Goal: Task Accomplishment & Management: Use online tool/utility

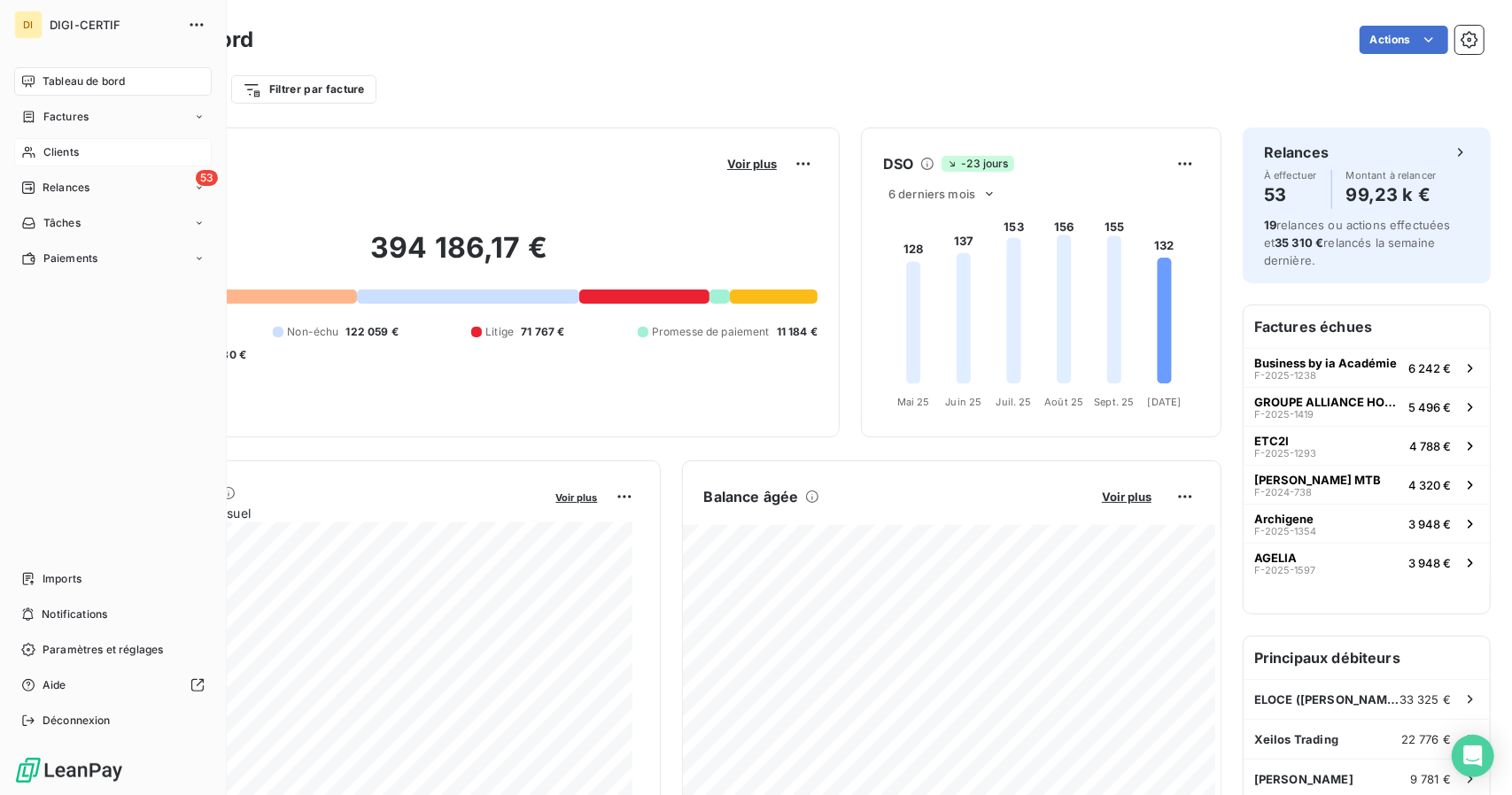
click at [29, 150] on icon at bounding box center [28, 153] width 12 height 12
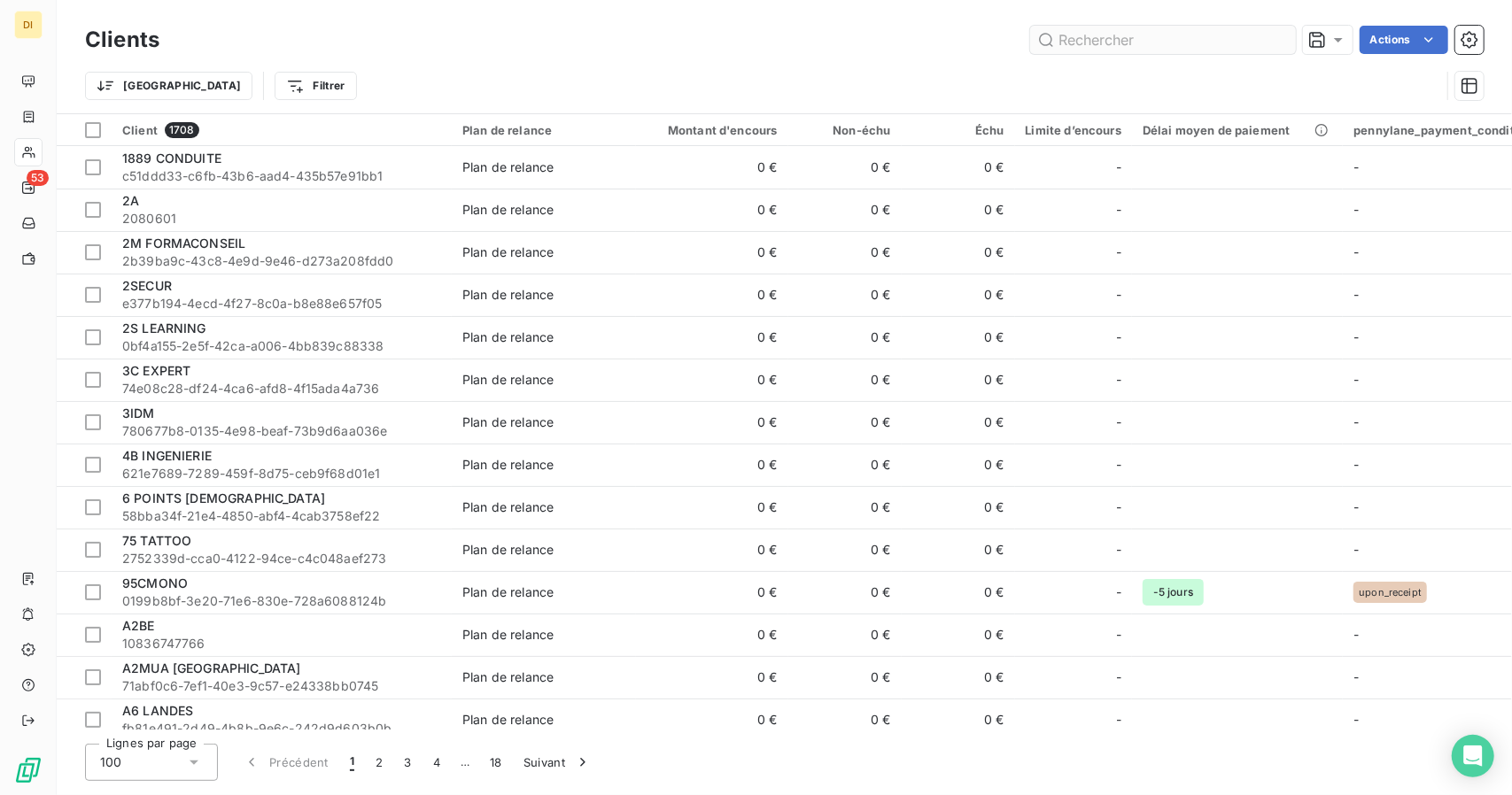
click at [1132, 41] on input "text" at bounding box center [1163, 40] width 266 height 29
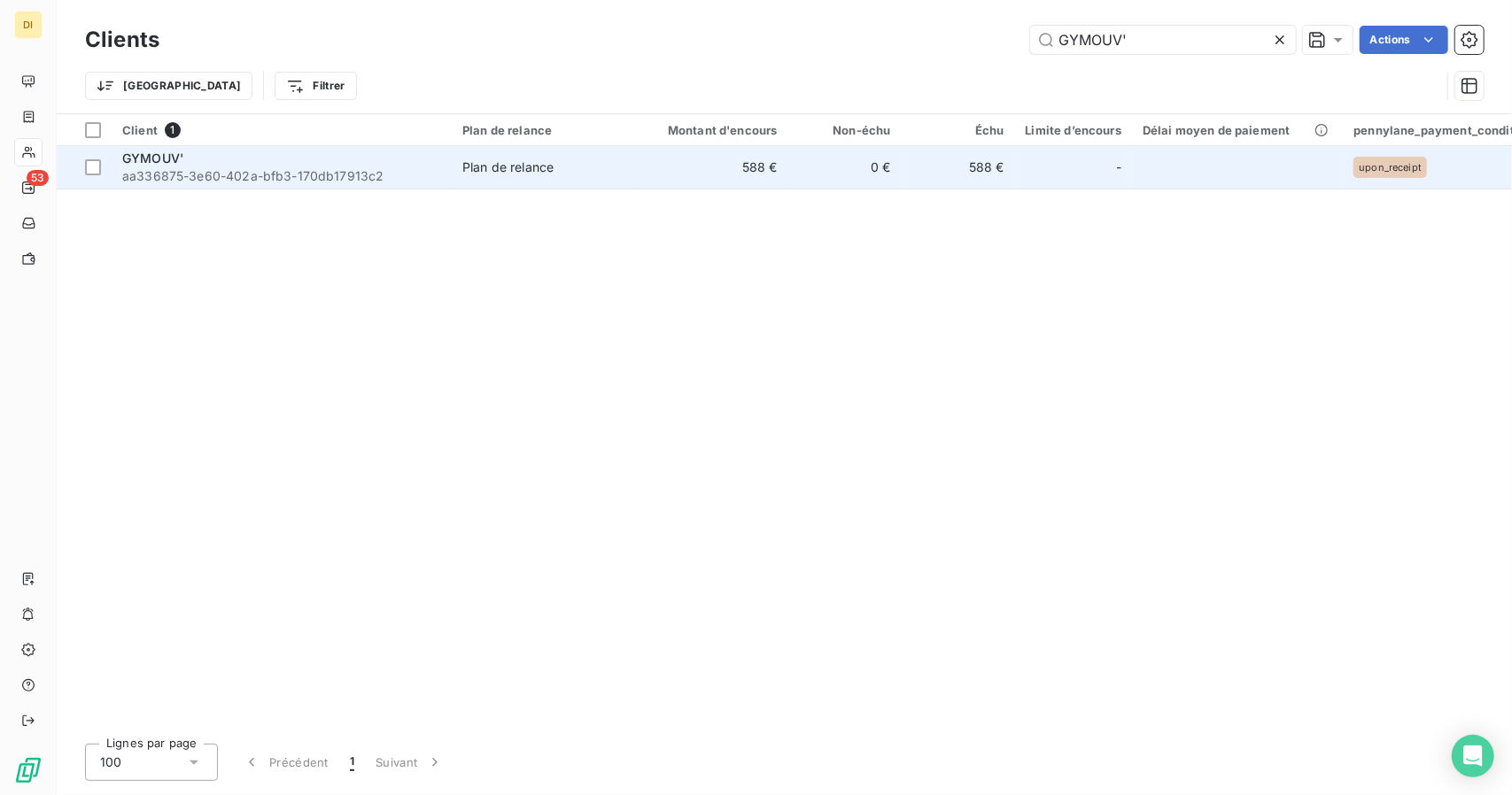
type input "GYMOUV'"
click at [808, 165] on td "0 €" at bounding box center [845, 167] width 113 height 42
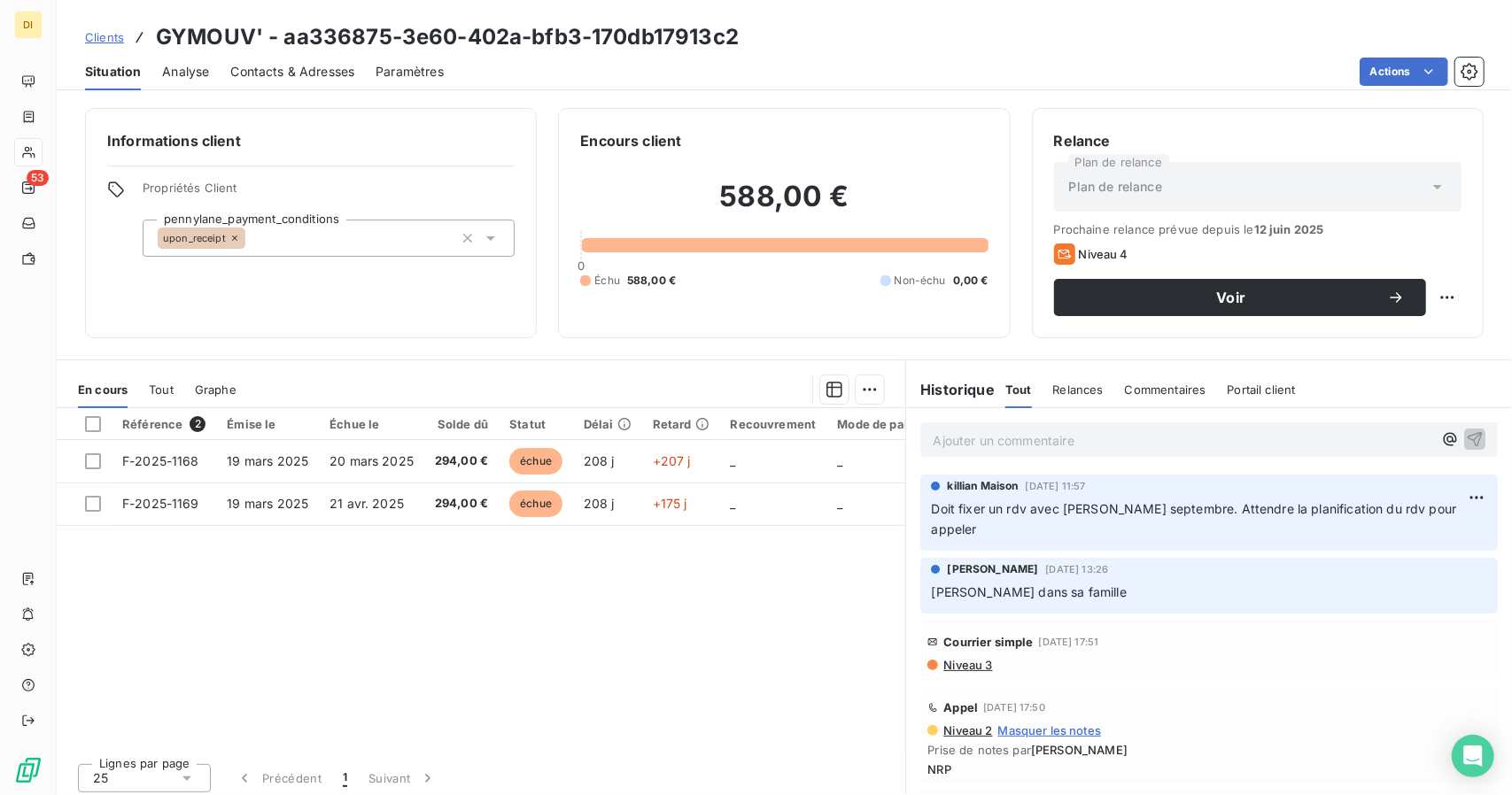
click at [97, 35] on span "Clients" at bounding box center [105, 36] width 39 height 14
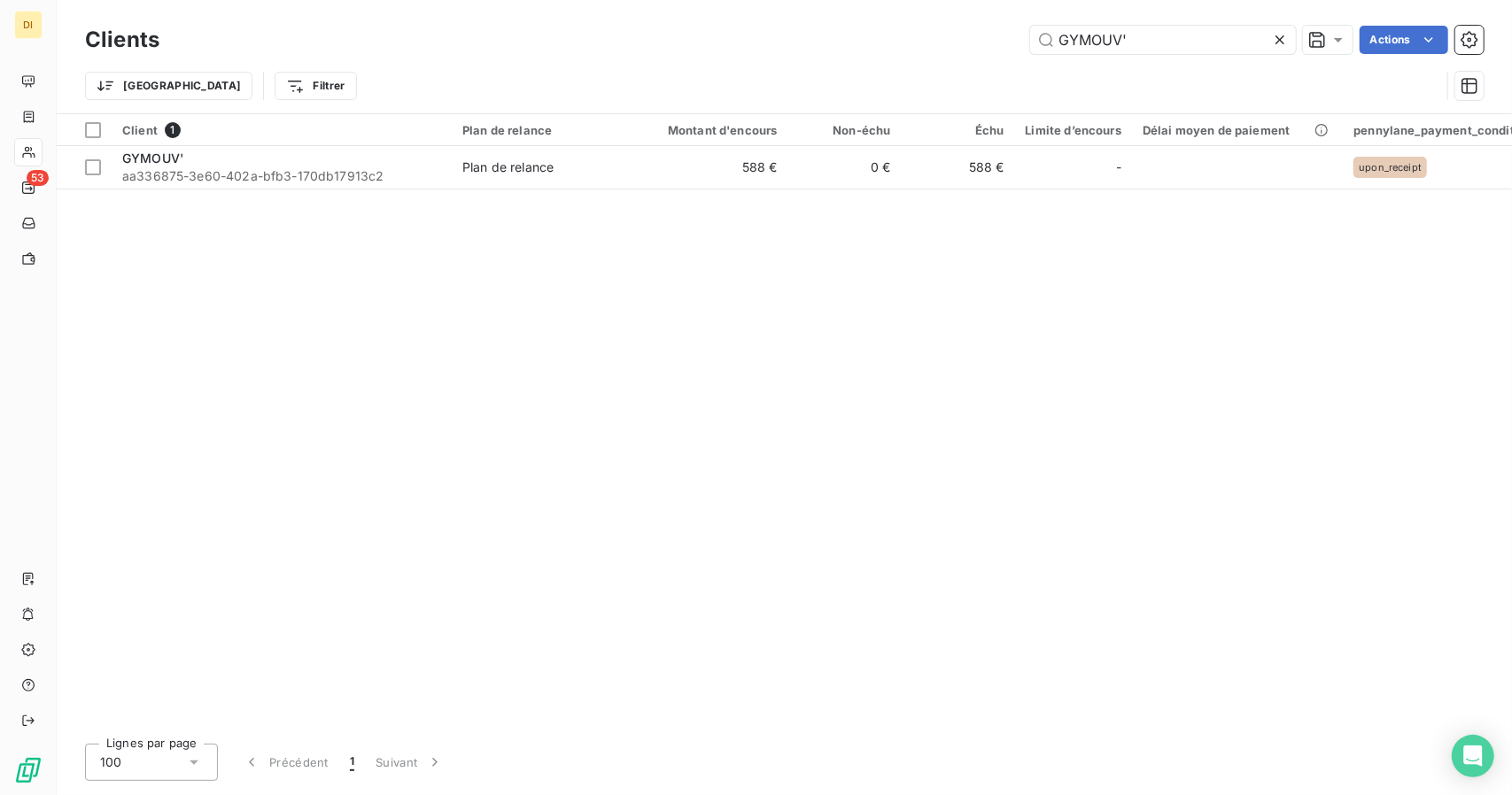
click at [1094, 58] on div "Clients GYMOUV' Actions" at bounding box center [784, 39] width 1399 height 37
click at [1106, 35] on input "GYMOUV'" at bounding box center [1163, 40] width 266 height 29
paste input "[PERSON_NAME]"
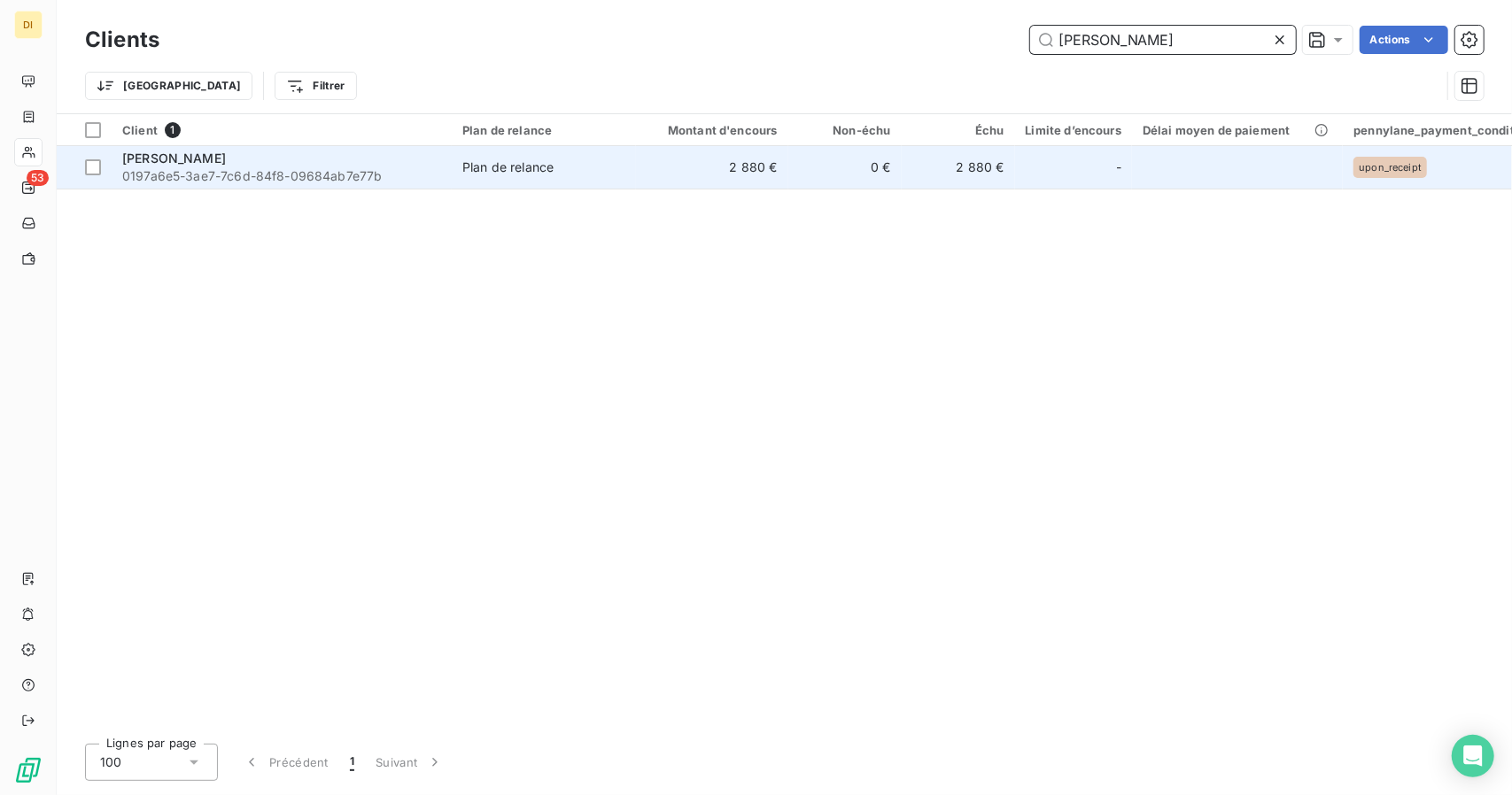
type input "[PERSON_NAME]"
click at [573, 167] on span "Plan de relance" at bounding box center [544, 167] width 163 height 17
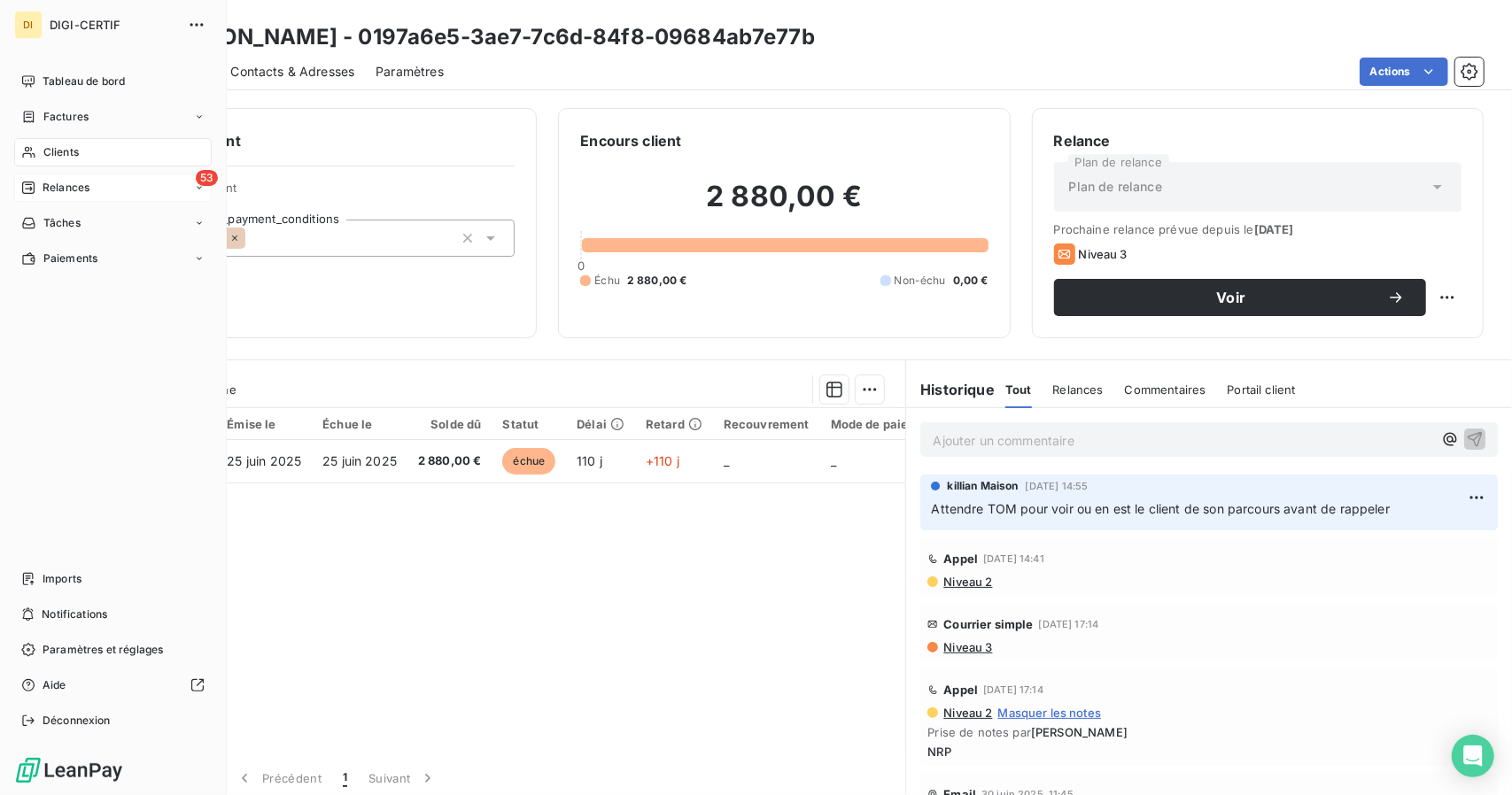
click at [55, 191] on span "Relances" at bounding box center [65, 187] width 47 height 16
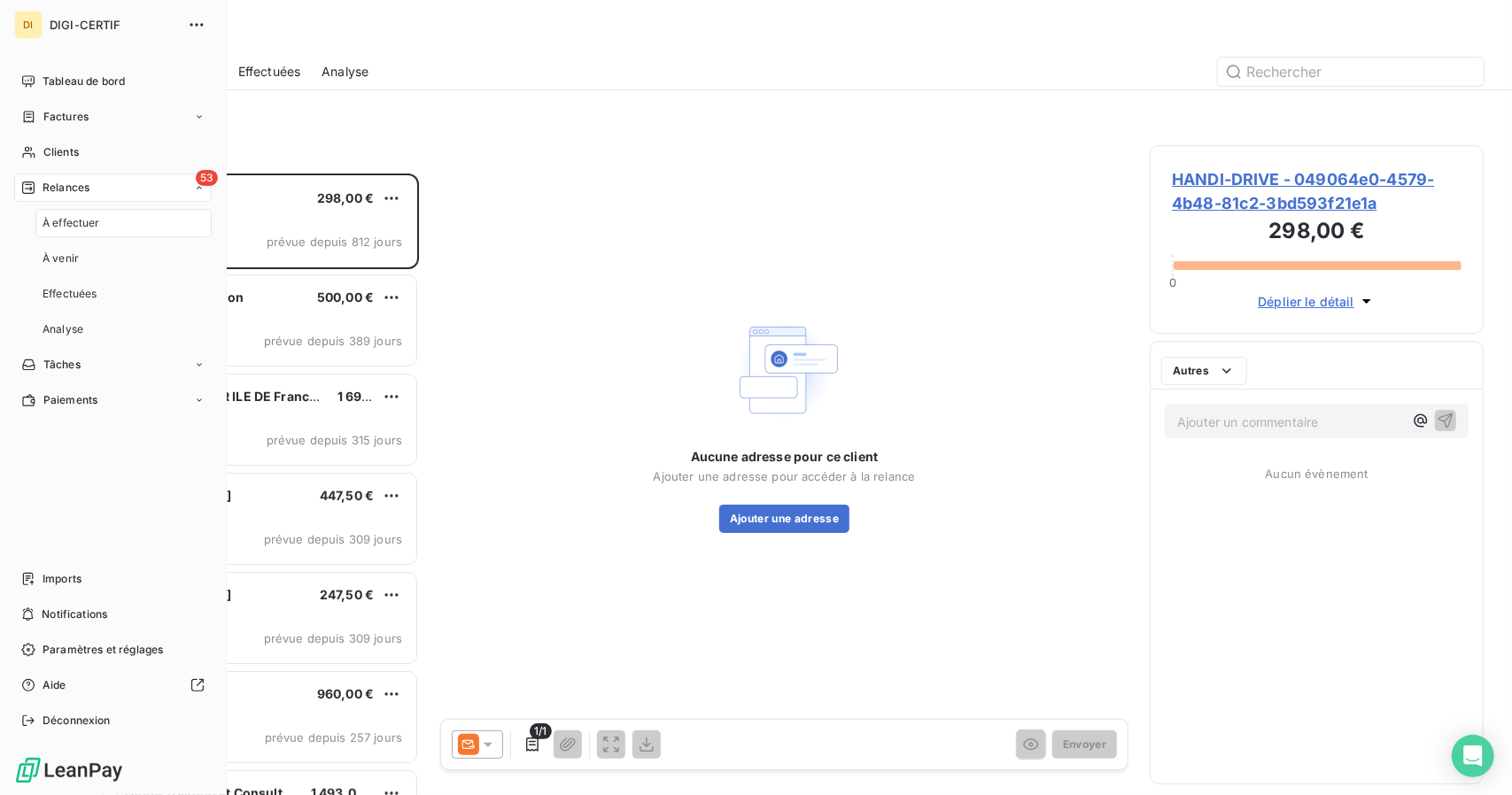
scroll to position [608, 321]
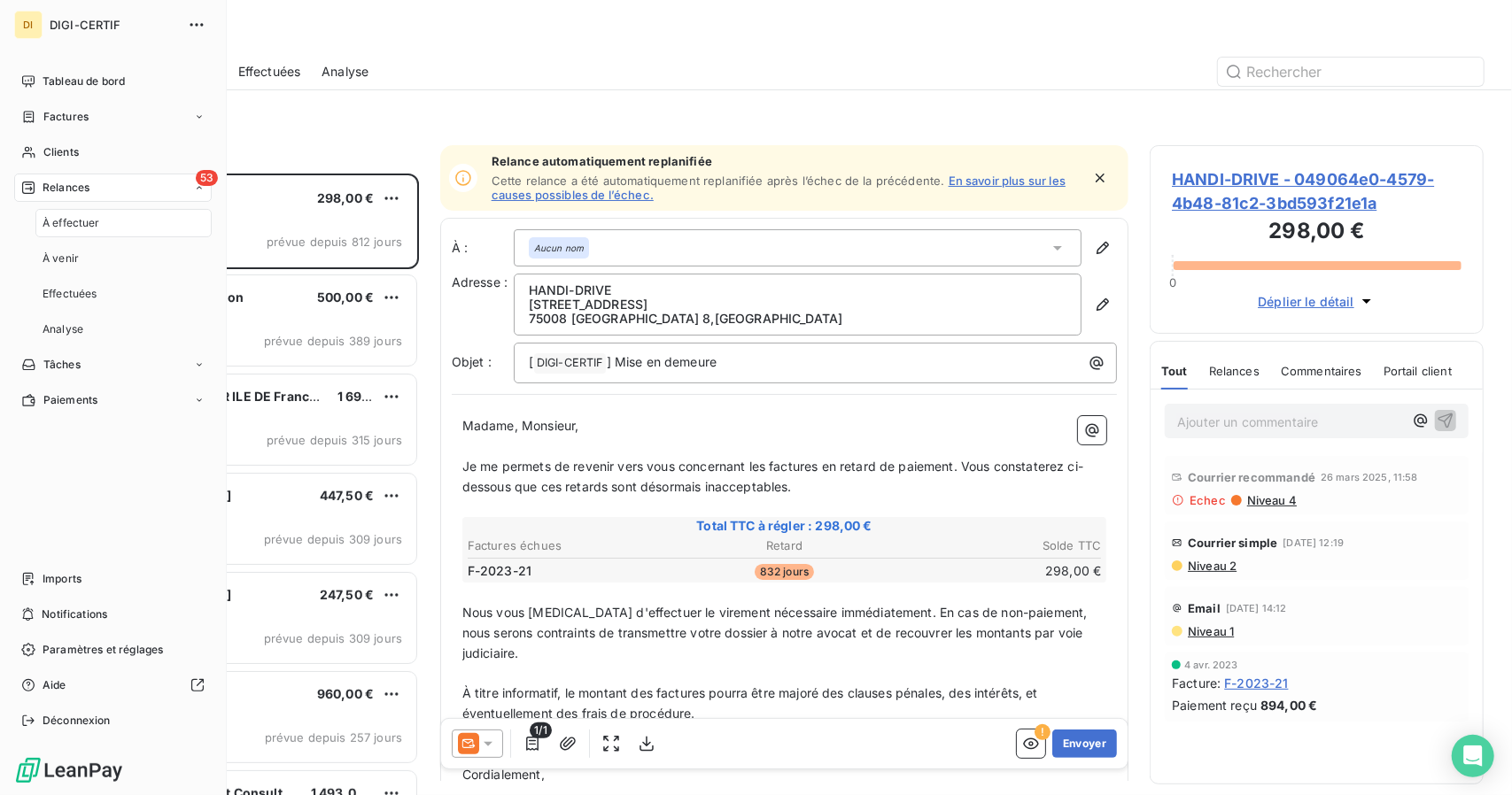
click at [132, 219] on div "À effectuer" at bounding box center [124, 224] width 177 height 29
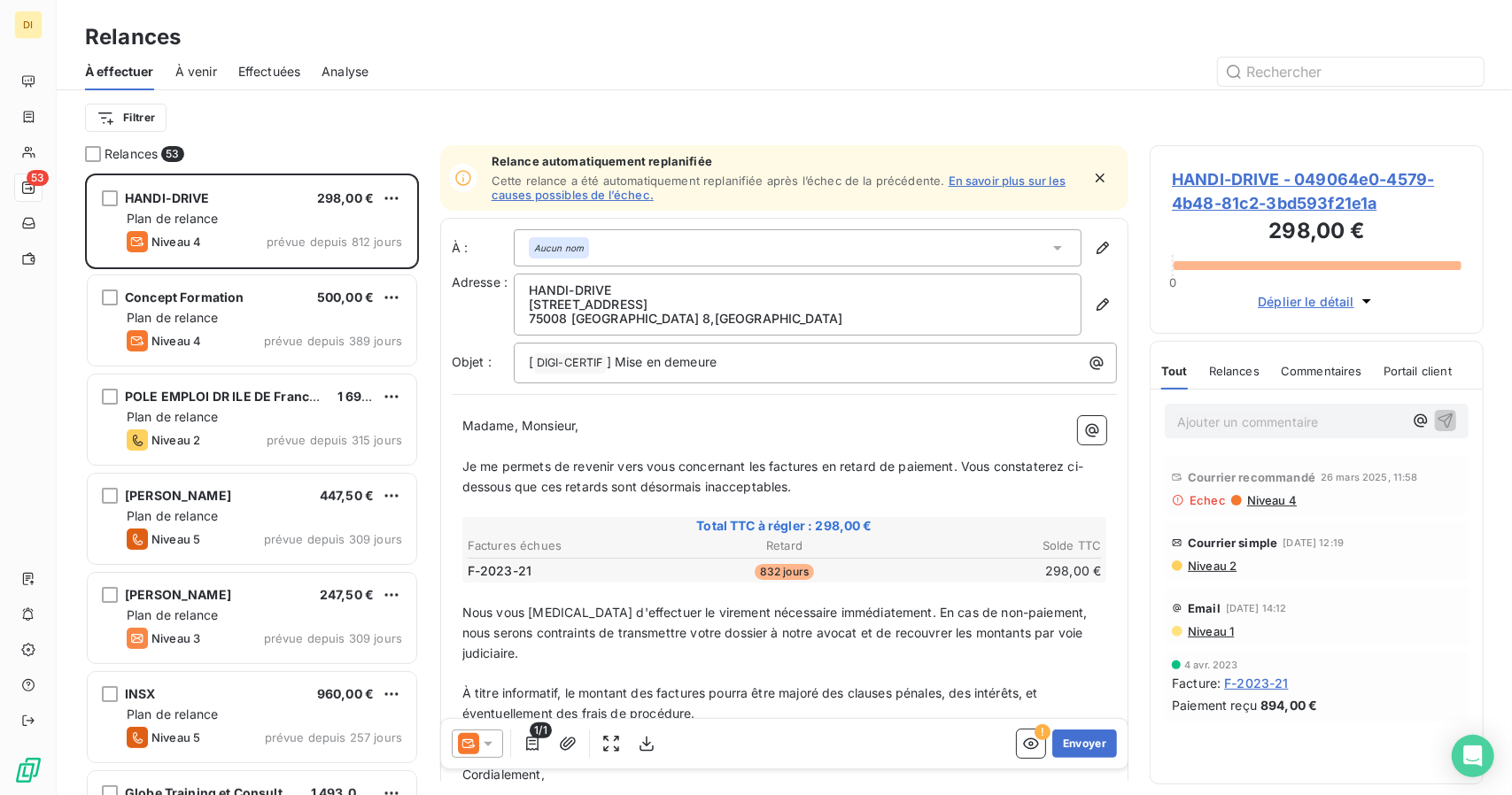
click at [339, 104] on div "Filtrer" at bounding box center [784, 117] width 1399 height 34
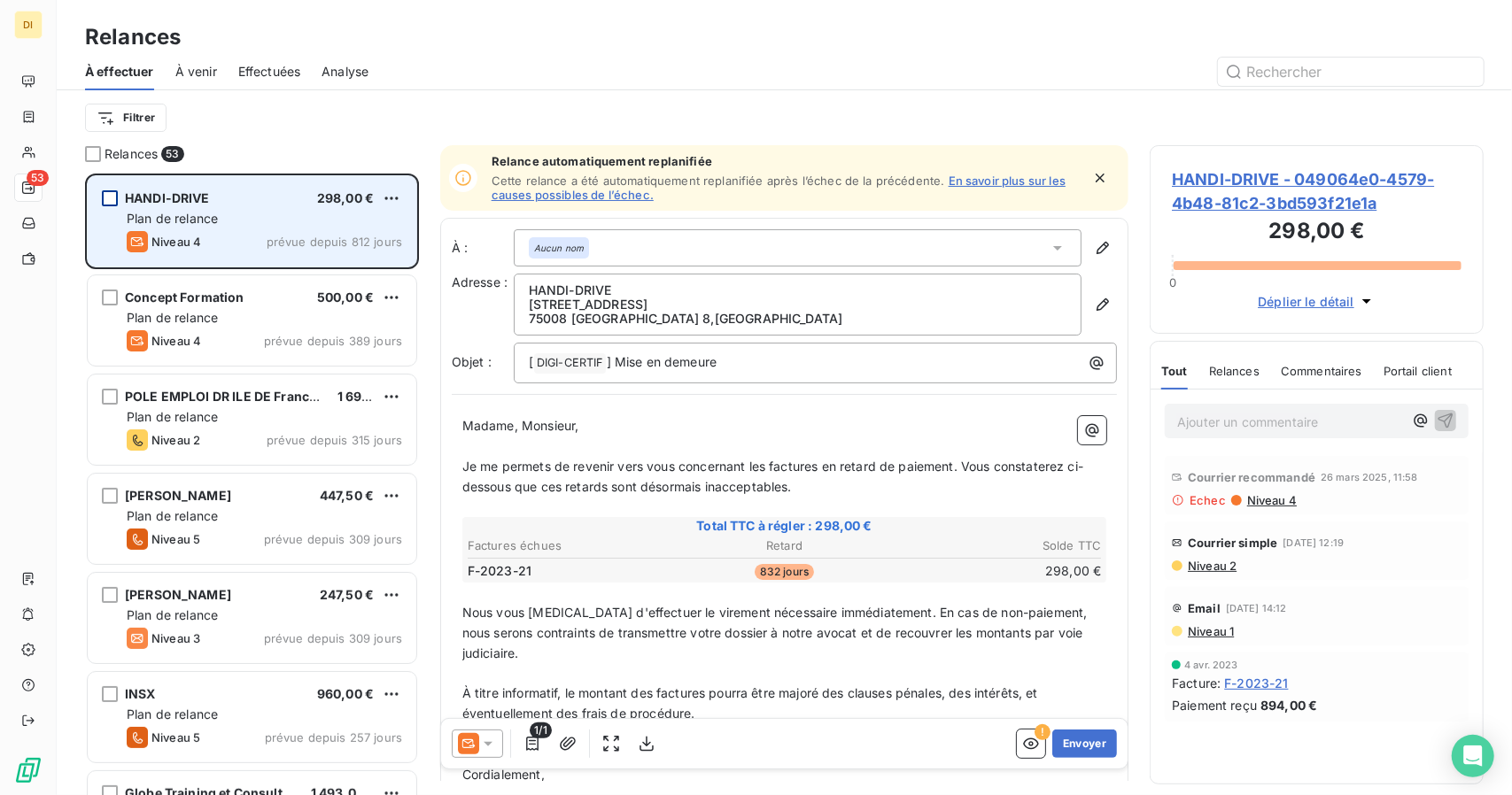
click at [111, 204] on div "grid" at bounding box center [109, 198] width 16 height 16
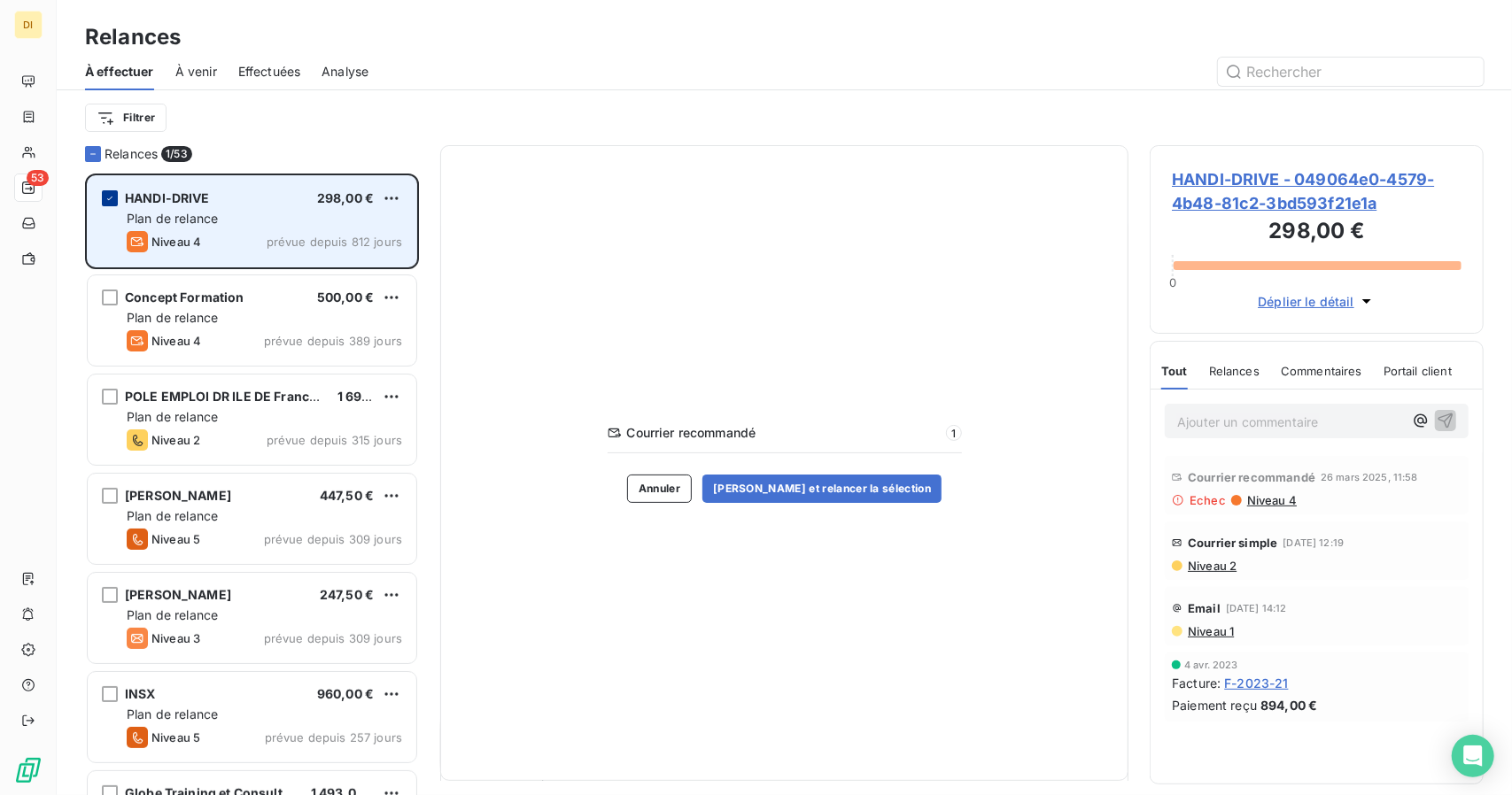
click at [111, 204] on div "grid" at bounding box center [109, 198] width 16 height 16
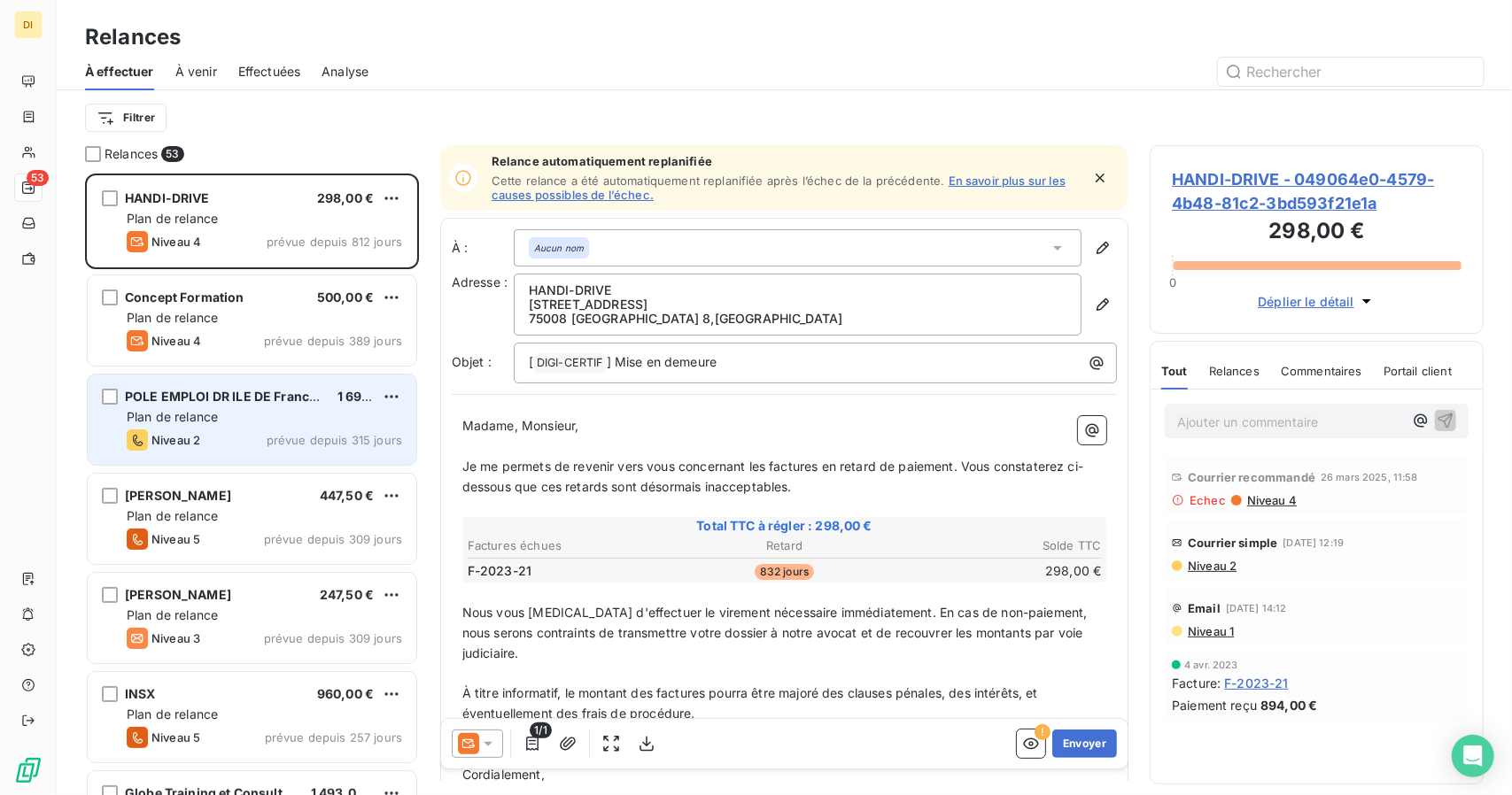
click at [270, 428] on div "POLE EMPLOI DR ILE DE France - SIRET : 13000548118277 1 690,00 € Plan de relanc…" at bounding box center [252, 420] width 328 height 90
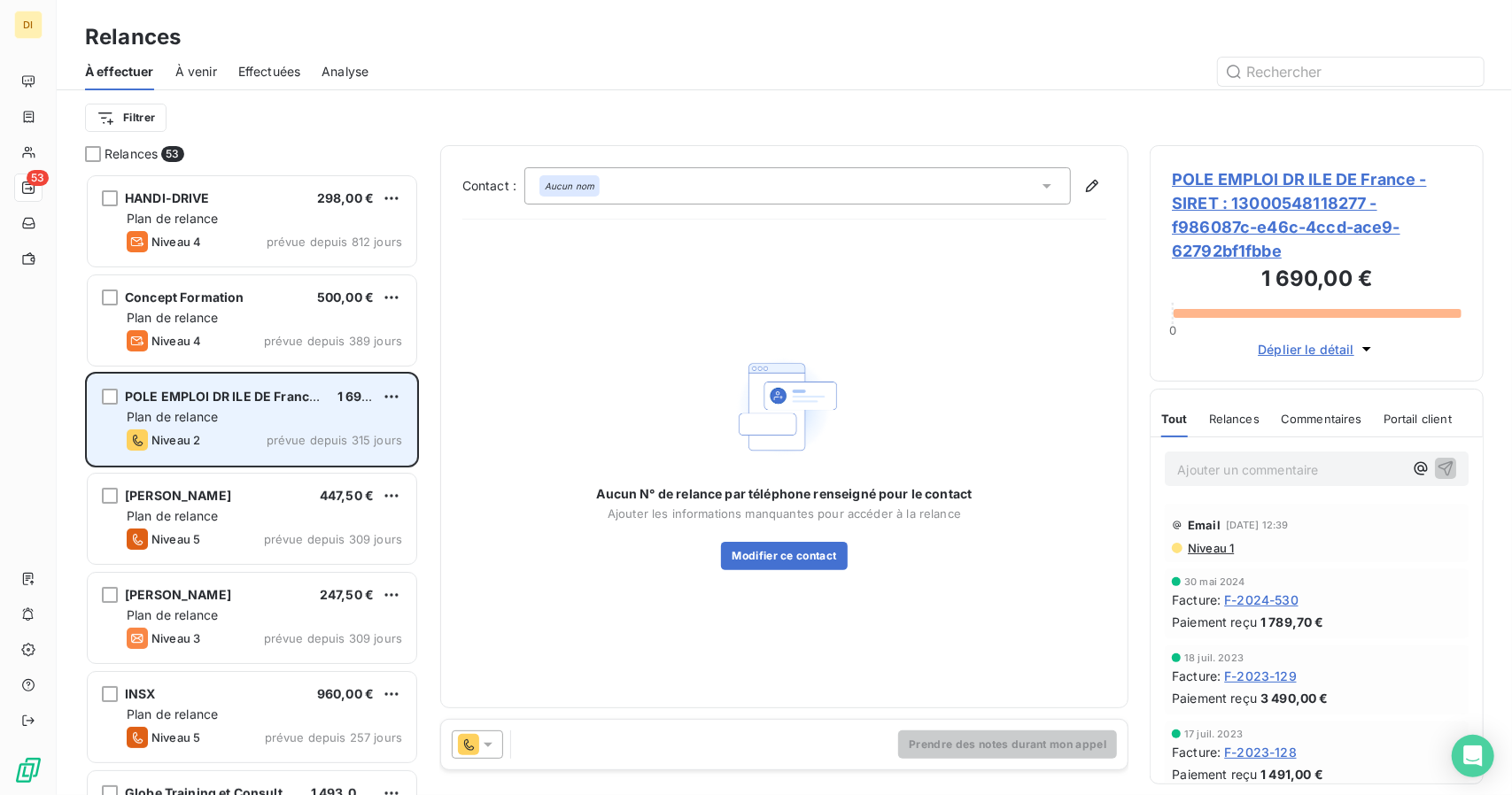
click at [270, 428] on div "POLE EMPLOI DR ILE DE France - SIRET : 13000548118277 1 690,00 € Plan de relanc…" at bounding box center [252, 420] width 328 height 90
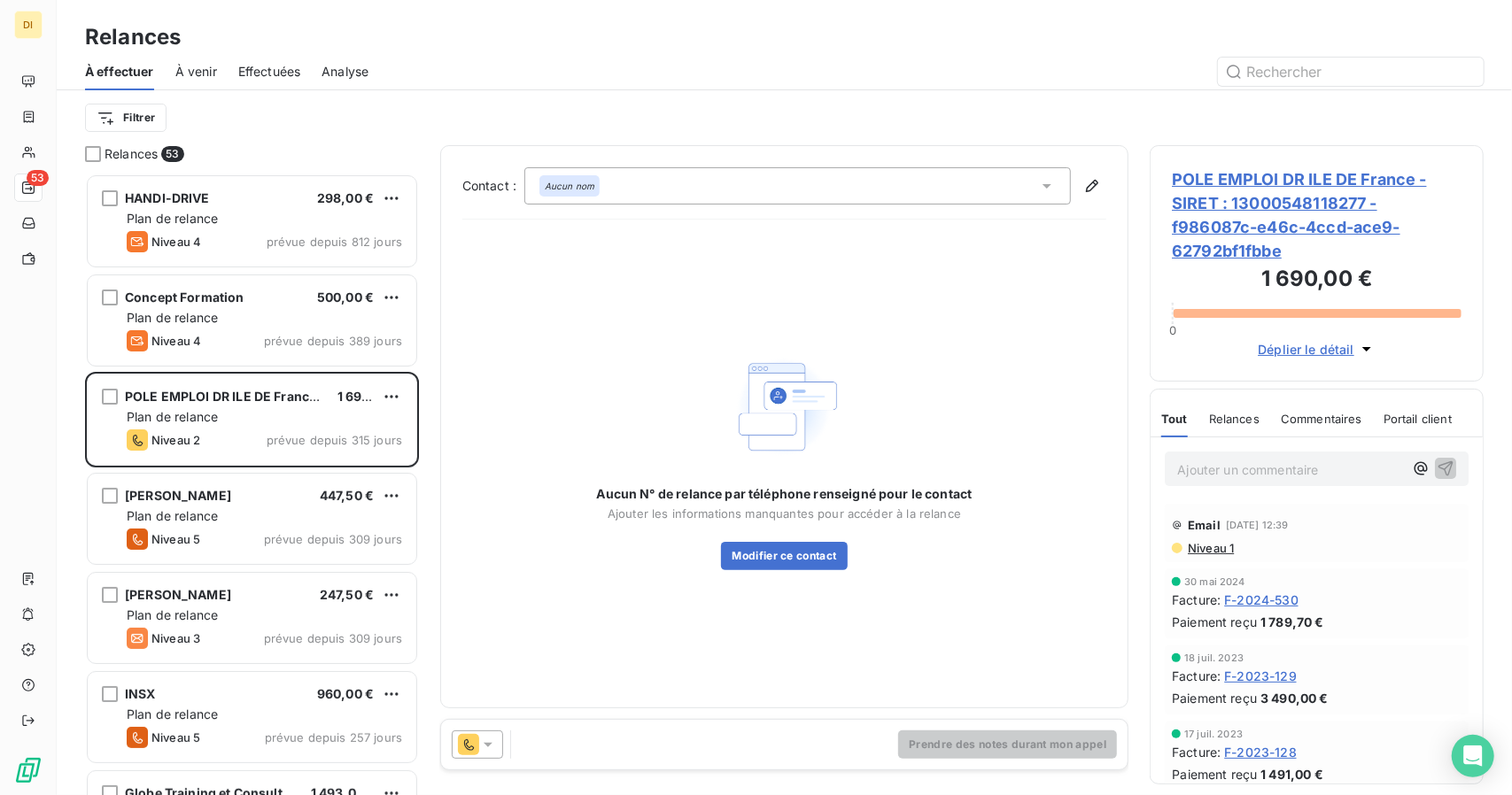
click at [480, 756] on div at bounding box center [477, 745] width 52 height 29
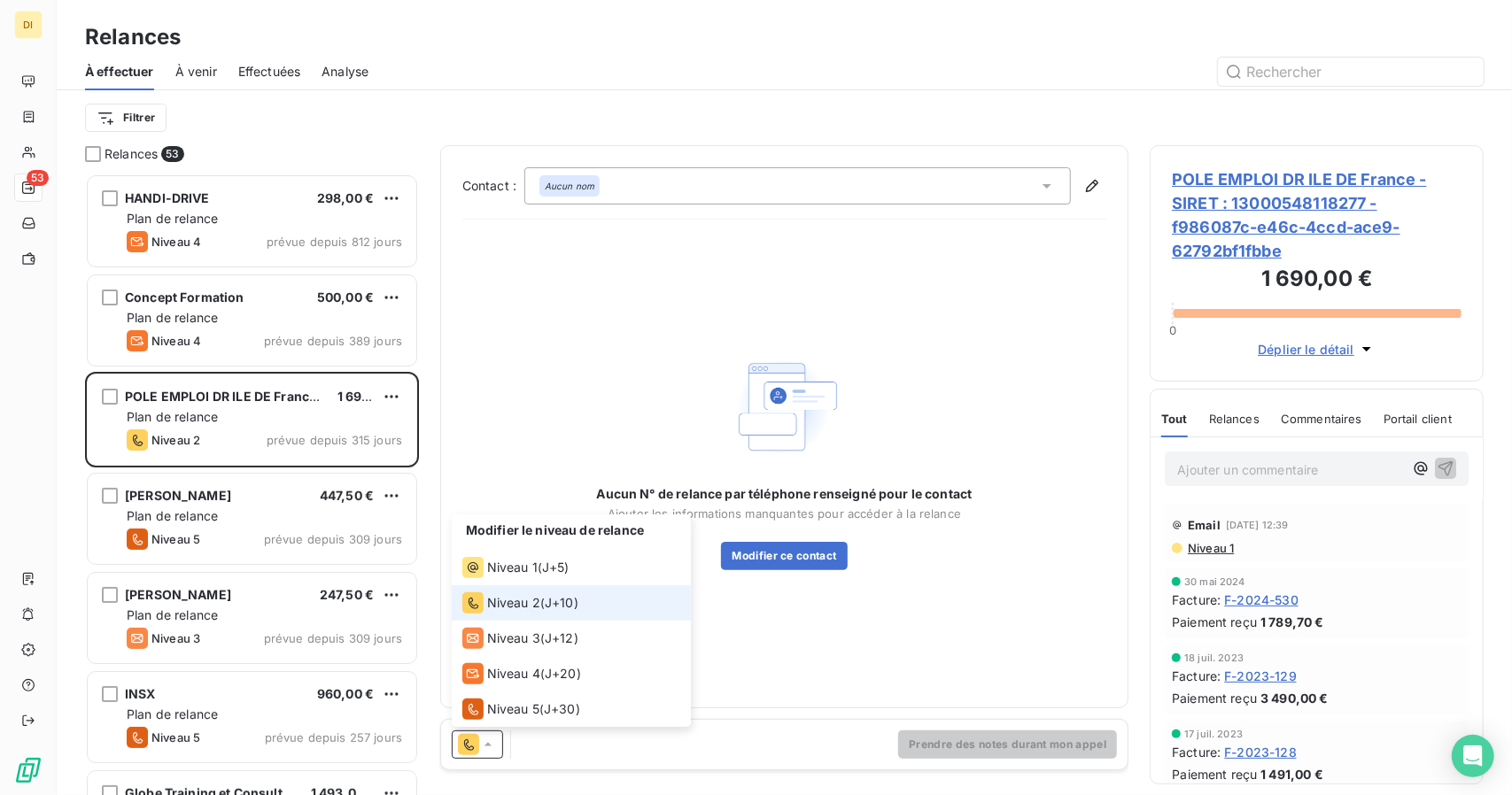
click at [578, 592] on div "Niveau 2 ( J+10 )" at bounding box center [520, 603] width 116 height 21
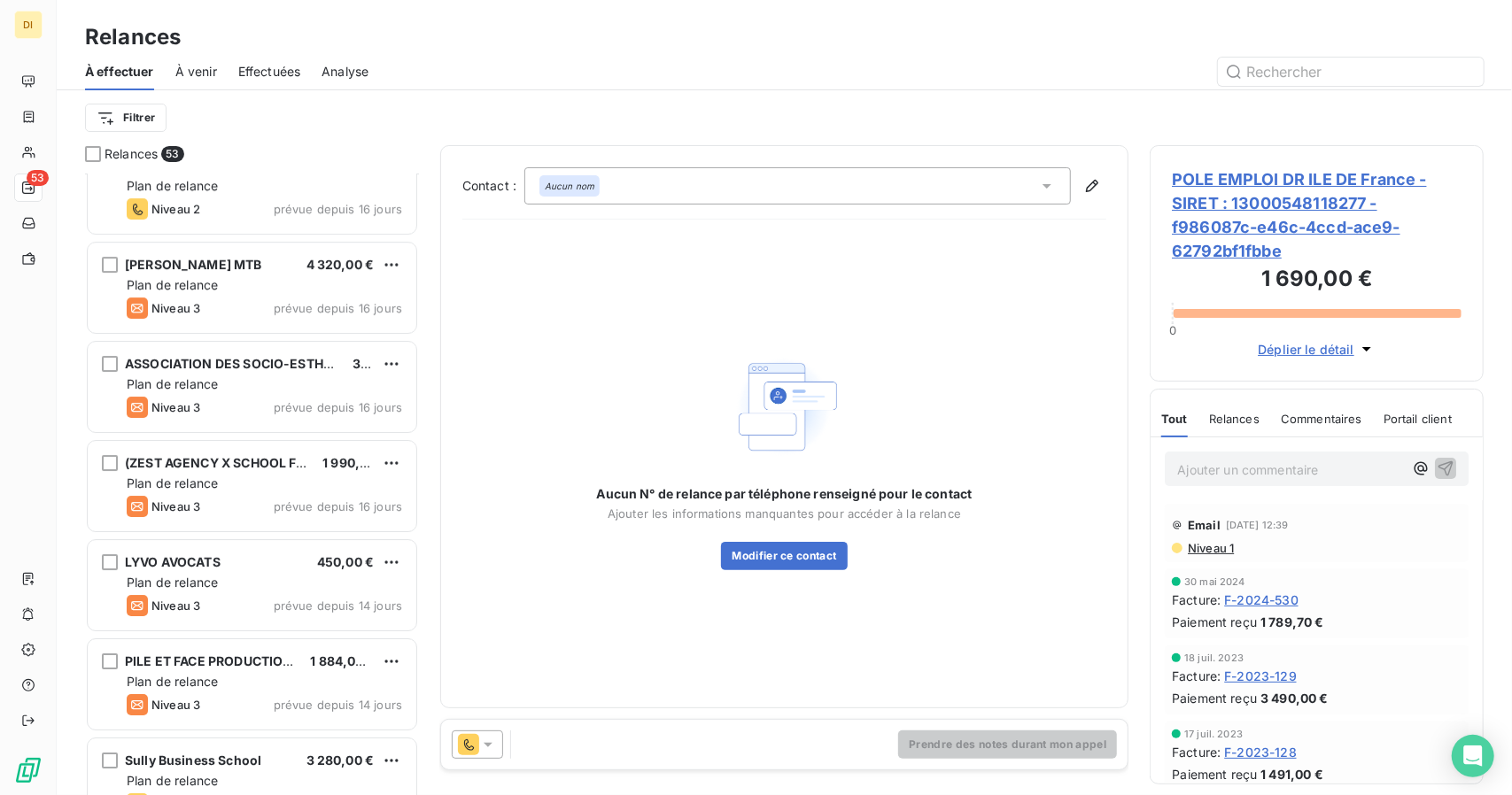
scroll to position [4637, 0]
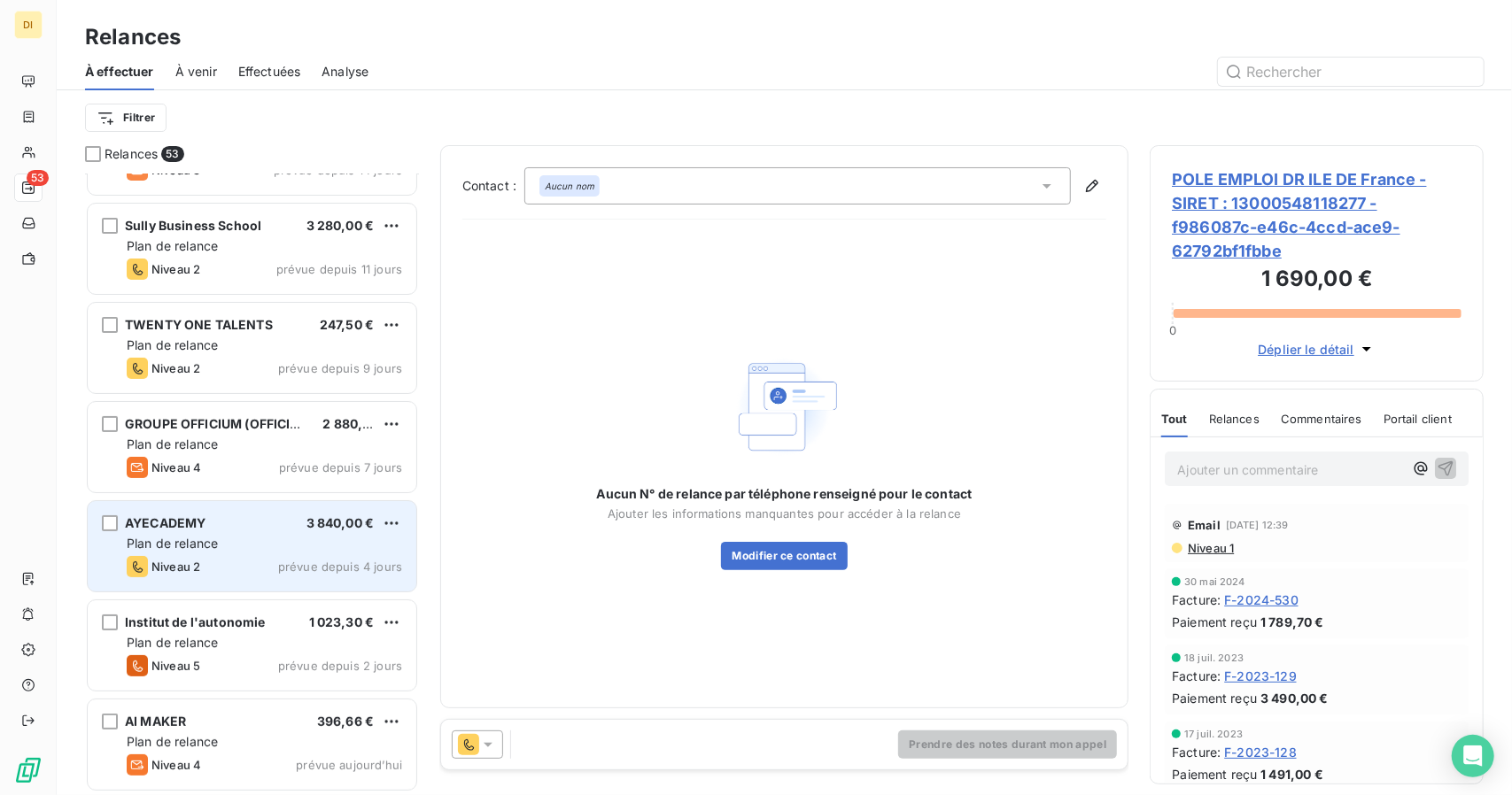
click at [211, 545] on span "Plan de relance" at bounding box center [172, 543] width 91 height 15
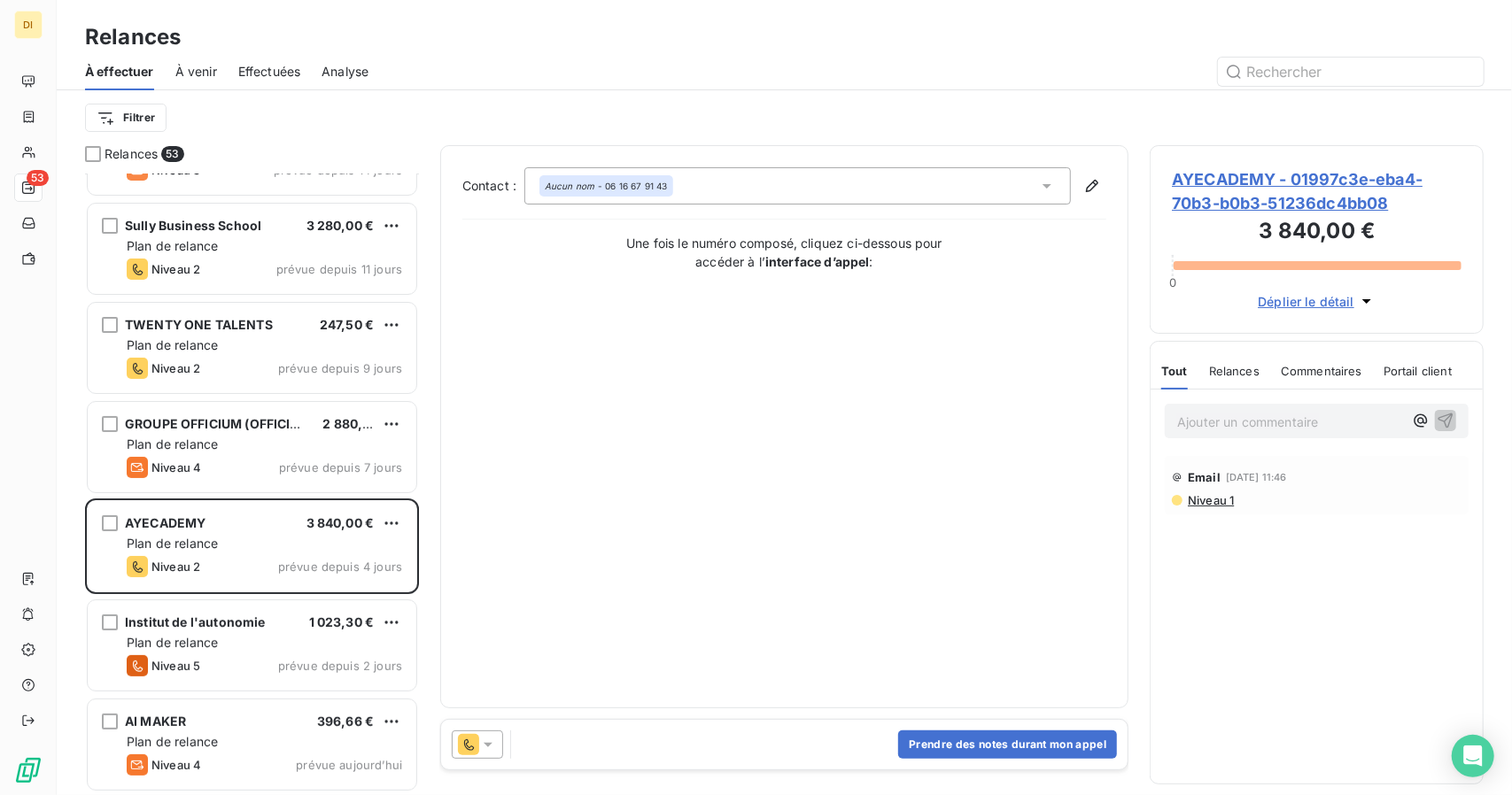
click at [1231, 181] on span "AYECADEMY - 01997c3e-eba4-70b3-b0b3-51236dc4bb08" at bounding box center [1317, 191] width 290 height 48
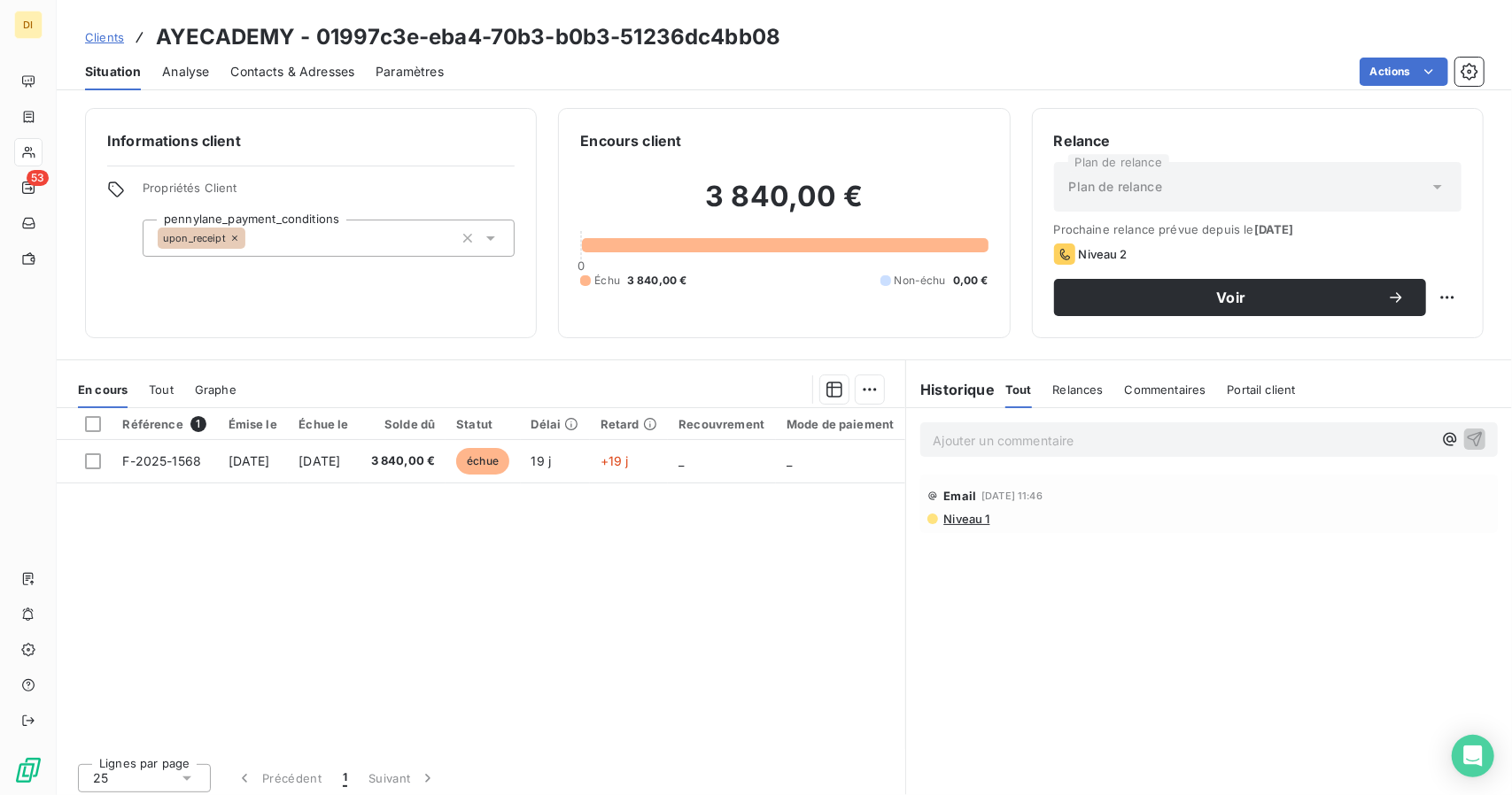
click at [102, 31] on span "Clients" at bounding box center [105, 36] width 39 height 14
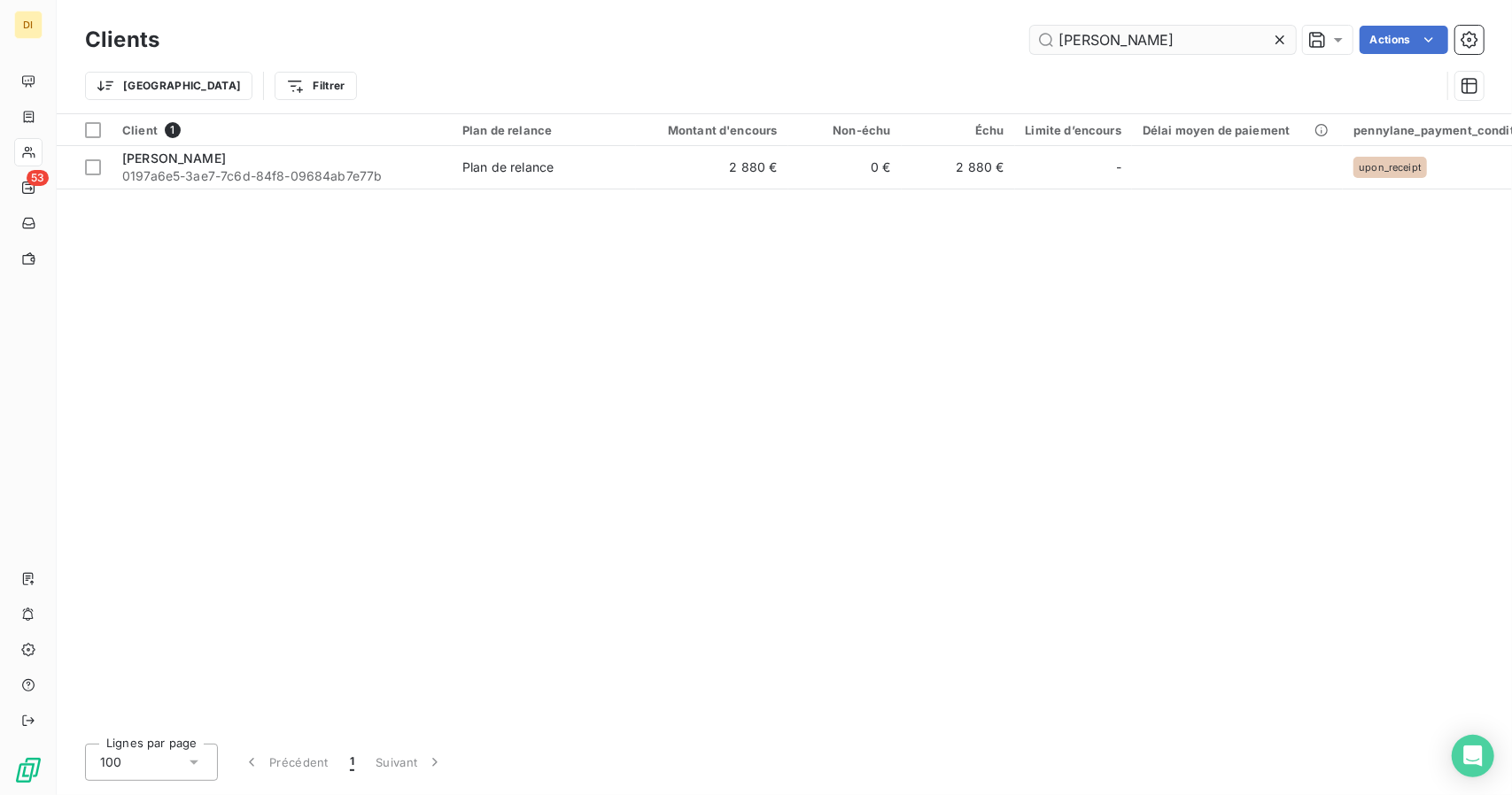
click at [1073, 40] on input "[PERSON_NAME]" at bounding box center [1163, 40] width 266 height 29
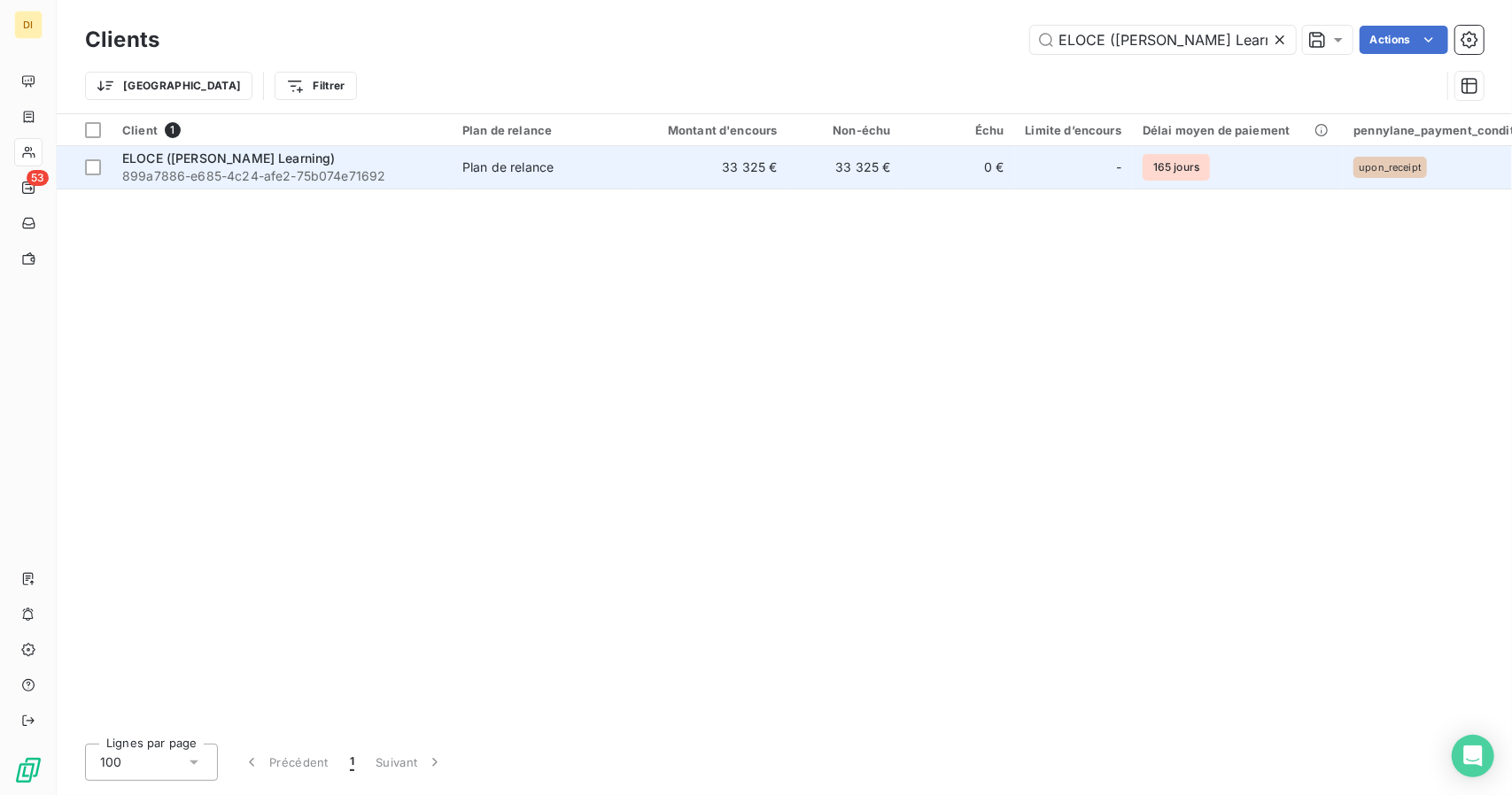
type input "ELOCE ([PERSON_NAME] Learning)"
click at [732, 150] on td "33 325 €" at bounding box center [711, 167] width 153 height 42
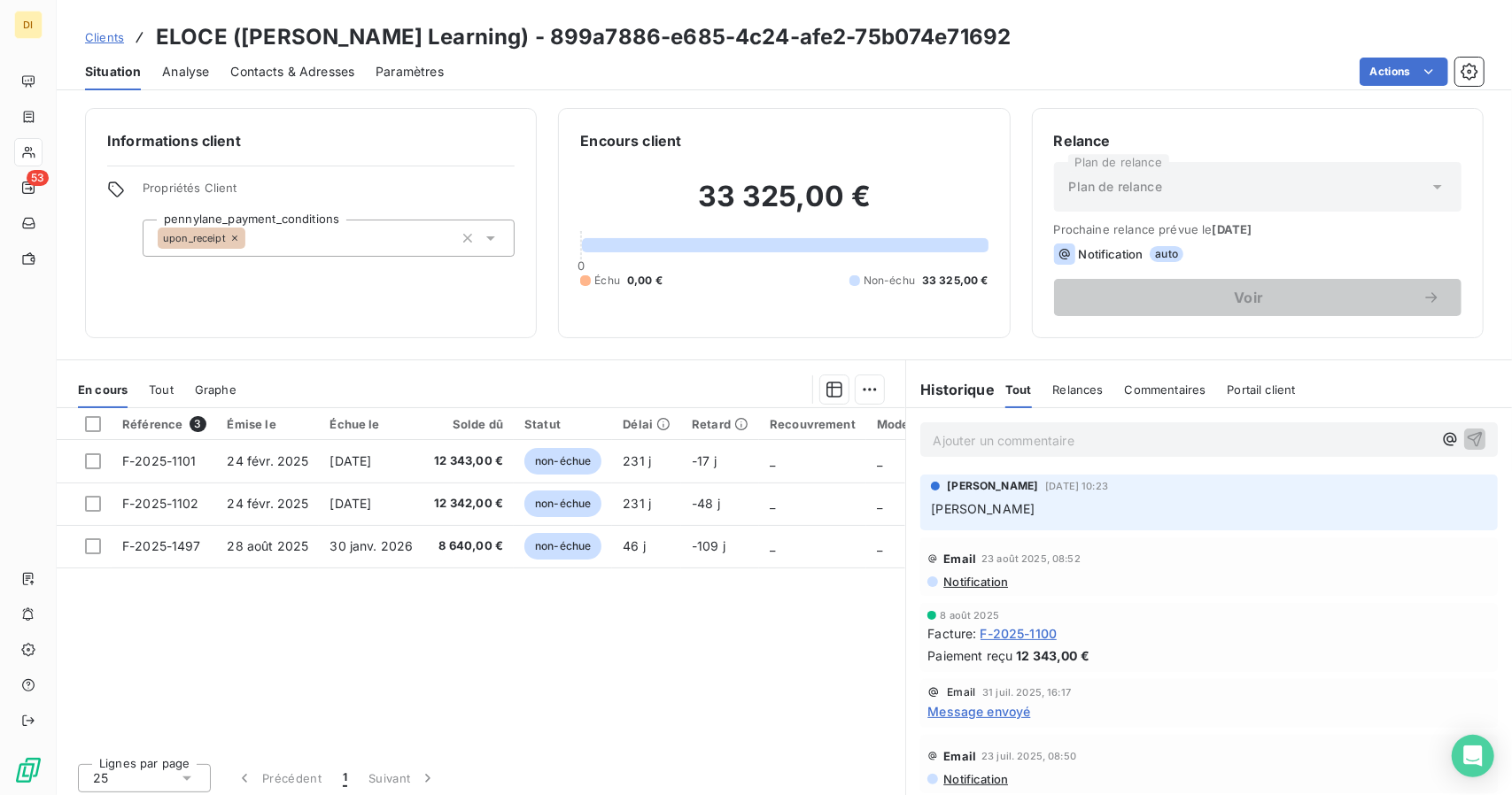
click at [88, 36] on span "Clients" at bounding box center [105, 36] width 39 height 14
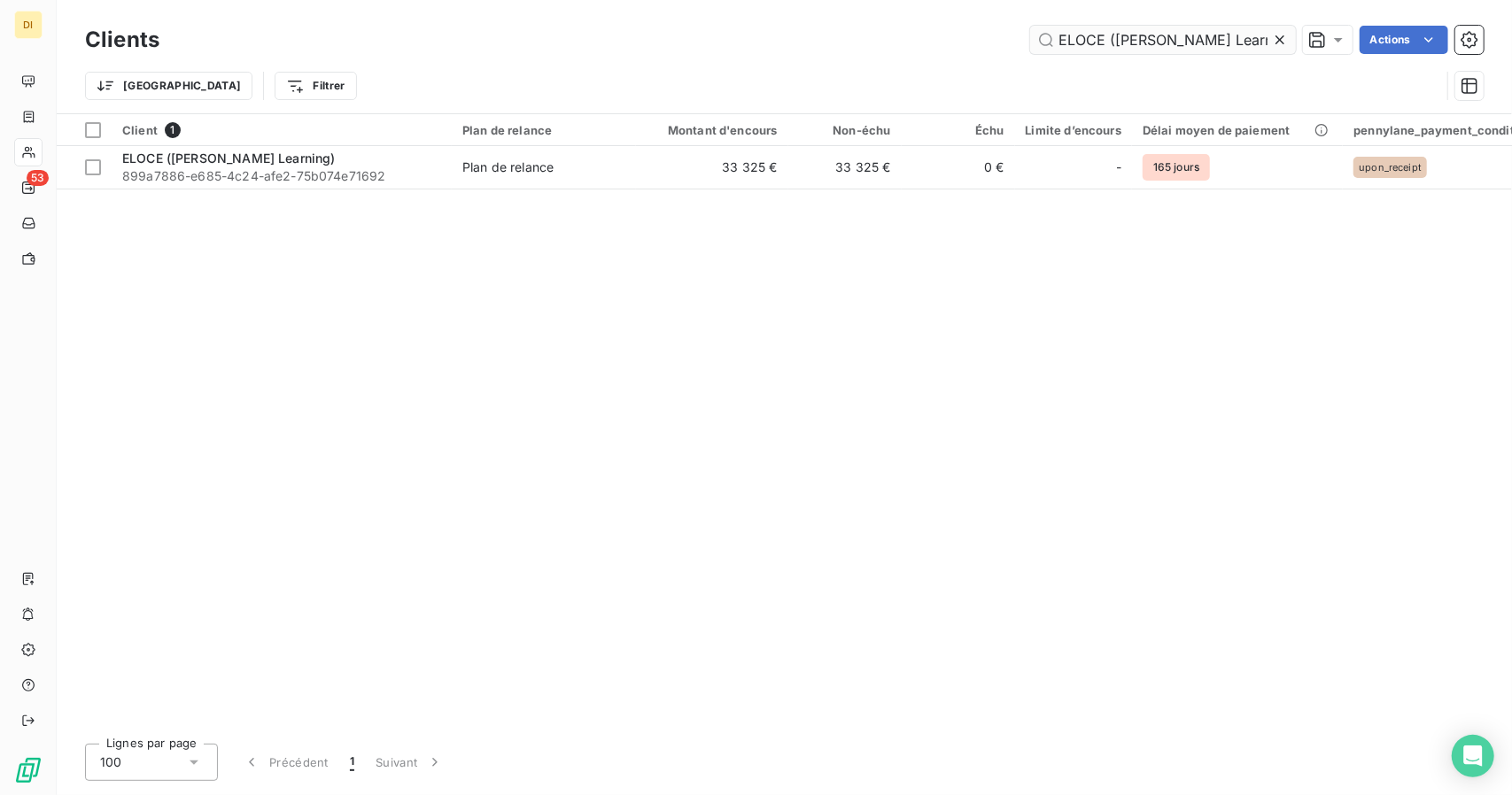
click at [1136, 45] on input "ELOCE ([PERSON_NAME] Learning)" at bounding box center [1163, 40] width 266 height 29
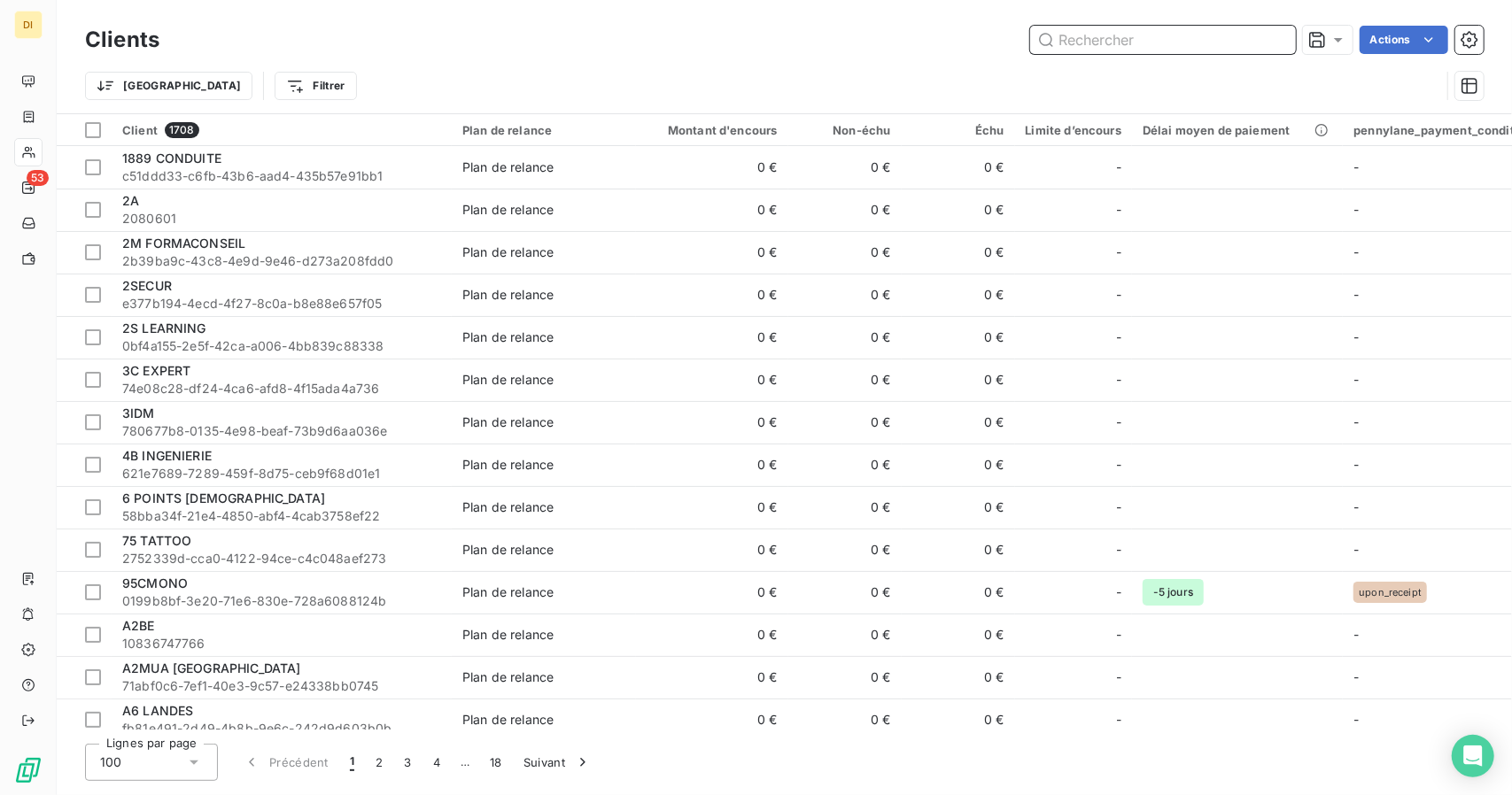
paste input "NBdeveloppement"
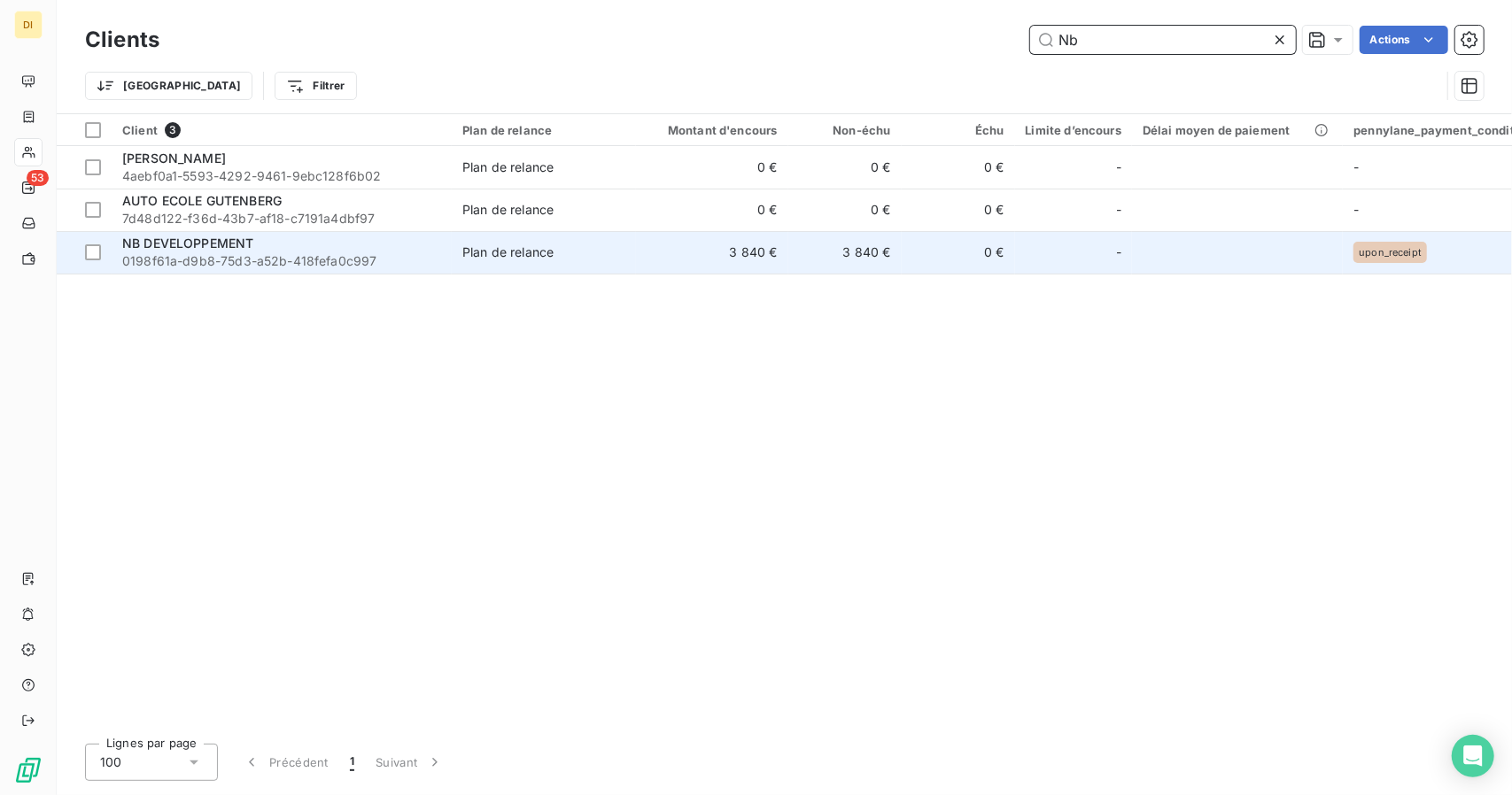
type input "Nb"
click at [588, 249] on span "Plan de relance" at bounding box center [544, 253] width 163 height 17
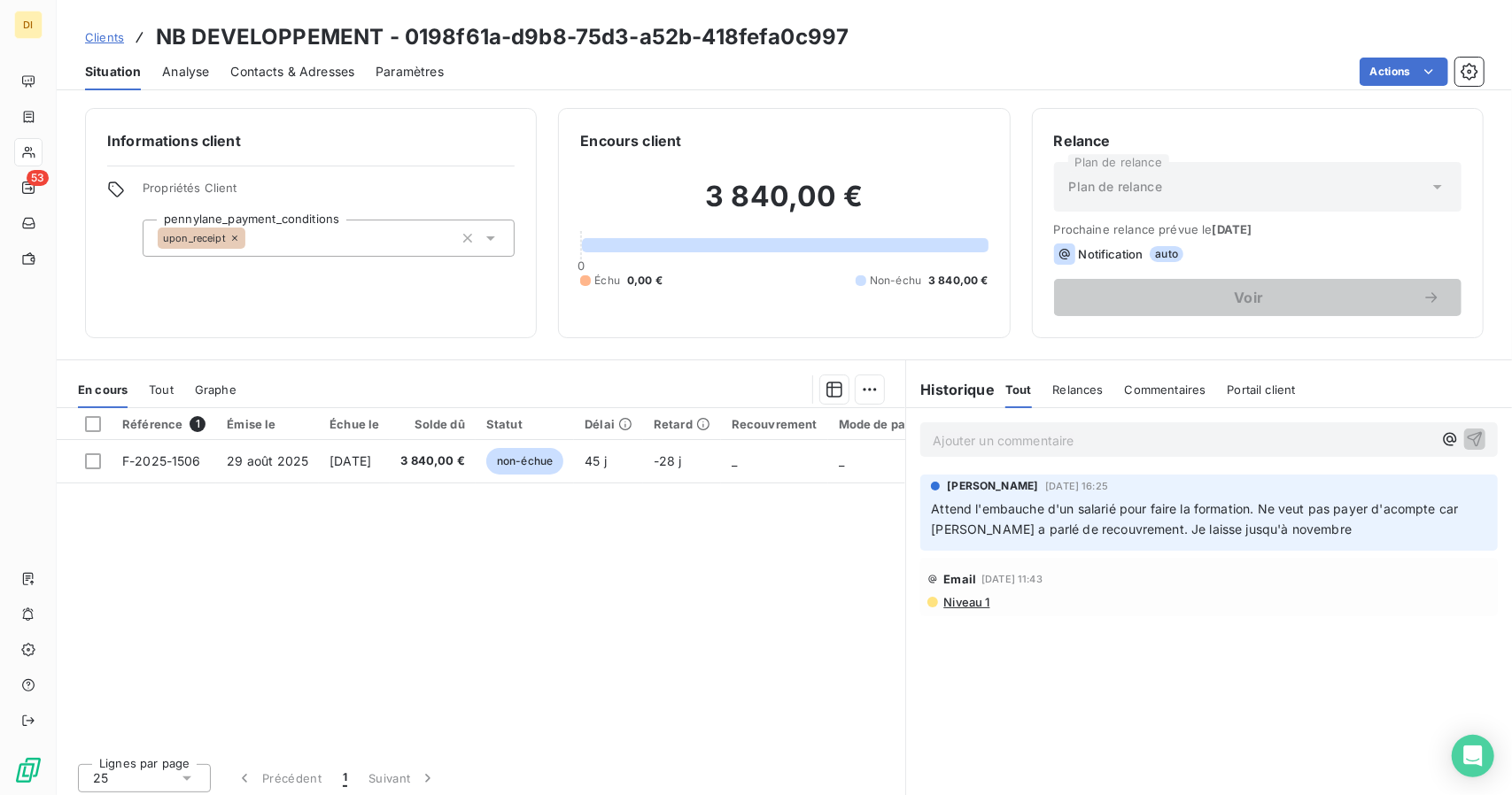
click at [90, 40] on span "Clients" at bounding box center [105, 36] width 39 height 14
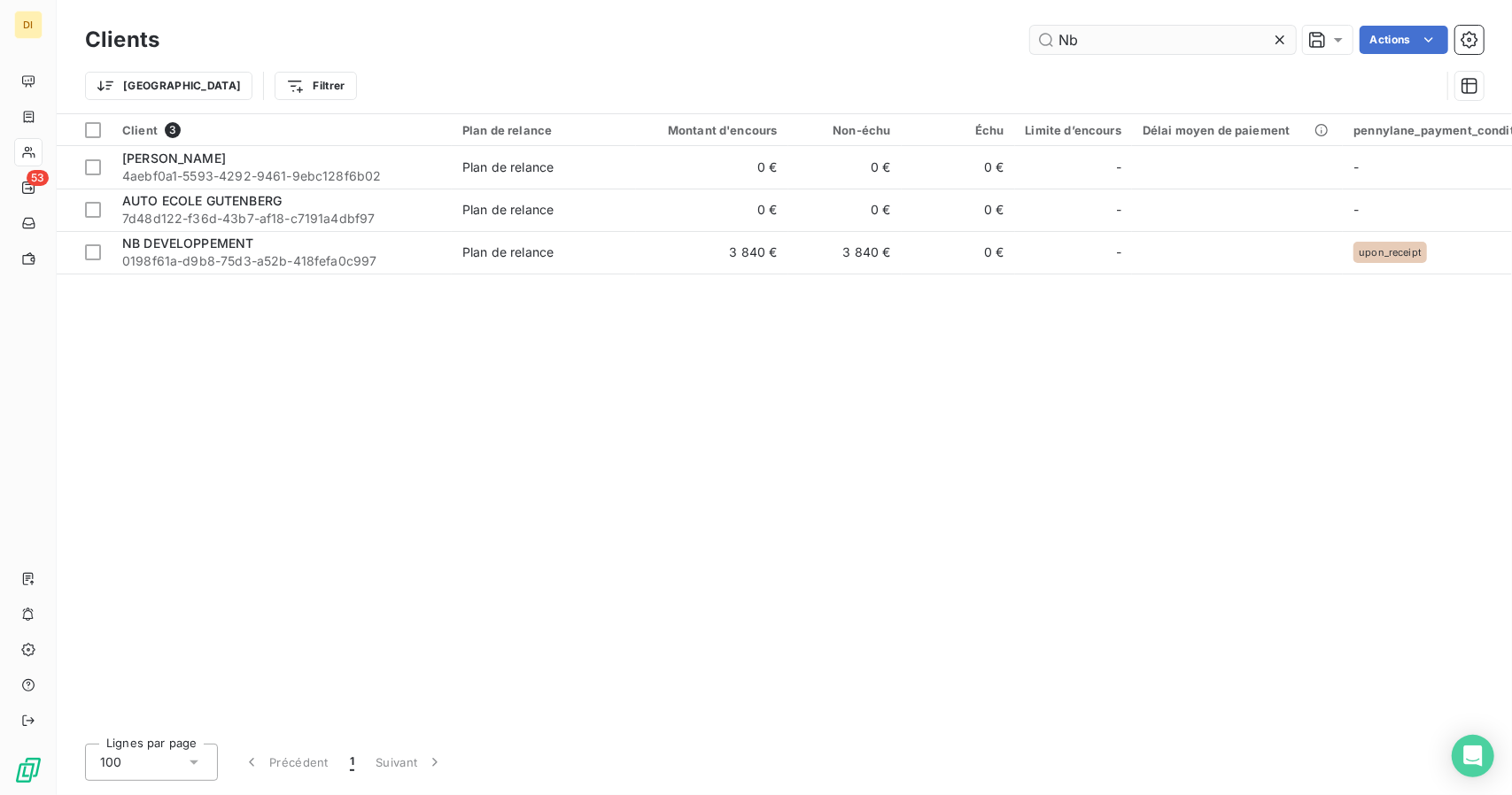
click at [1094, 35] on input "Nb" at bounding box center [1163, 40] width 266 height 29
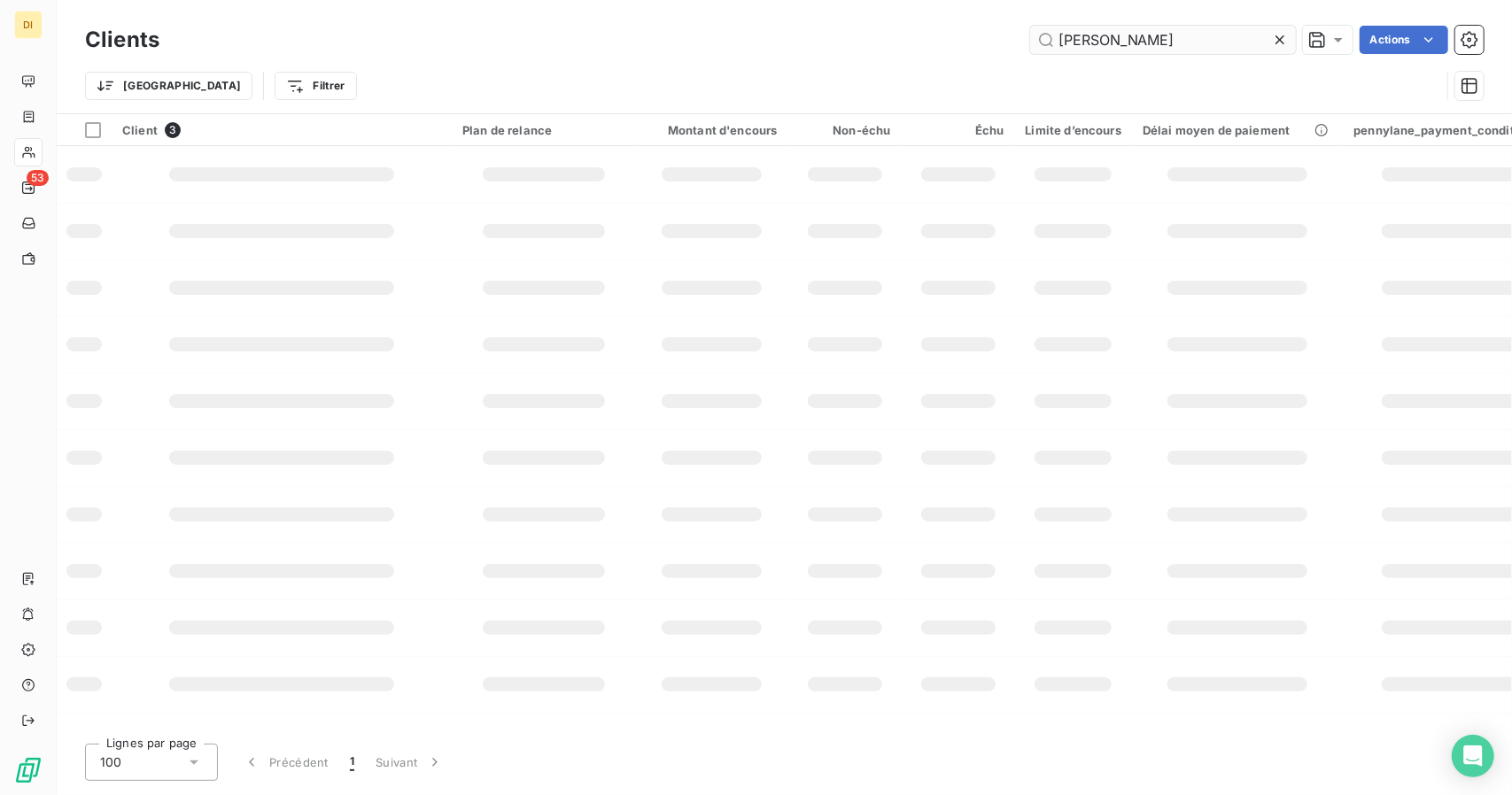
click at [1094, 35] on input "[PERSON_NAME]" at bounding box center [1163, 40] width 266 height 29
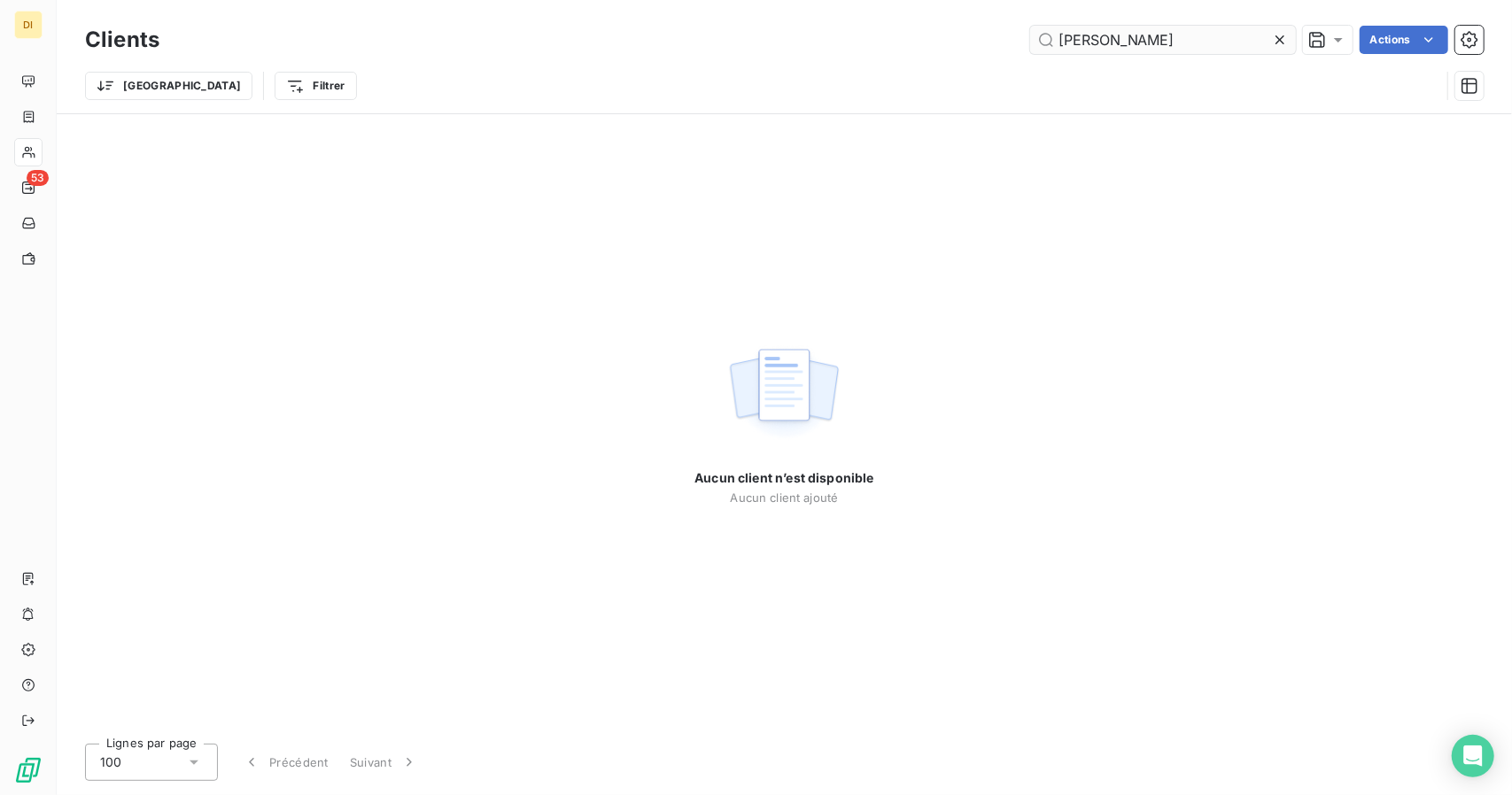
click at [1107, 49] on input "[PERSON_NAME]" at bounding box center [1163, 40] width 266 height 29
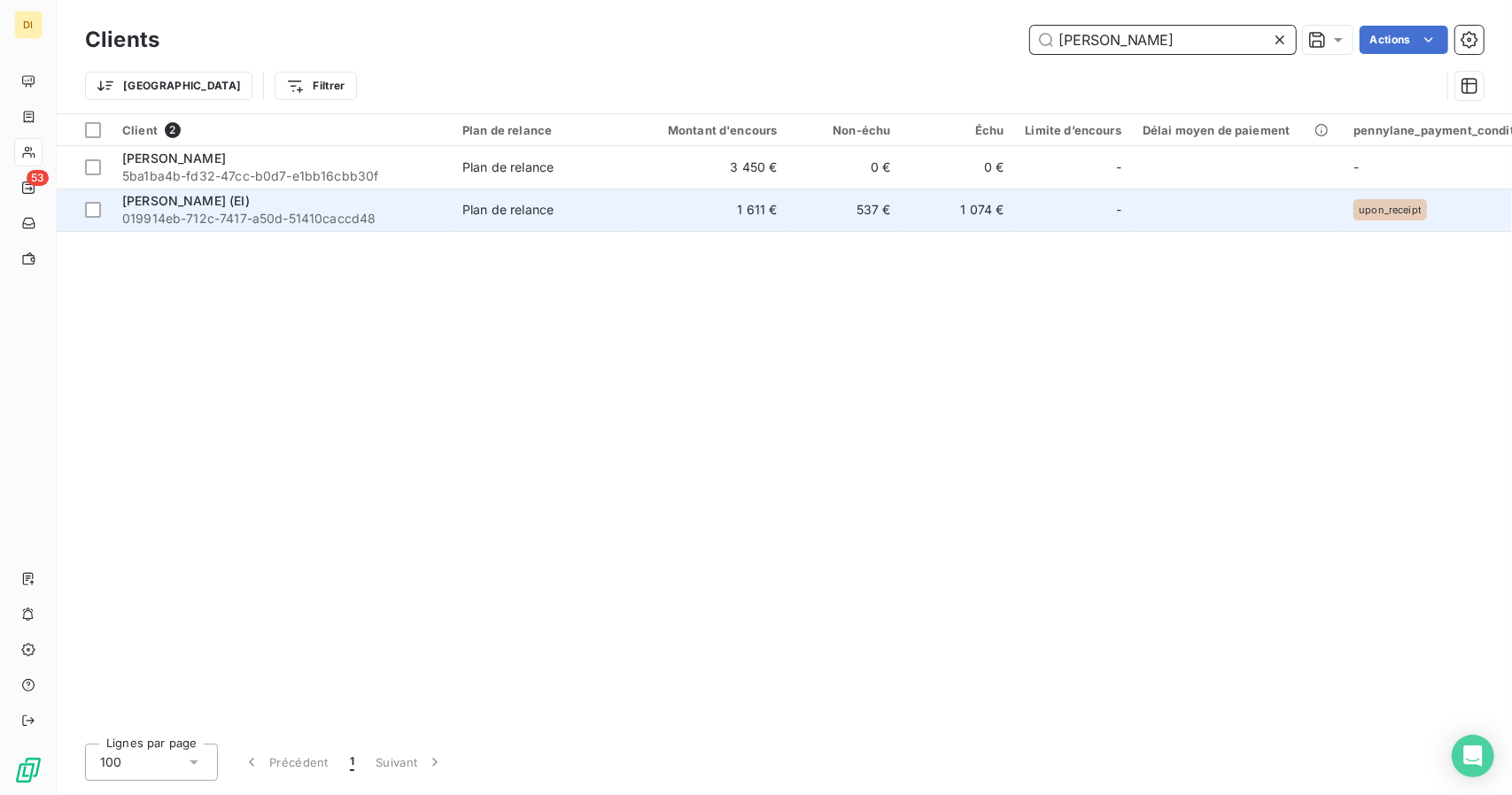
type input "[PERSON_NAME]"
click at [372, 226] on span "019914eb-712c-7417-a50d-51410caccd48" at bounding box center [281, 219] width 319 height 17
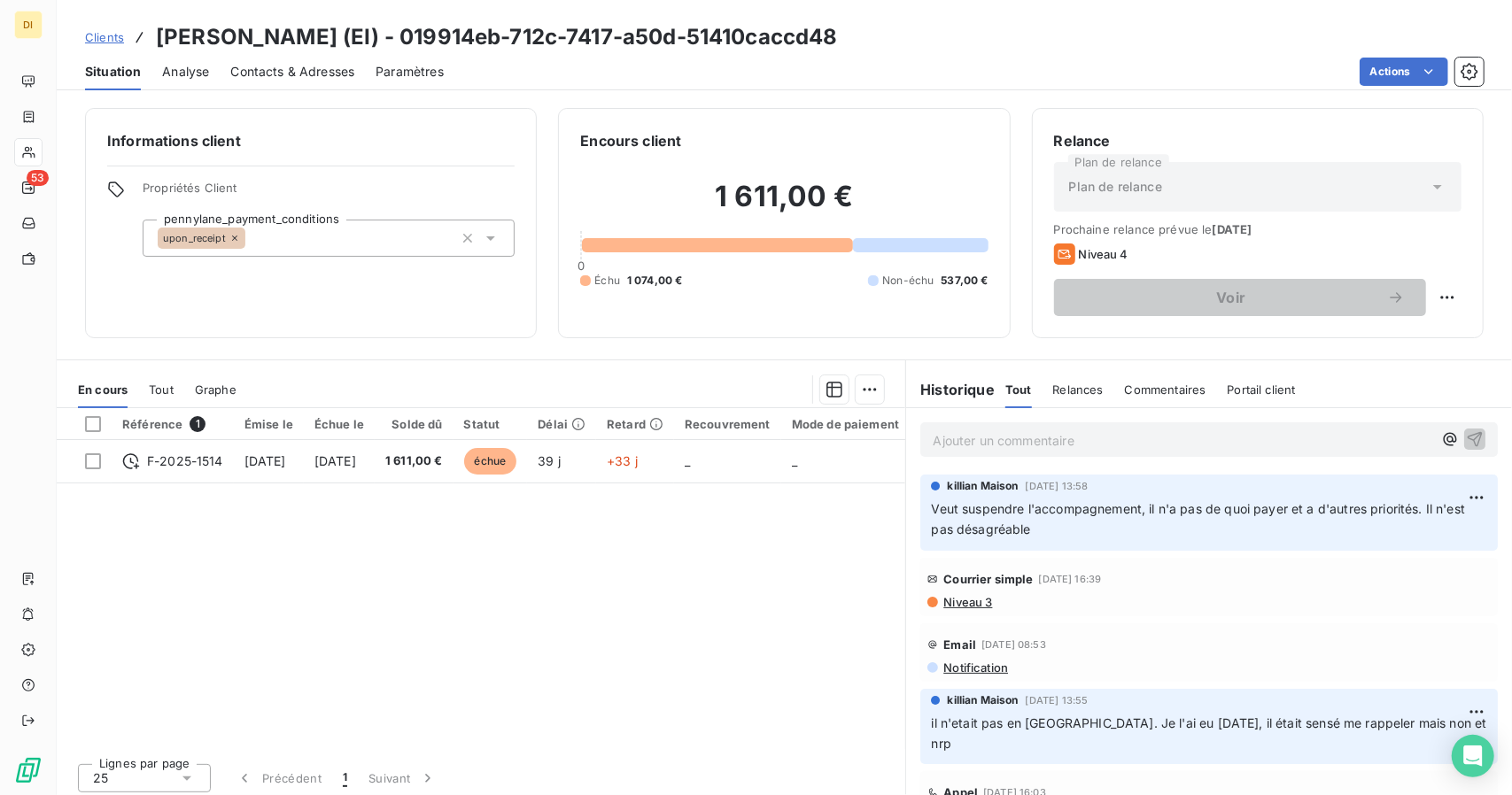
click at [109, 38] on span "Clients" at bounding box center [105, 36] width 39 height 14
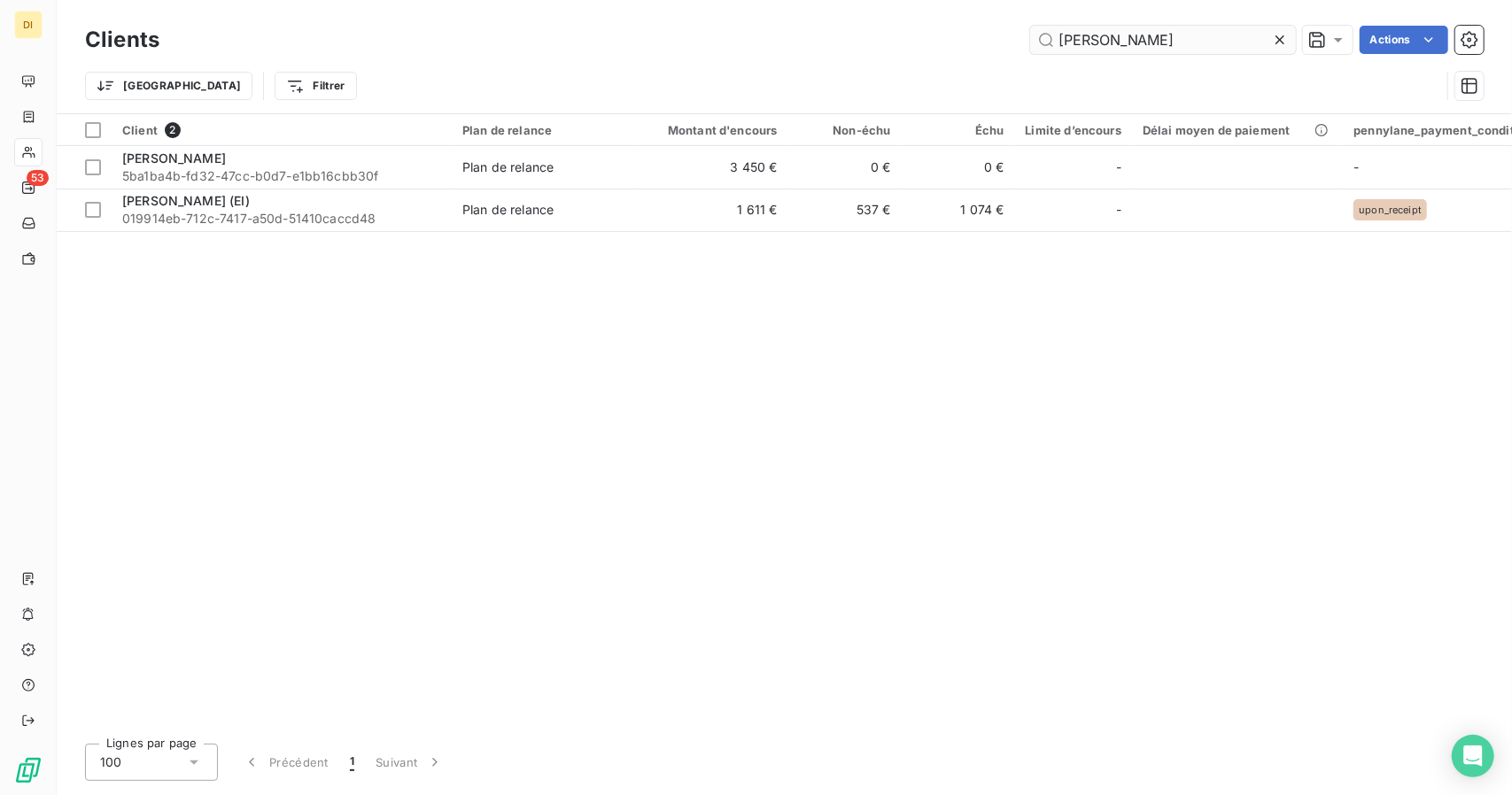
click at [1092, 49] on input "[PERSON_NAME]" at bounding box center [1163, 40] width 266 height 29
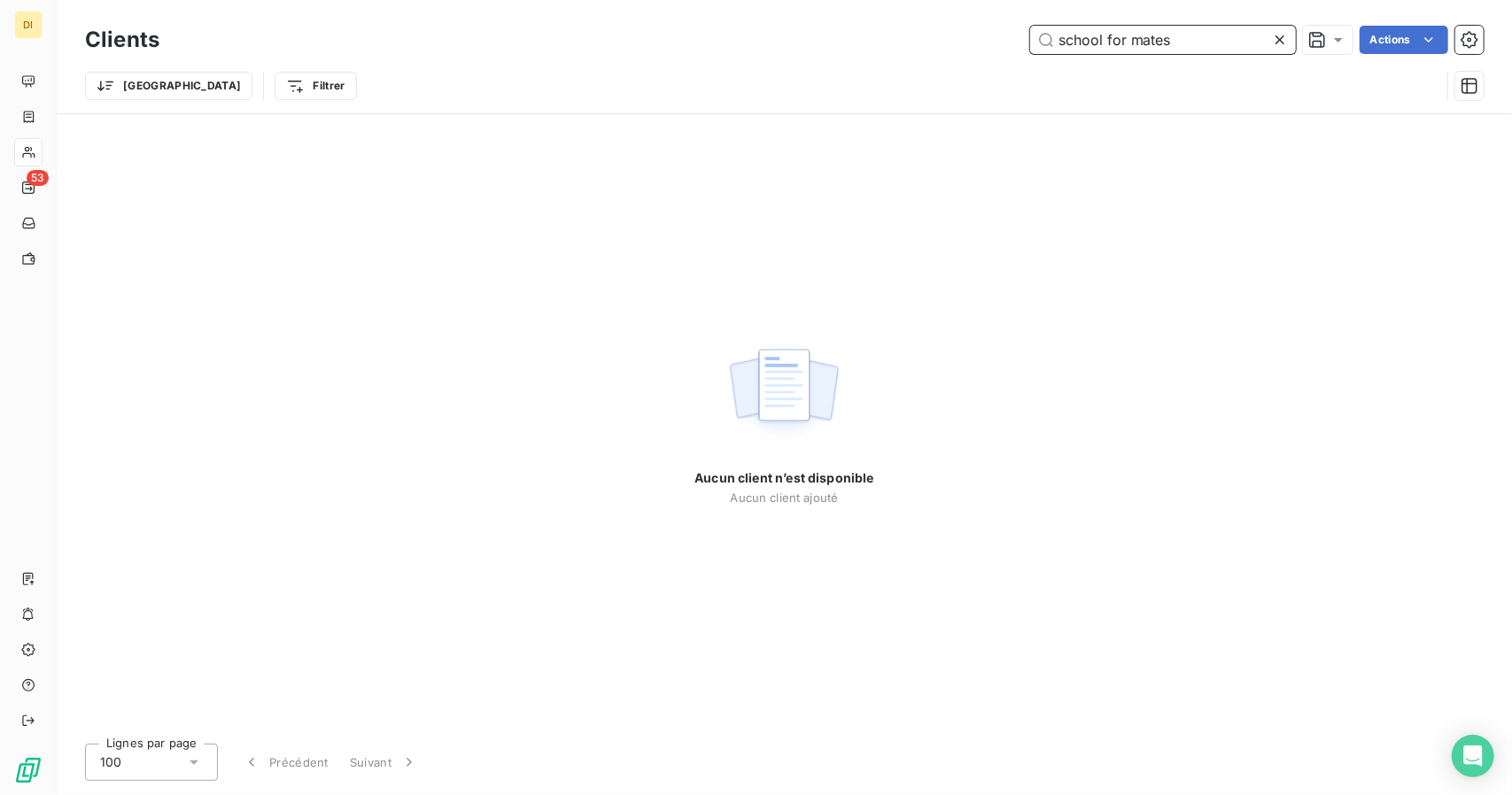
click at [1068, 36] on input "school for mates" at bounding box center [1163, 40] width 266 height 29
paste input "[PERSON_NAME]"
click at [1114, 42] on input "[PERSON_NAME]" at bounding box center [1163, 40] width 266 height 29
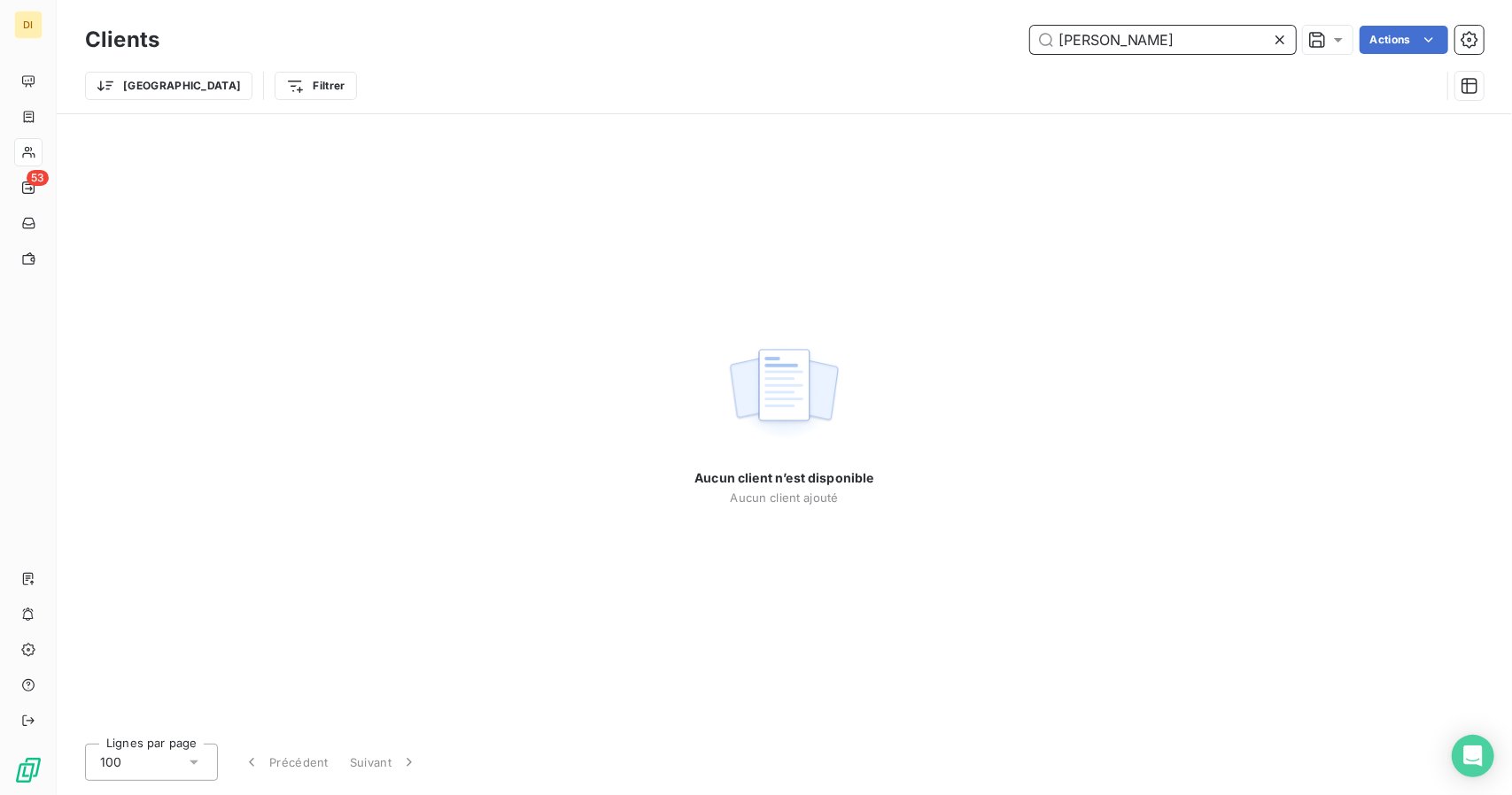
click at [1114, 42] on input "[PERSON_NAME]" at bounding box center [1163, 40] width 266 height 29
paste input "[PERSON_NAME]"
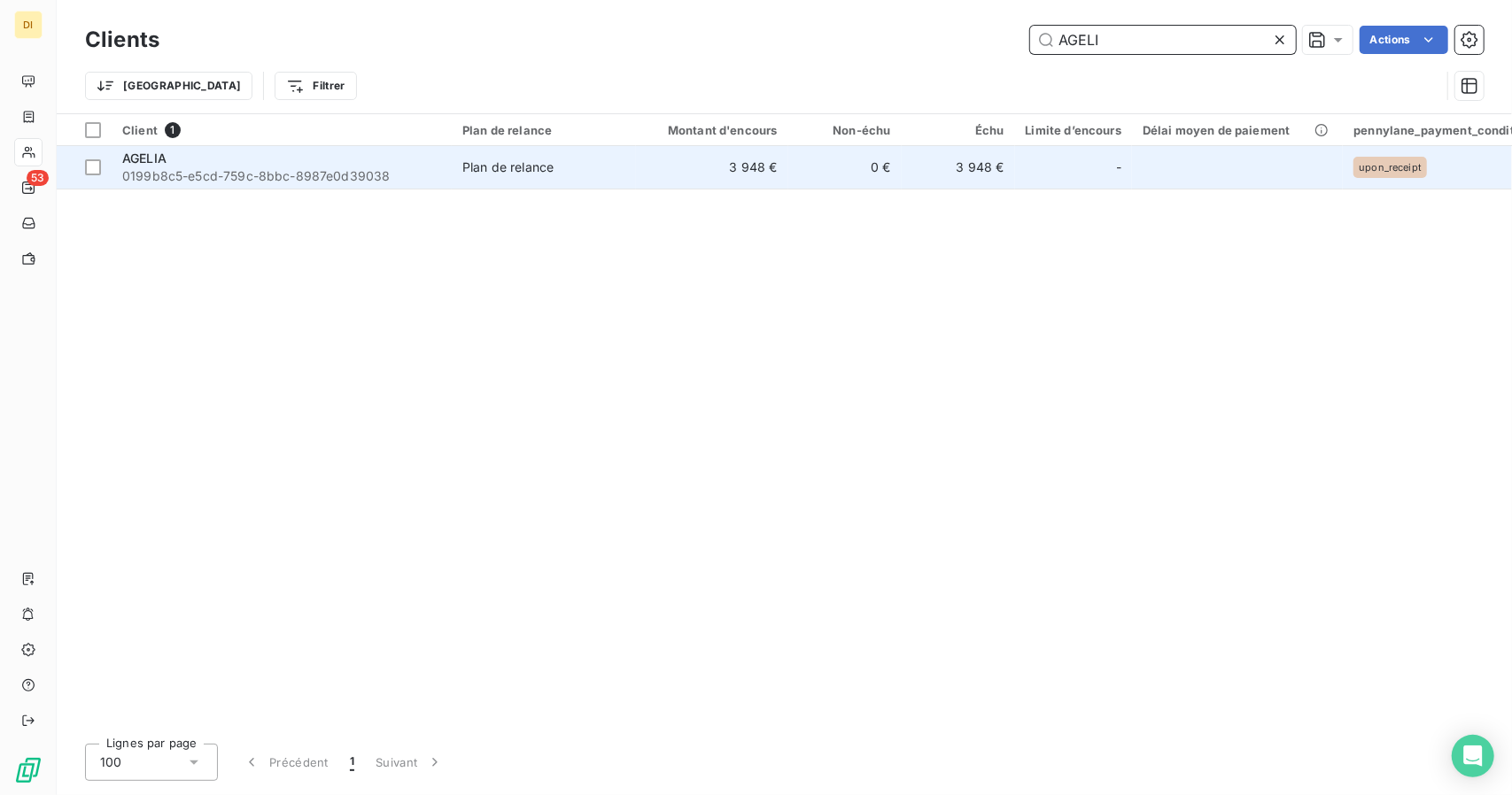
type input "AGELI"
click at [625, 165] on td "Plan de relance" at bounding box center [543, 167] width 184 height 42
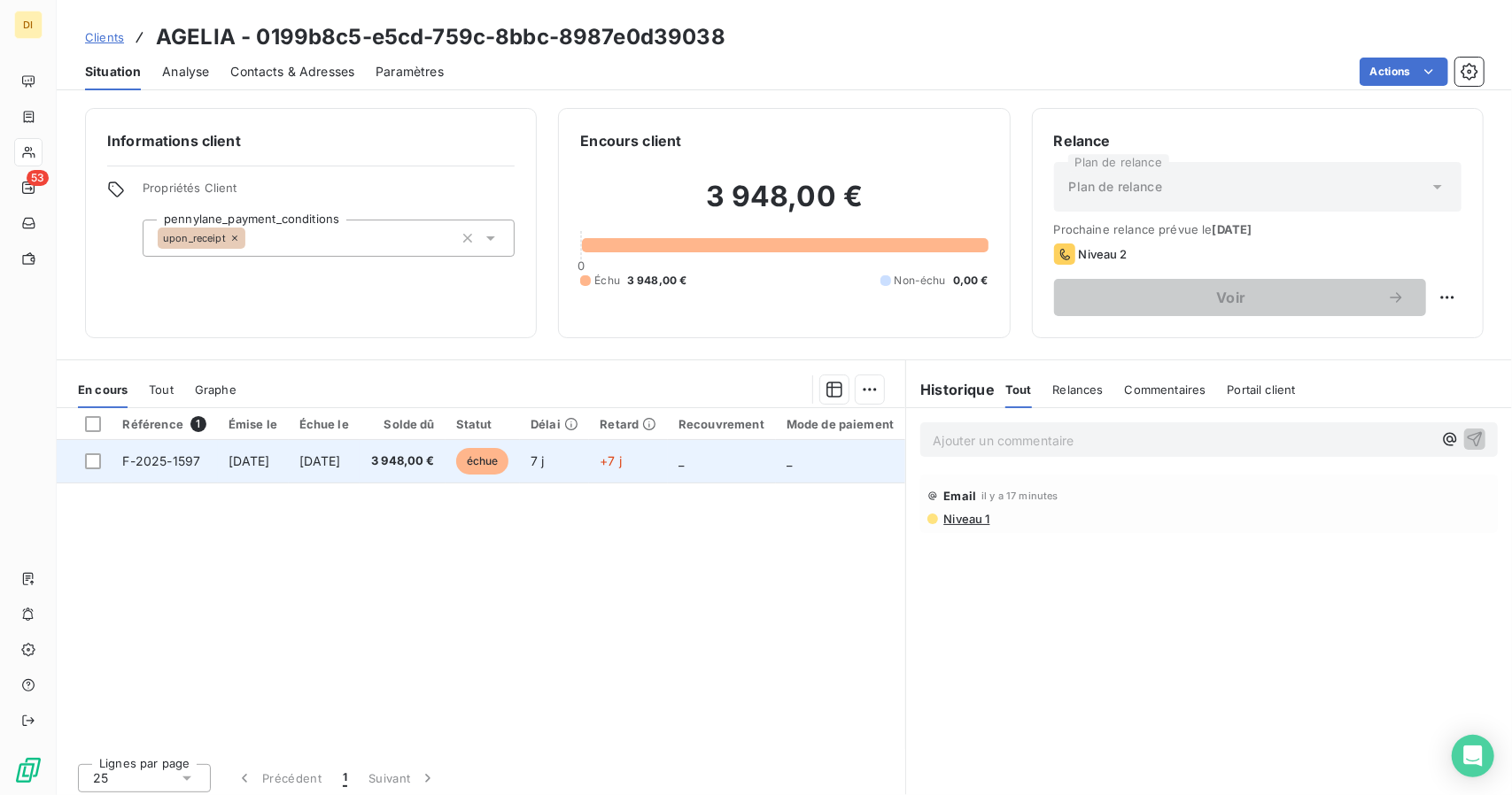
click at [434, 462] on span "3 948,00 €" at bounding box center [402, 461] width 63 height 17
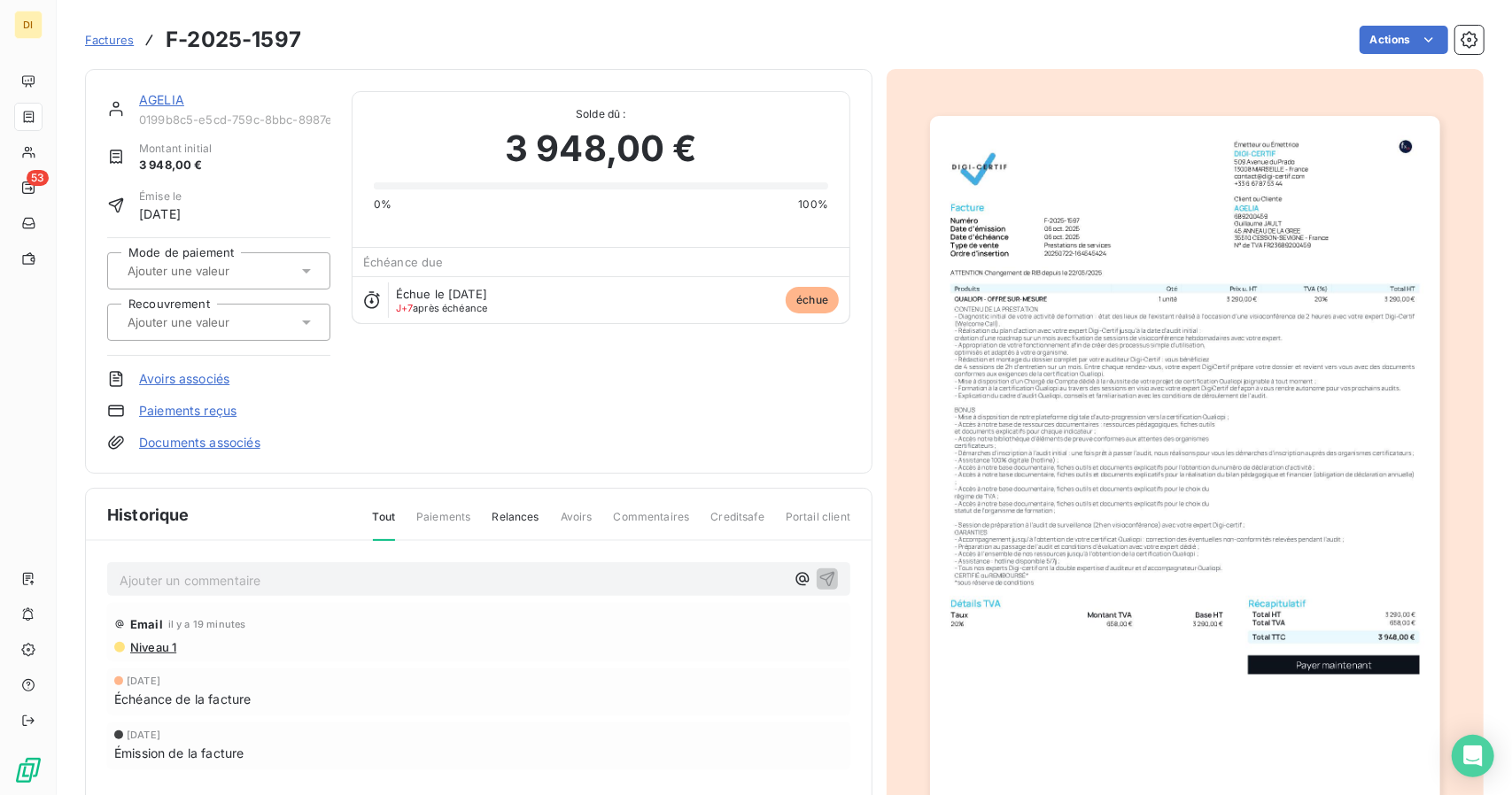
click at [172, 100] on link "AGELIA" at bounding box center [161, 100] width 45 height 15
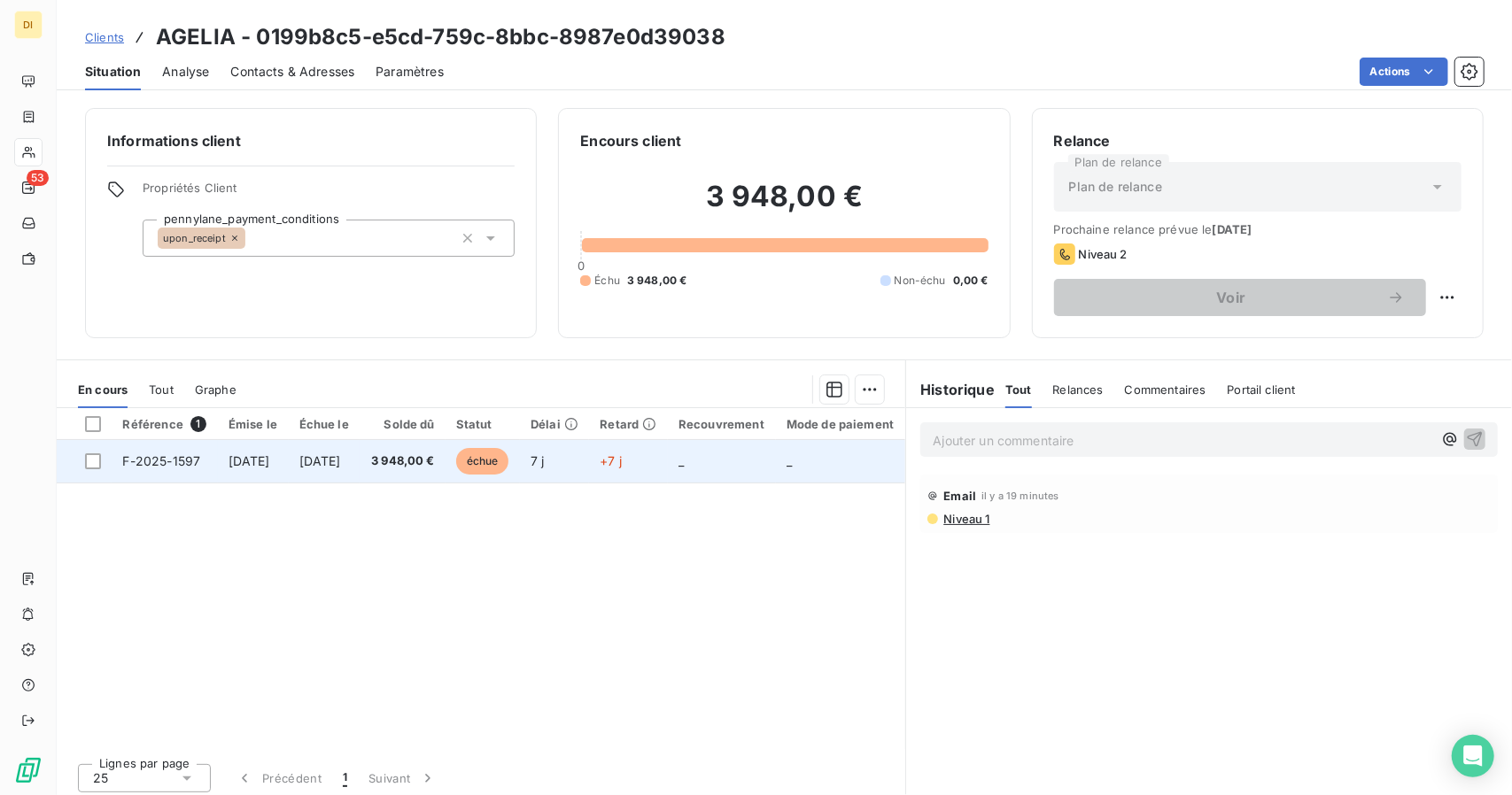
click at [395, 474] on td "3 948,00 €" at bounding box center [402, 461] width 85 height 42
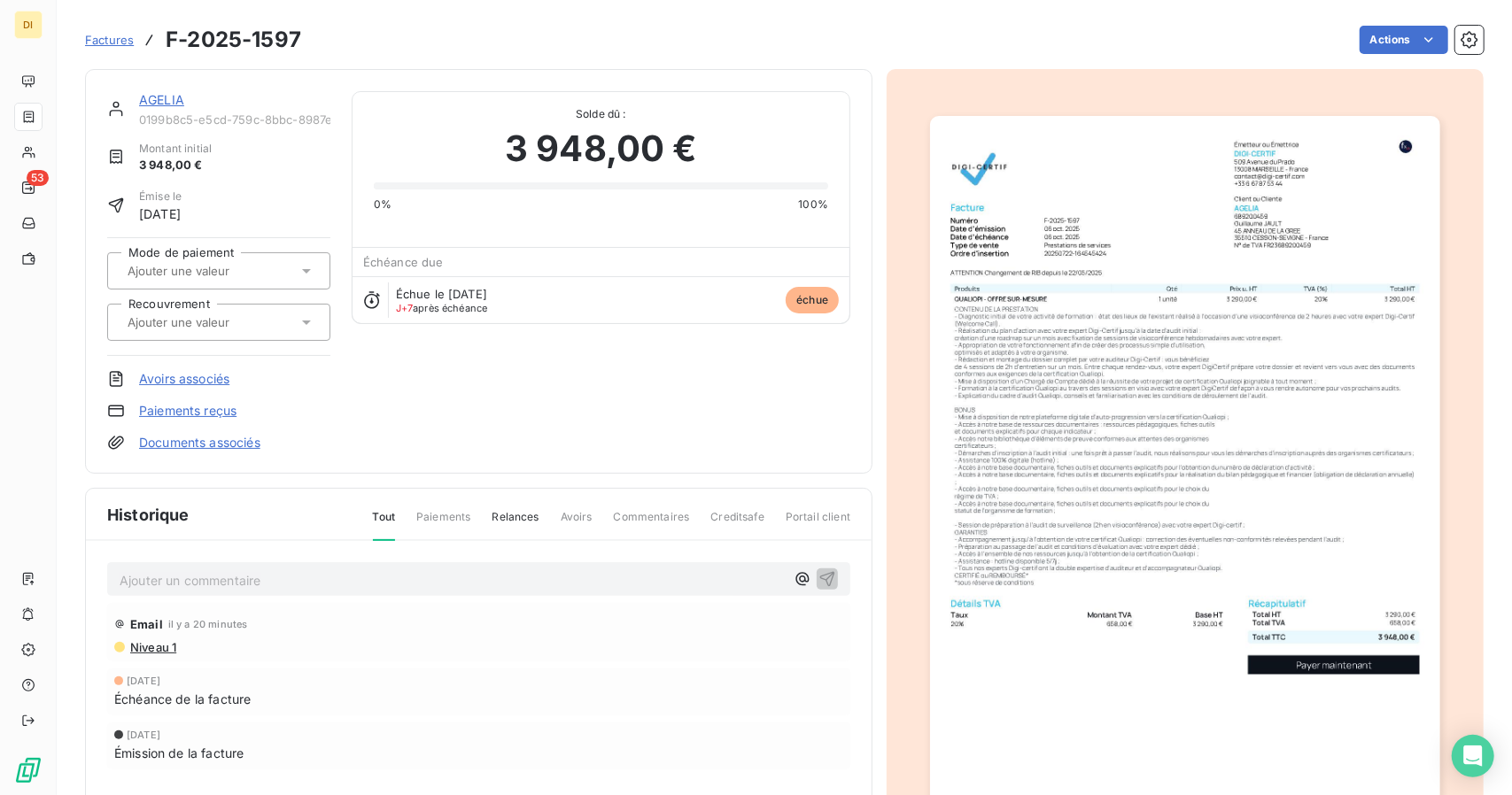
click at [178, 95] on link "AGELIA" at bounding box center [161, 100] width 45 height 15
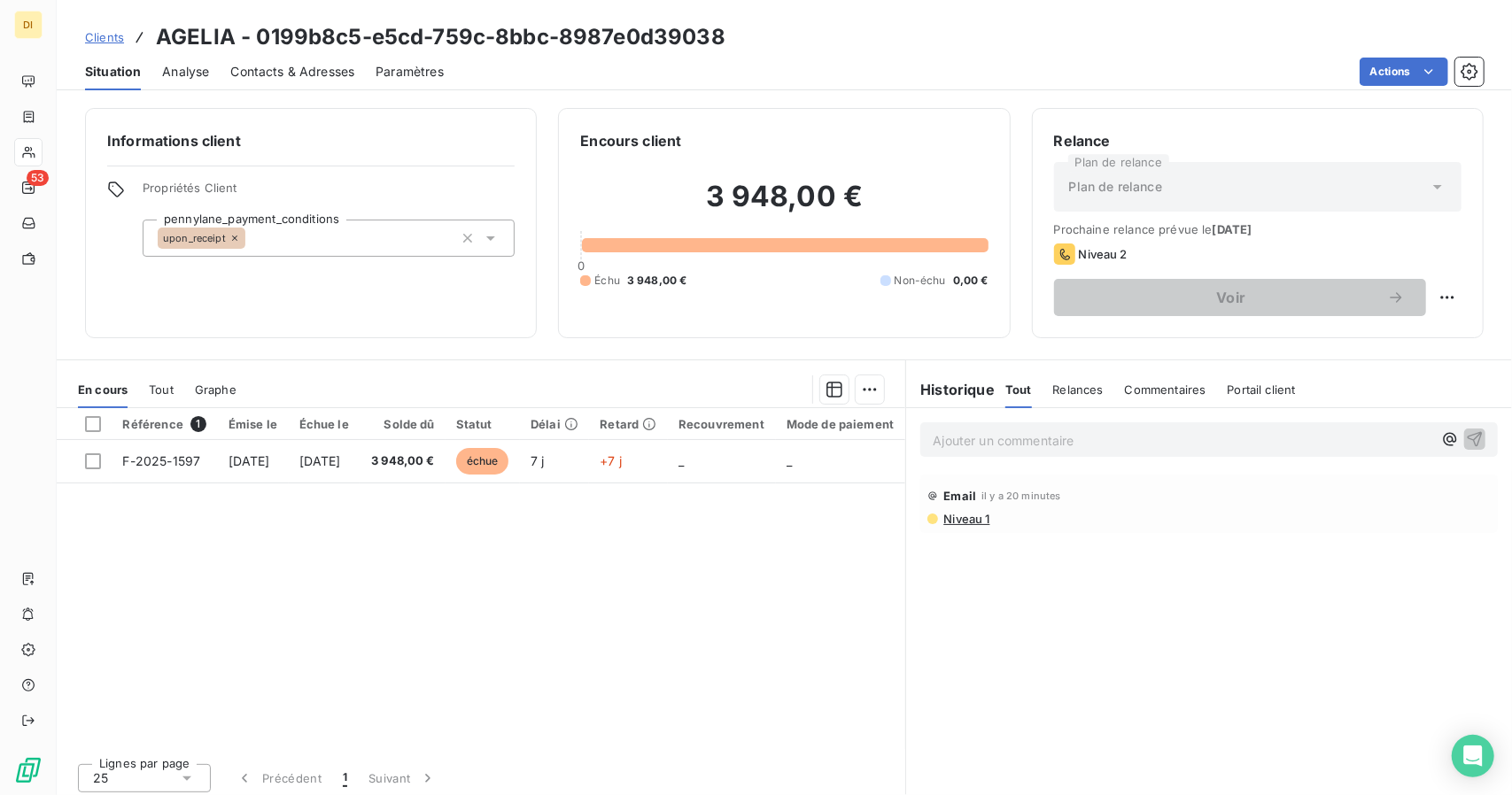
click at [321, 84] on div "Contacts & Adresses" at bounding box center [292, 71] width 124 height 37
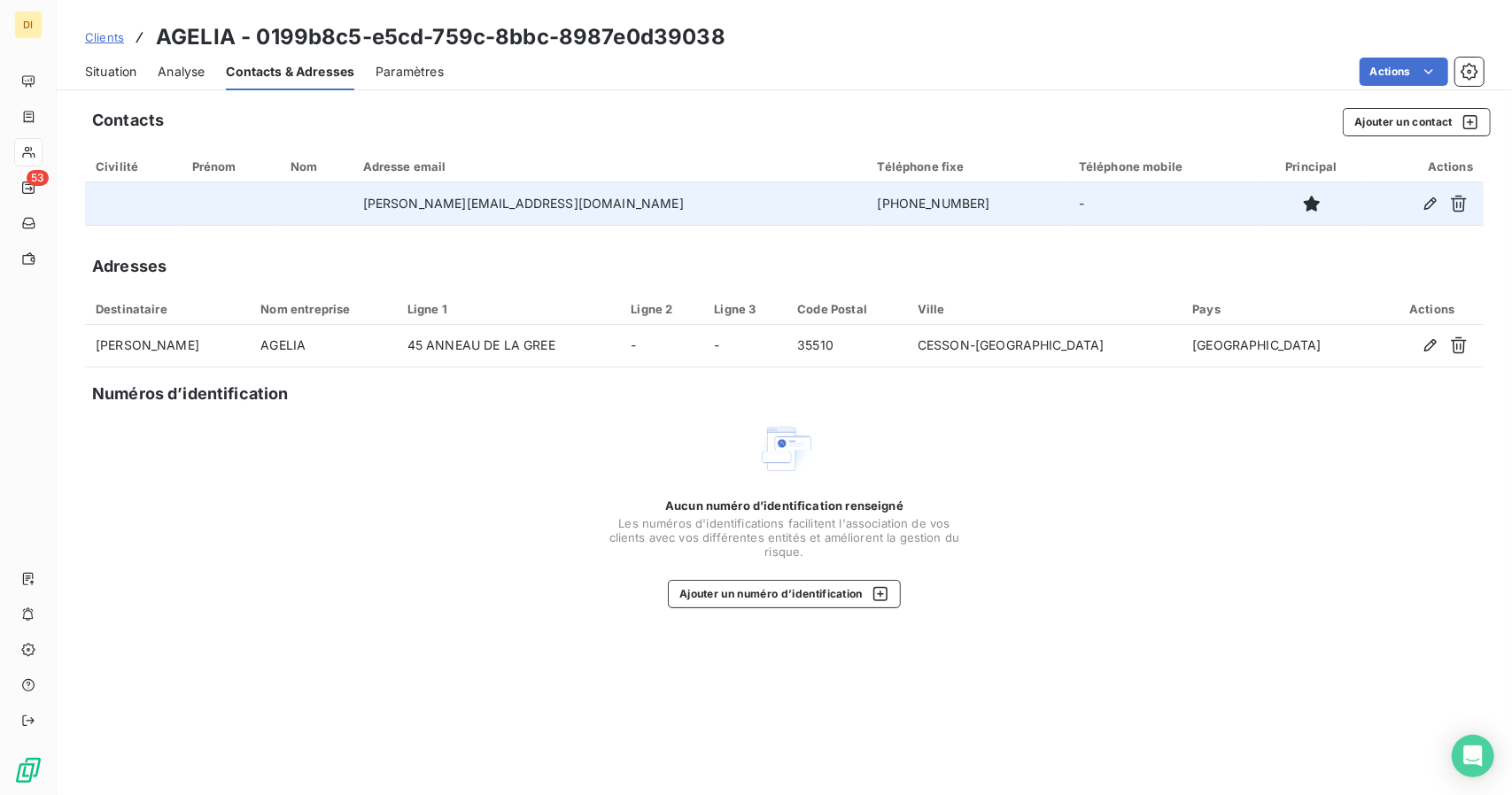
click at [867, 202] on td "[PHONE_NUMBER]" at bounding box center [967, 204] width 201 height 42
copy td "[PHONE_NUMBER]"
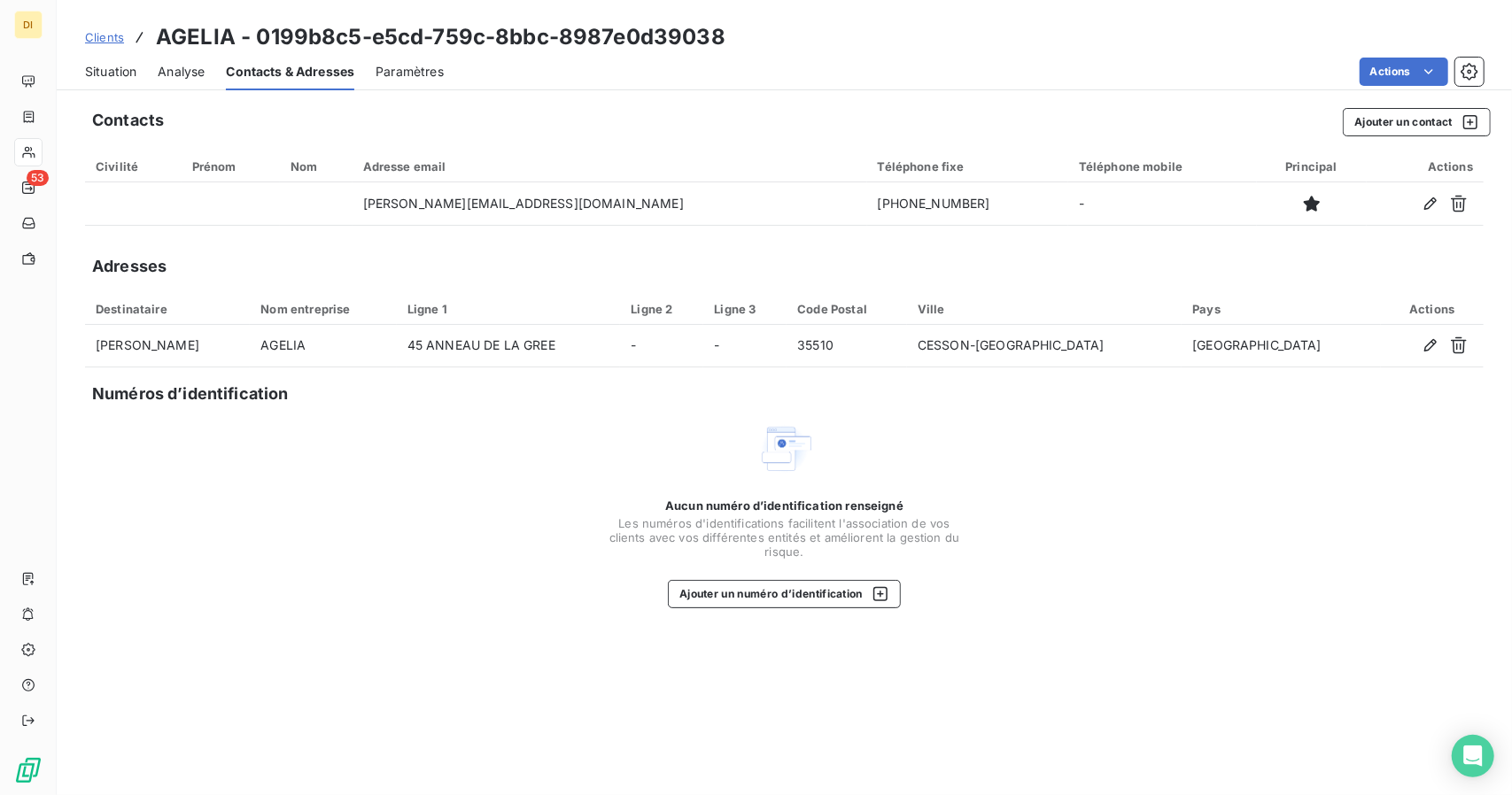
click at [1194, 85] on div "Situation Analyse Contacts & Adresses Paramètres Actions" at bounding box center [784, 71] width 1455 height 37
click at [109, 67] on span "Situation" at bounding box center [111, 71] width 52 height 17
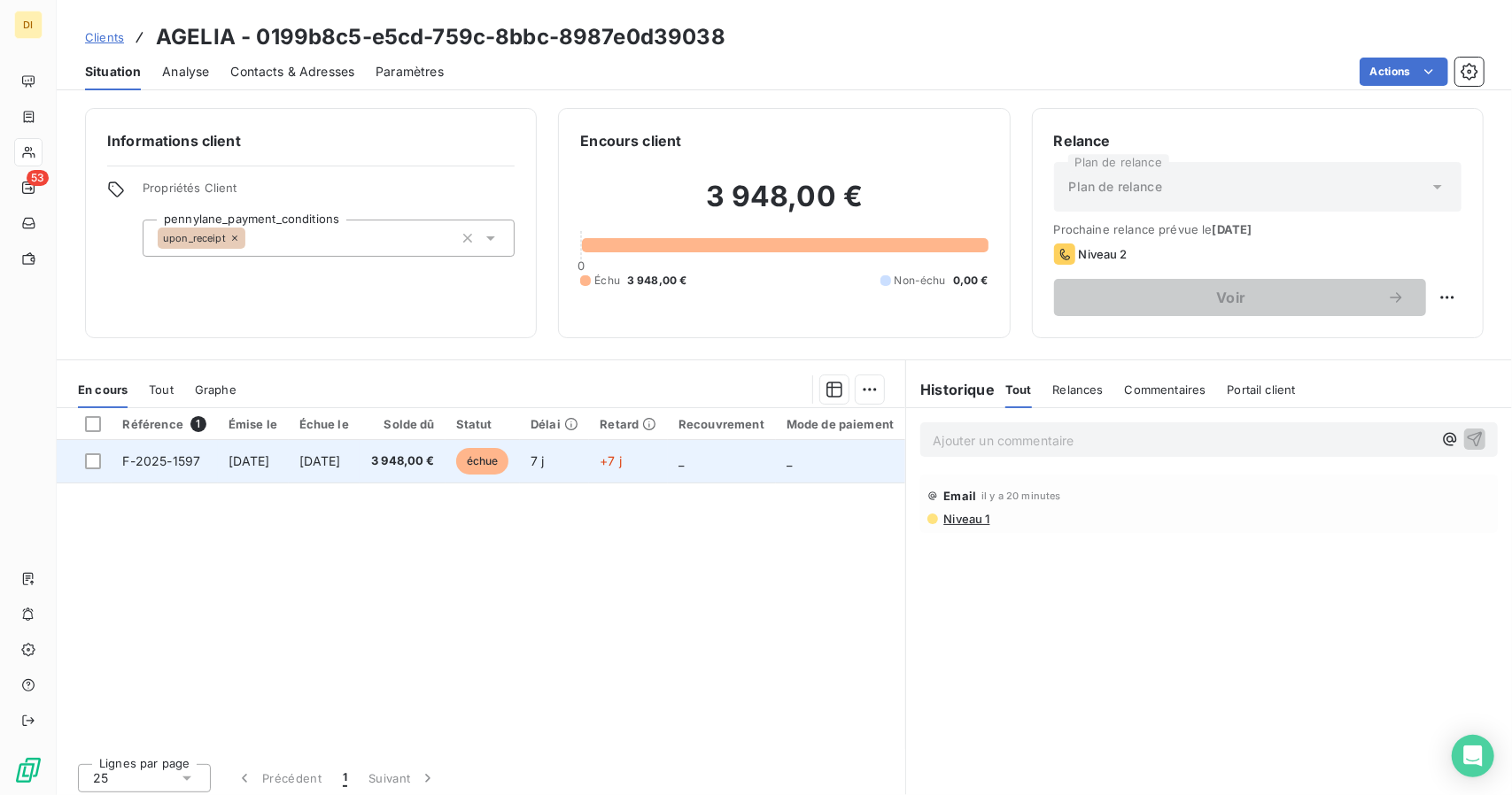
click at [395, 447] on td "3 948,00 €" at bounding box center [402, 461] width 85 height 42
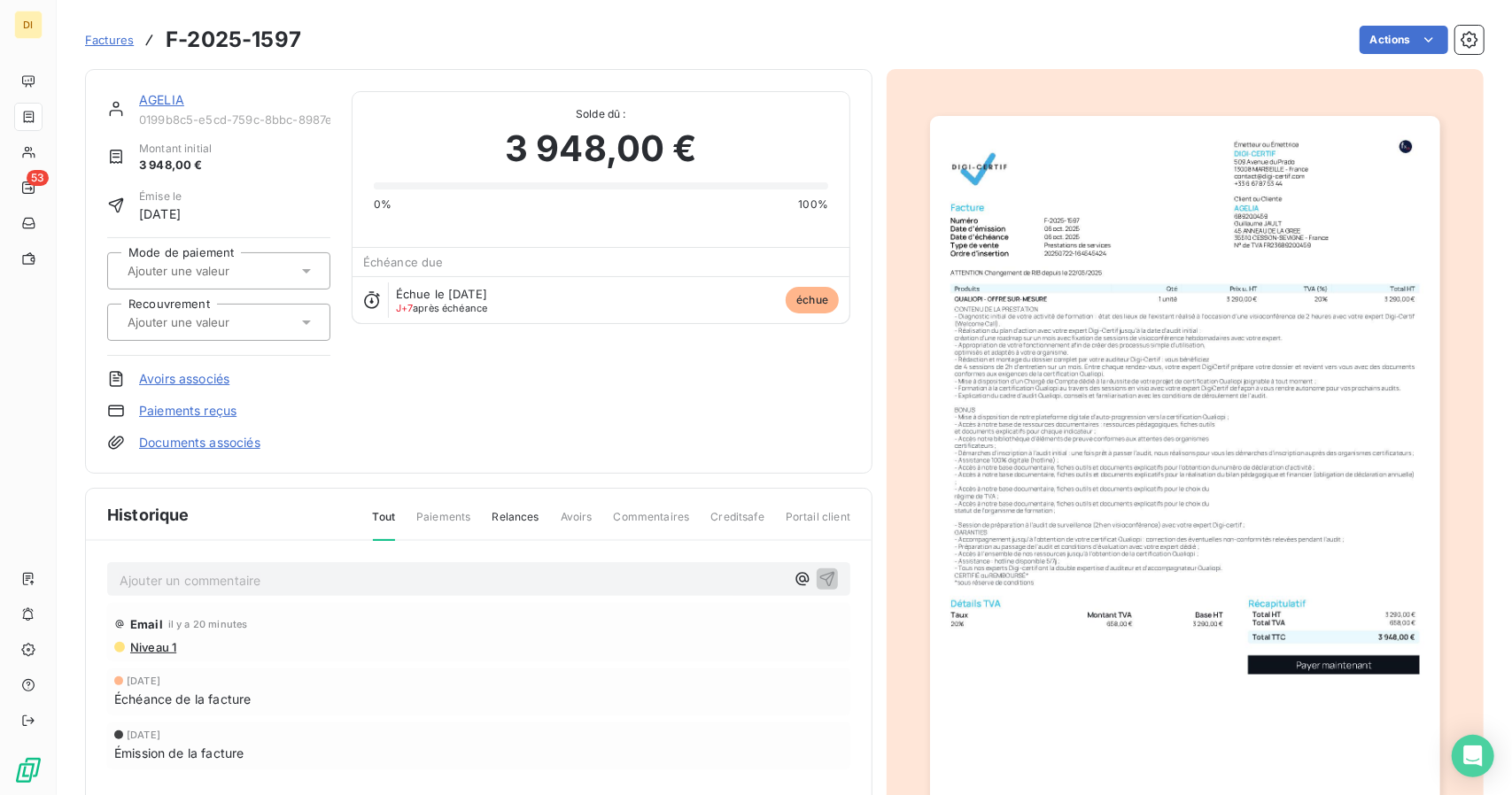
drag, startPoint x: 160, startPoint y: 99, endPoint x: 151, endPoint y: 95, distance: 9.8
click at [151, 95] on link "AGELIA" at bounding box center [161, 100] width 45 height 15
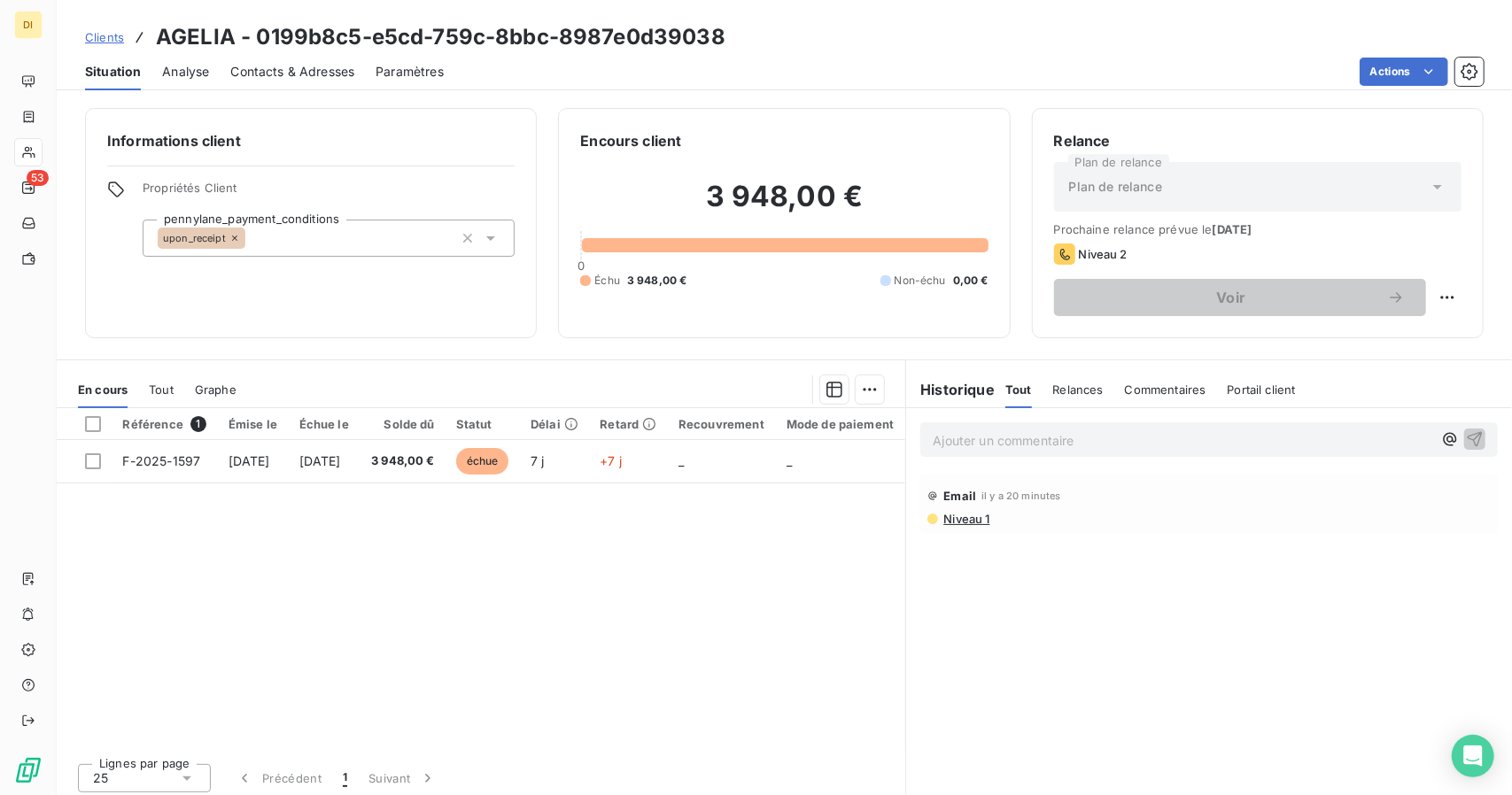
click at [151, 95] on div "Clients AGELIA - 0199b8c5-e5cd-759c-8bbc-8987e0d39038 Situation Analyse Contact…" at bounding box center [784, 398] width 1455 height 795
click at [172, 103] on div "Informations client Propriétés Client pennylane_payment_conditions upon_receipt…" at bounding box center [784, 446] width 1455 height 698
click at [971, 451] on div "Ajouter un commentaire ﻿" at bounding box center [1209, 440] width 577 height 35
click at [1440, 297] on html "DI 53 Clients AGELIA - 0199b8c5-e5cd-759c-8bbc-8987e0d39038 Situation Analyse C…" at bounding box center [756, 398] width 1512 height 795
click at [1378, 327] on div "Replanifier cette action" at bounding box center [1360, 337] width 158 height 29
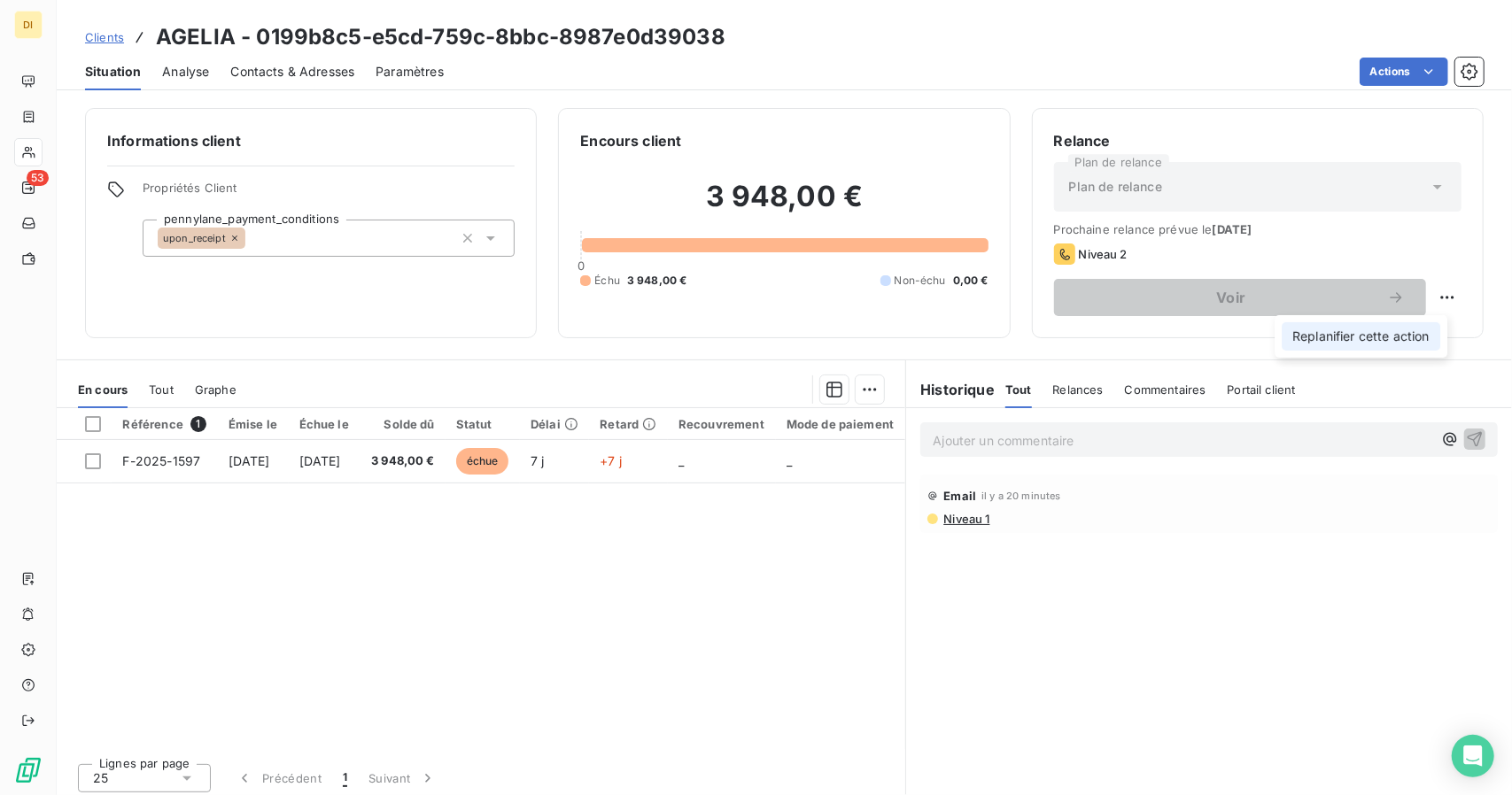
select select "9"
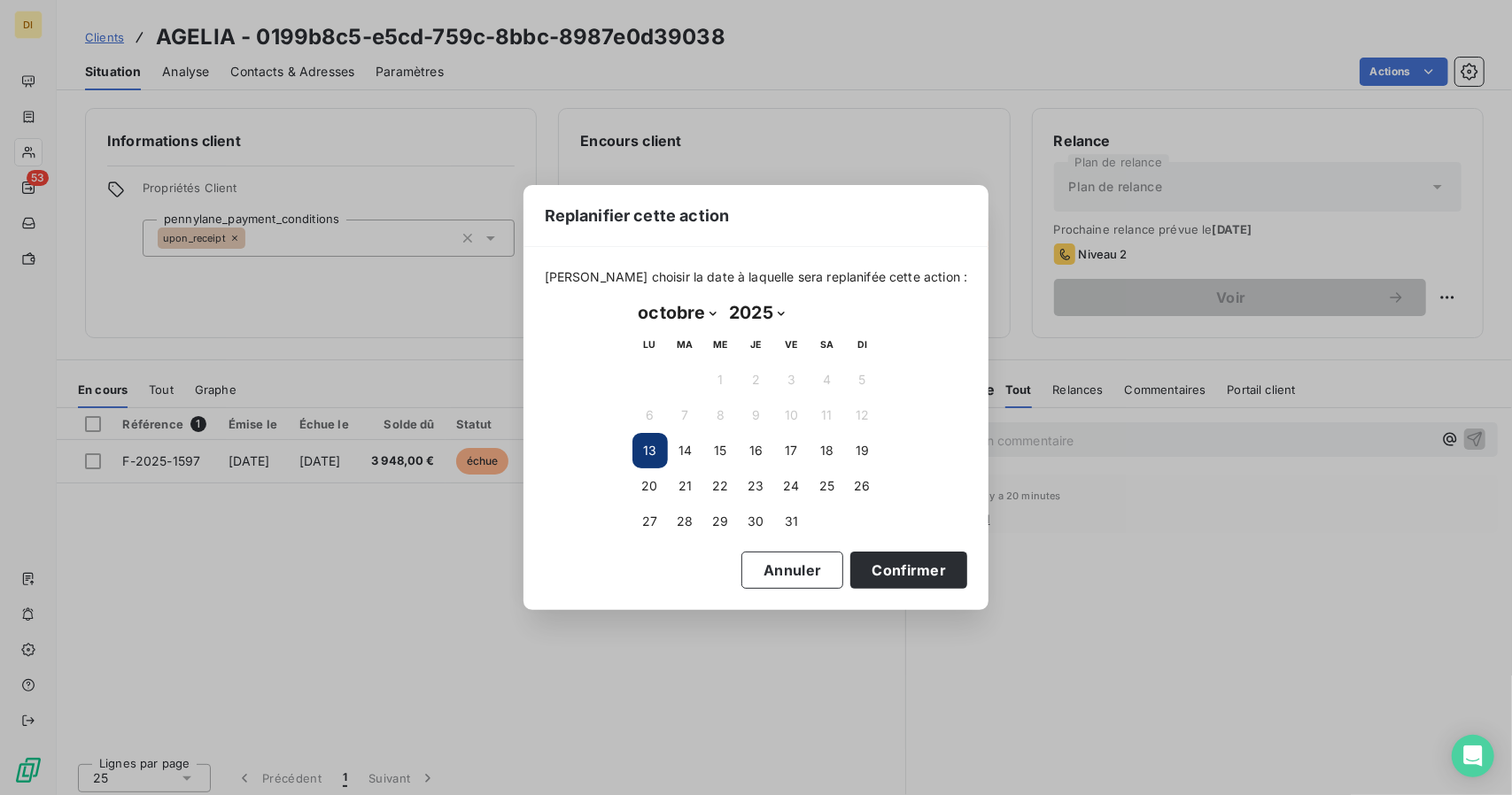
click at [648, 451] on button "13" at bounding box center [650, 450] width 36 height 36
click at [648, 456] on button "13" at bounding box center [650, 450] width 36 height 36
click at [857, 562] on button "Confirmer" at bounding box center [909, 570] width 117 height 37
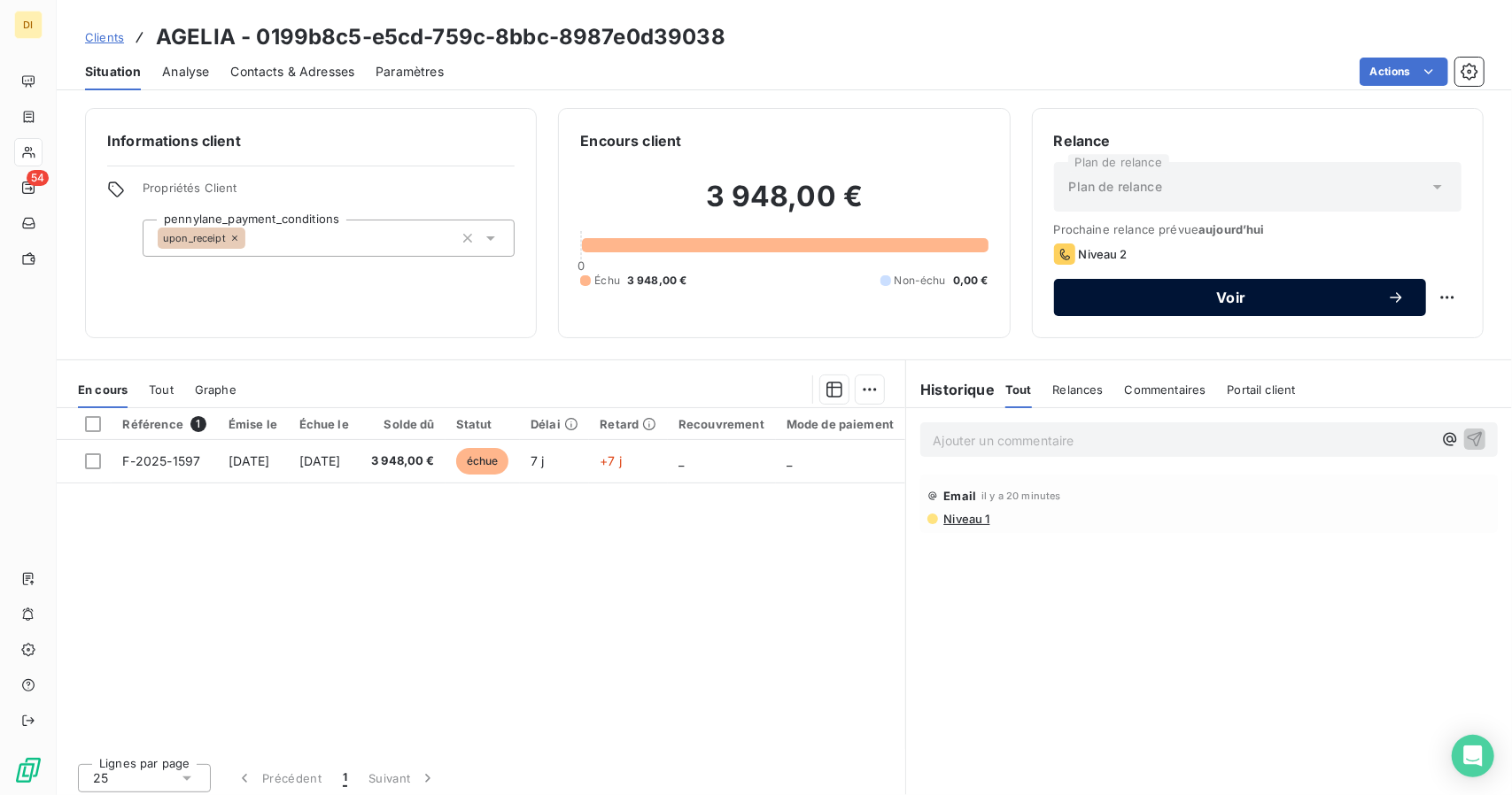
click at [1240, 303] on span "Voir" at bounding box center [1231, 298] width 312 height 14
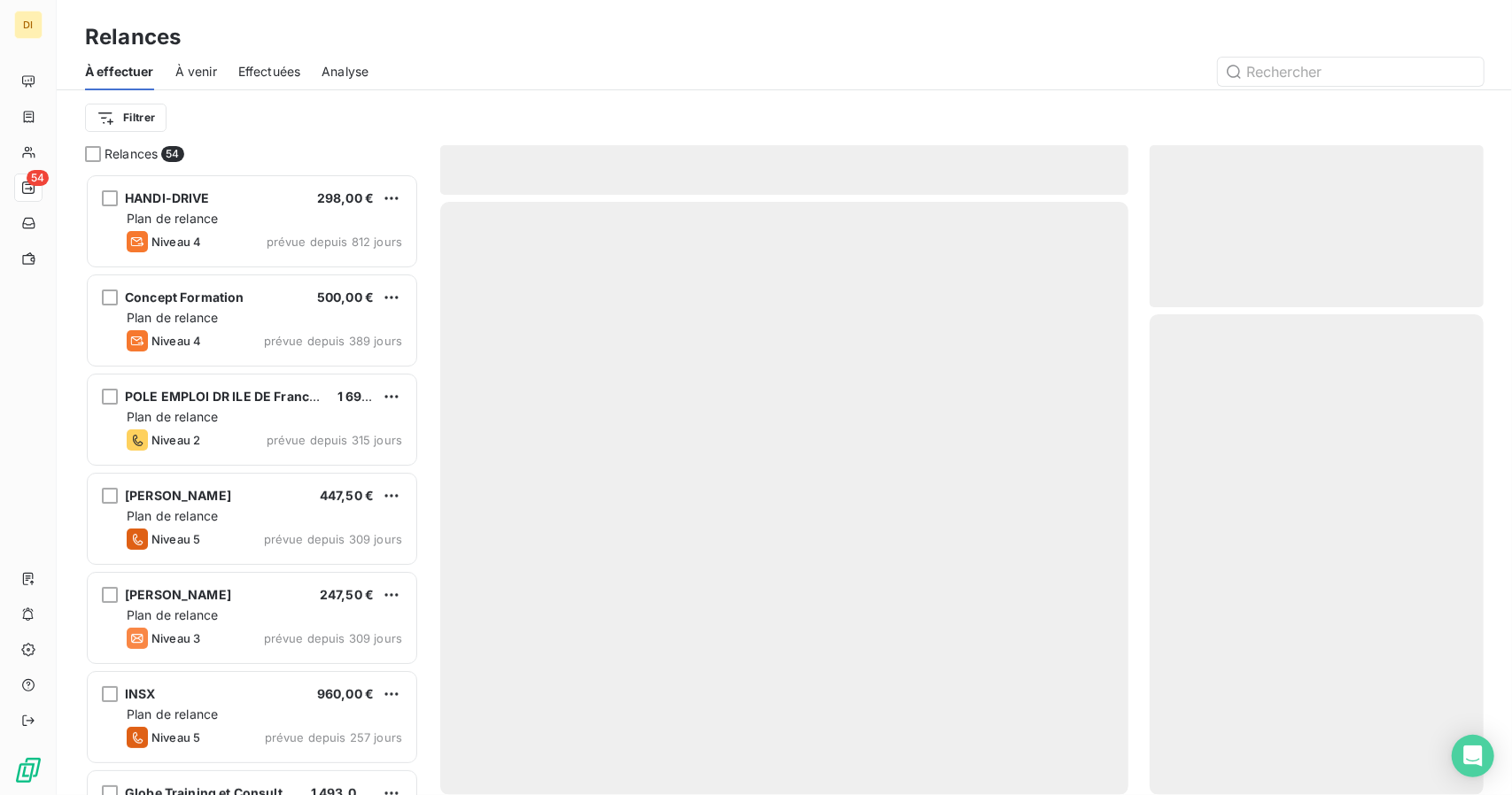
scroll to position [608, 321]
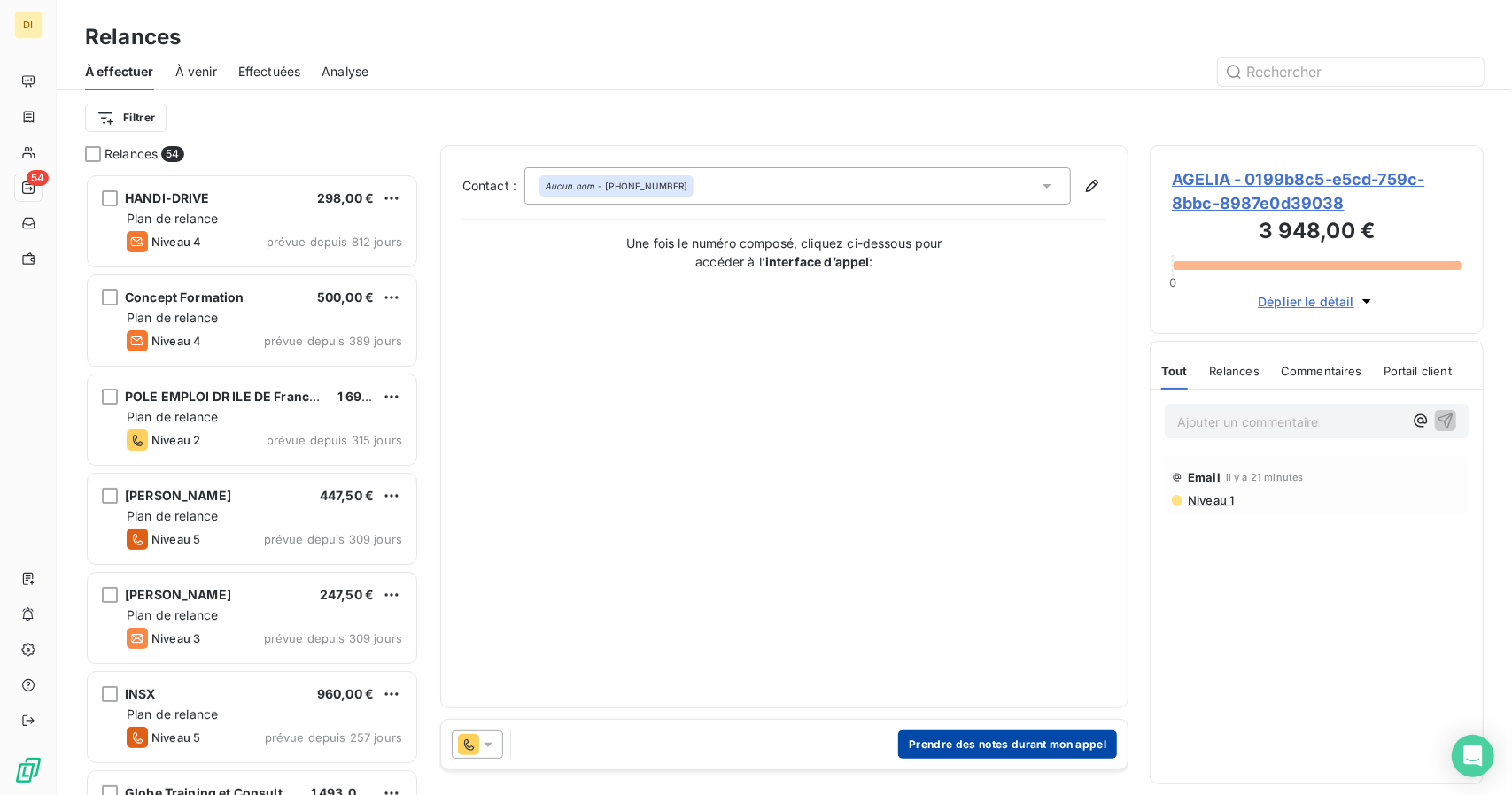
click at [932, 735] on button "Prendre des notes durant mon appel" at bounding box center [1007, 745] width 219 height 29
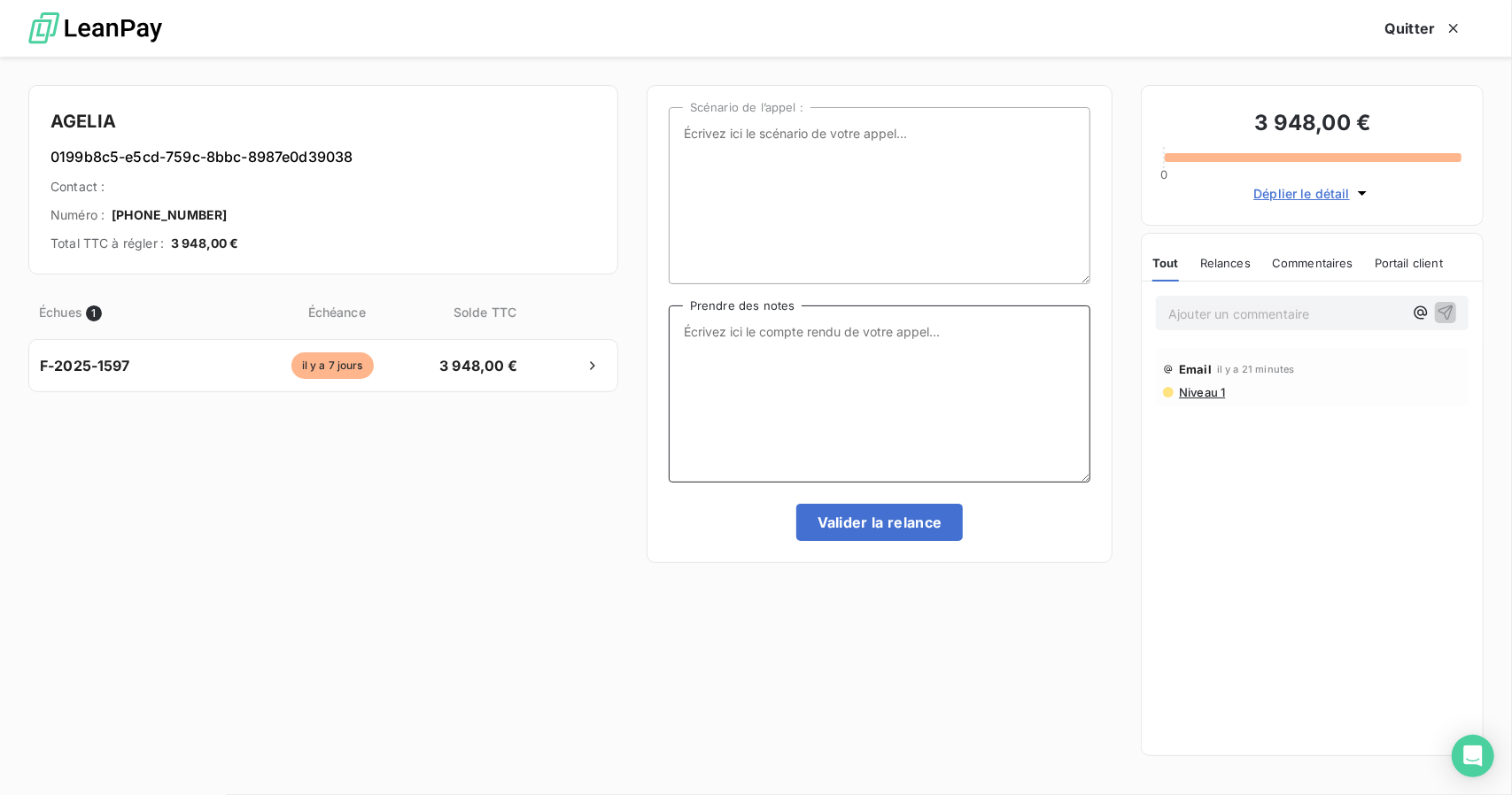
click at [937, 360] on textarea "Prendre des notes" at bounding box center [879, 394] width 421 height 178
type textarea "NRP + MAIL"
click at [874, 533] on button "Valider la relance" at bounding box center [879, 522] width 167 height 37
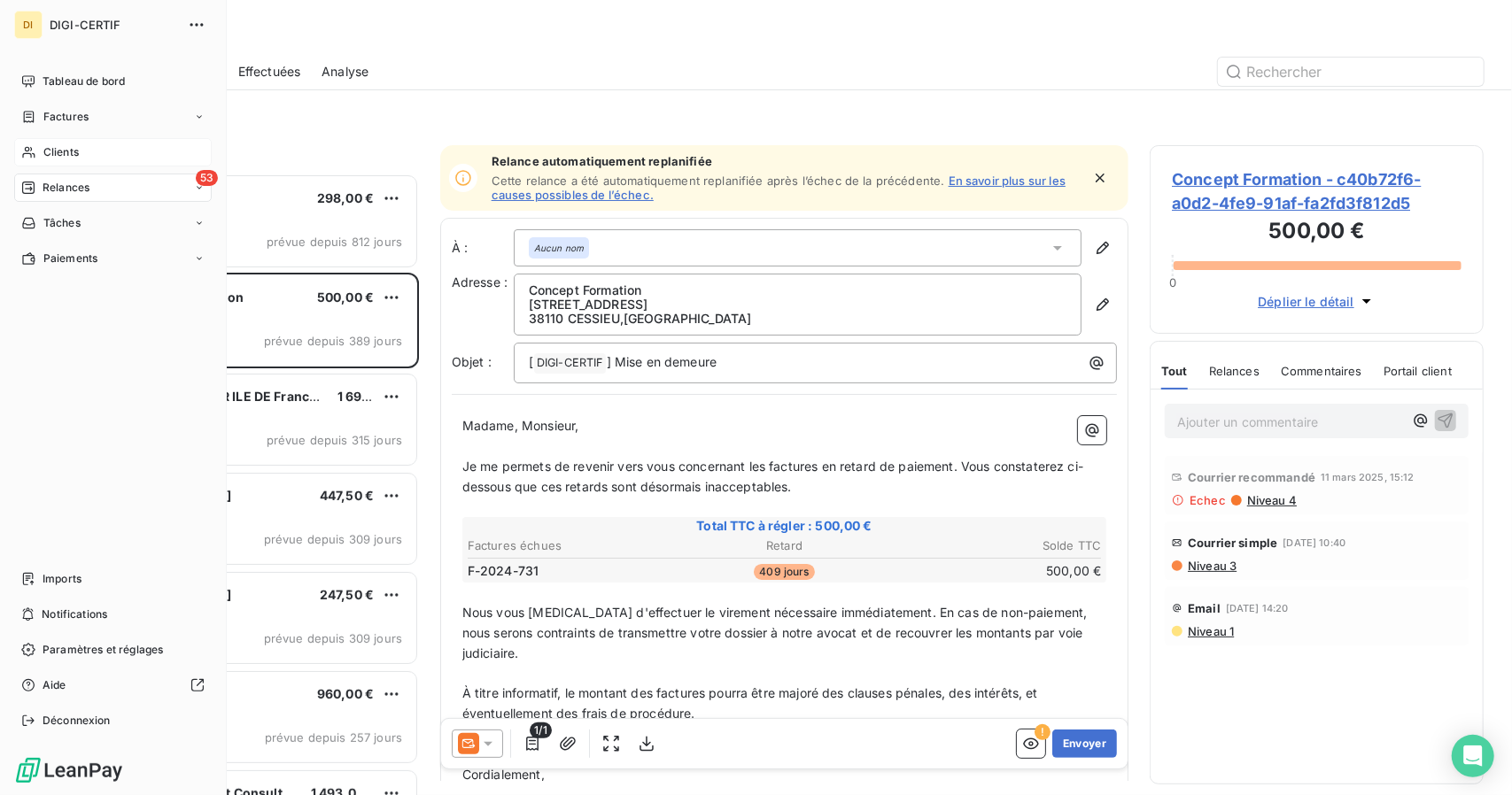
click at [45, 143] on div "Clients" at bounding box center [113, 153] width 198 height 29
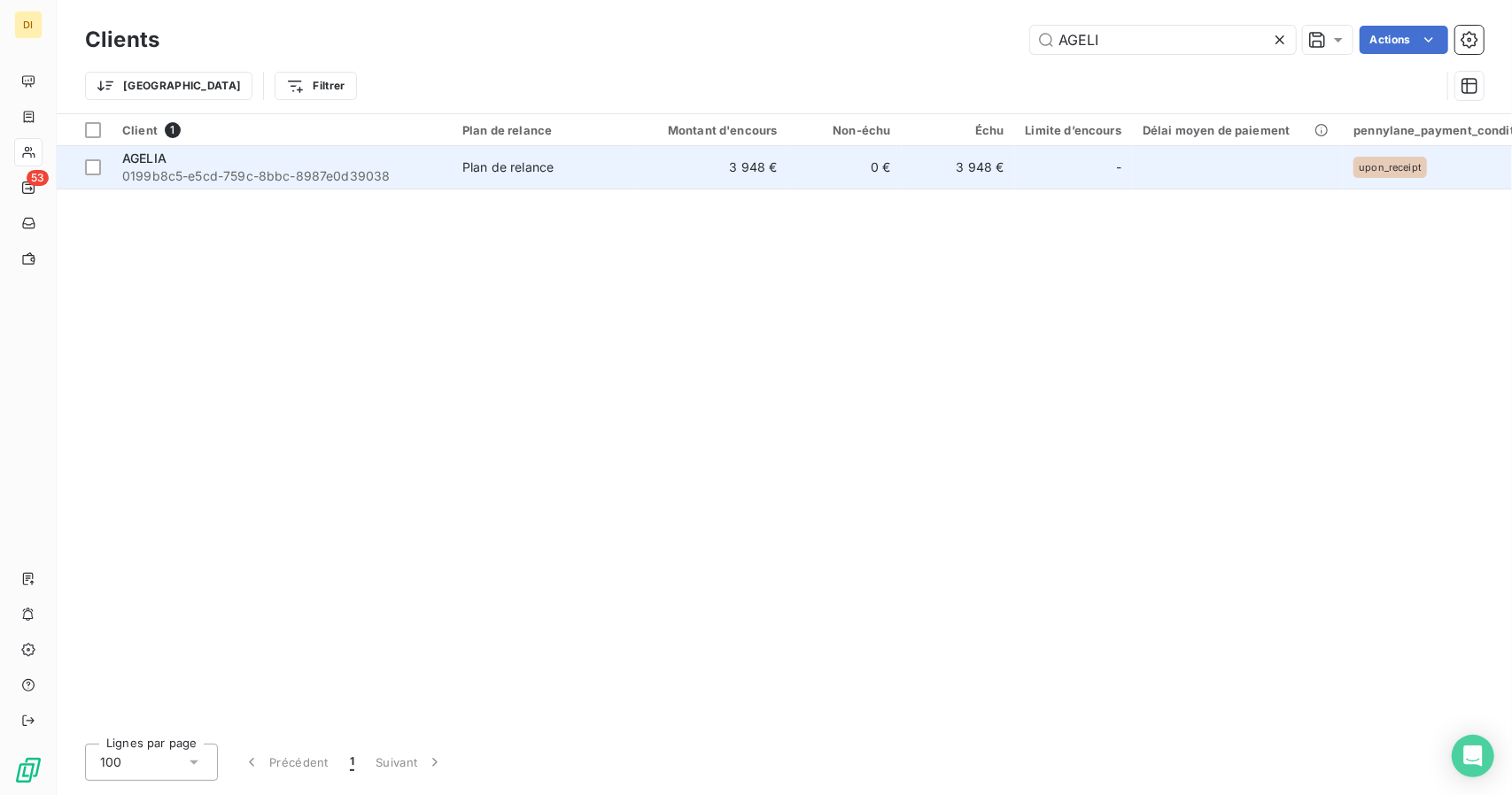
click at [307, 177] on span "0199b8c5-e5cd-759c-8bbc-8987e0d39038" at bounding box center [281, 176] width 319 height 17
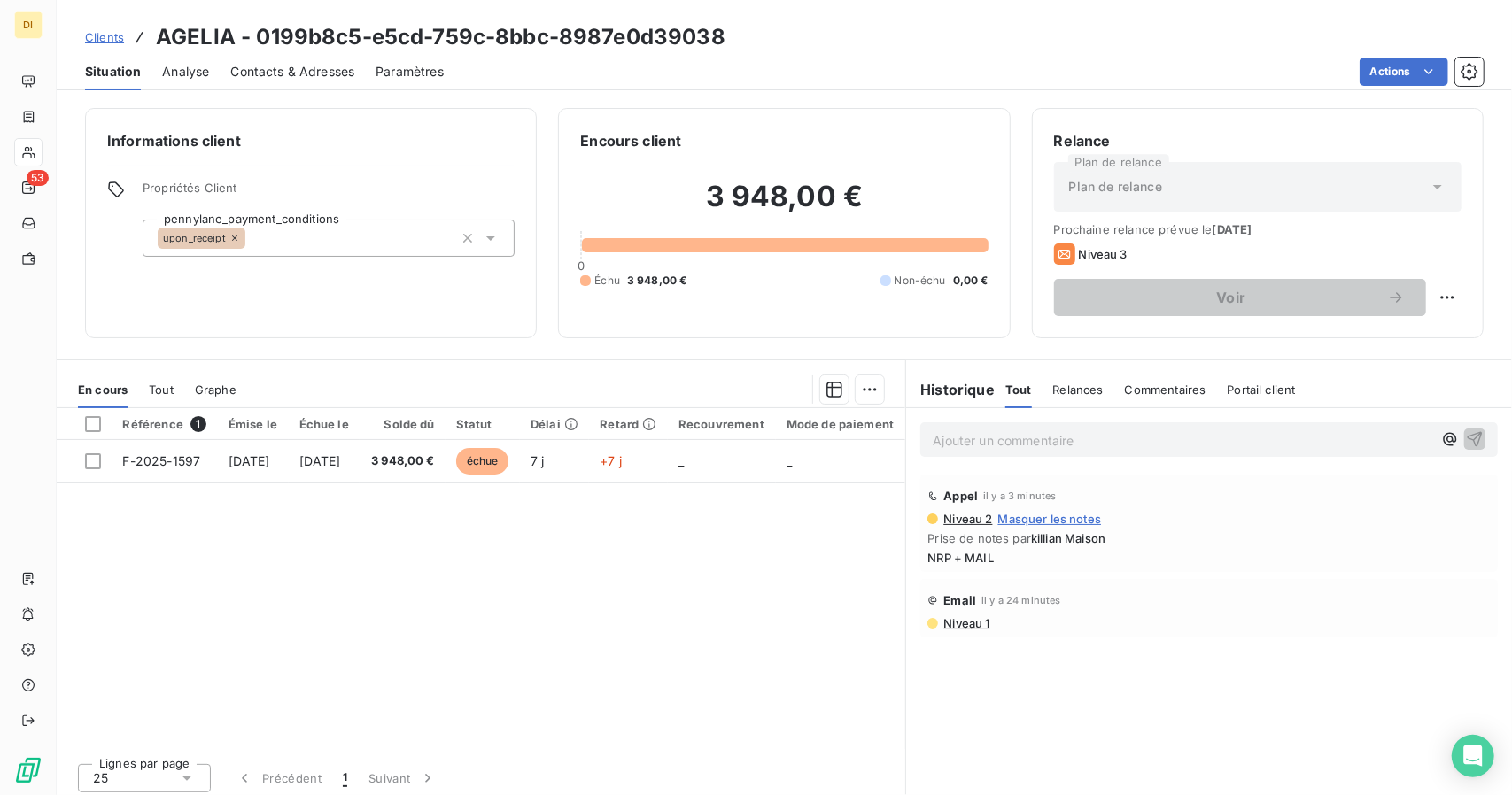
click at [1191, 522] on div "Niveau 2 Masquer les notes" at bounding box center [1209, 518] width 564 height 14
click at [1045, 446] on p "Ajouter un commentaire ﻿" at bounding box center [1182, 440] width 499 height 22
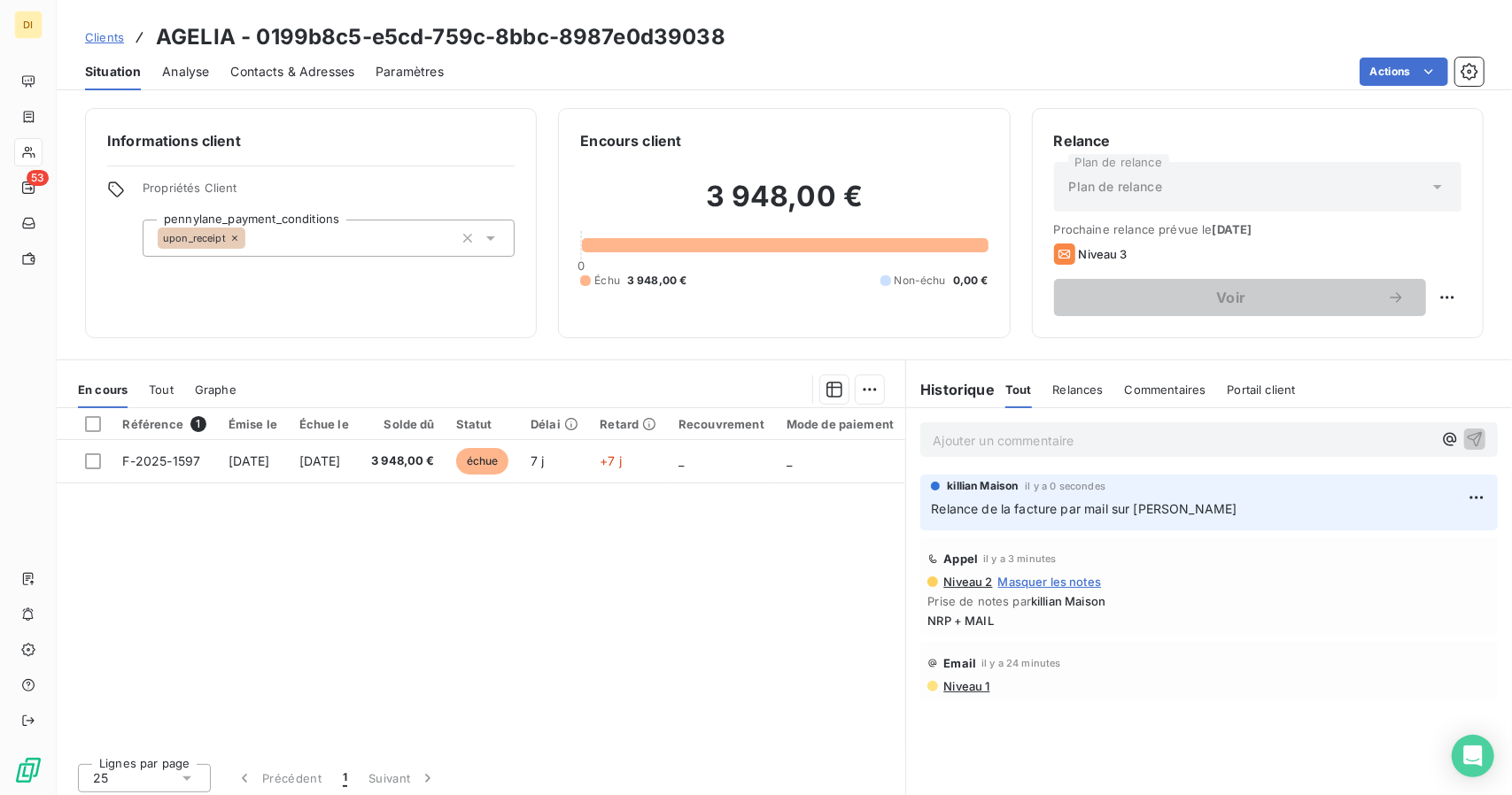
click at [108, 32] on span "Clients" at bounding box center [105, 36] width 39 height 14
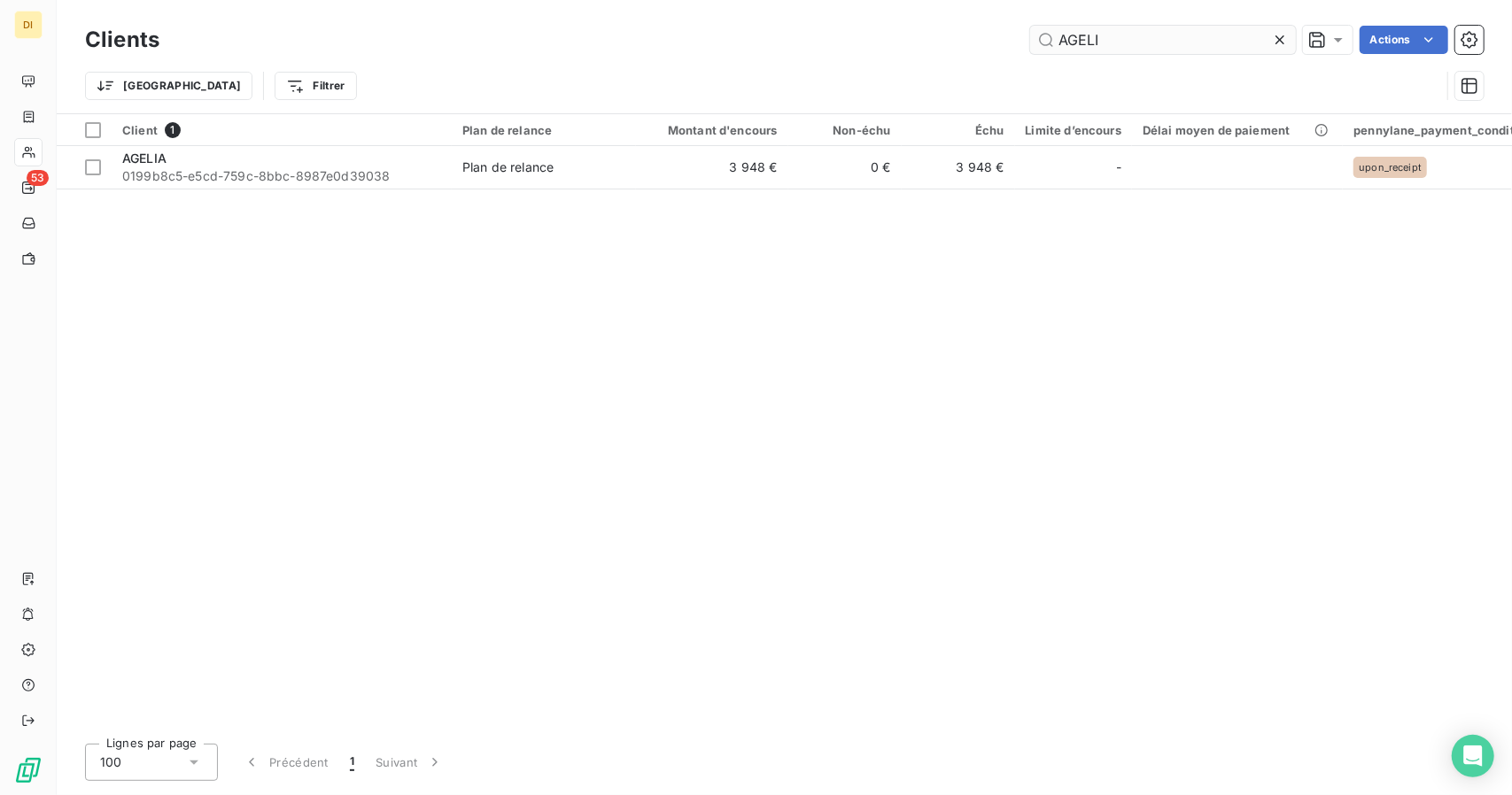
click at [1071, 42] on input "AGELI" at bounding box center [1163, 40] width 266 height 29
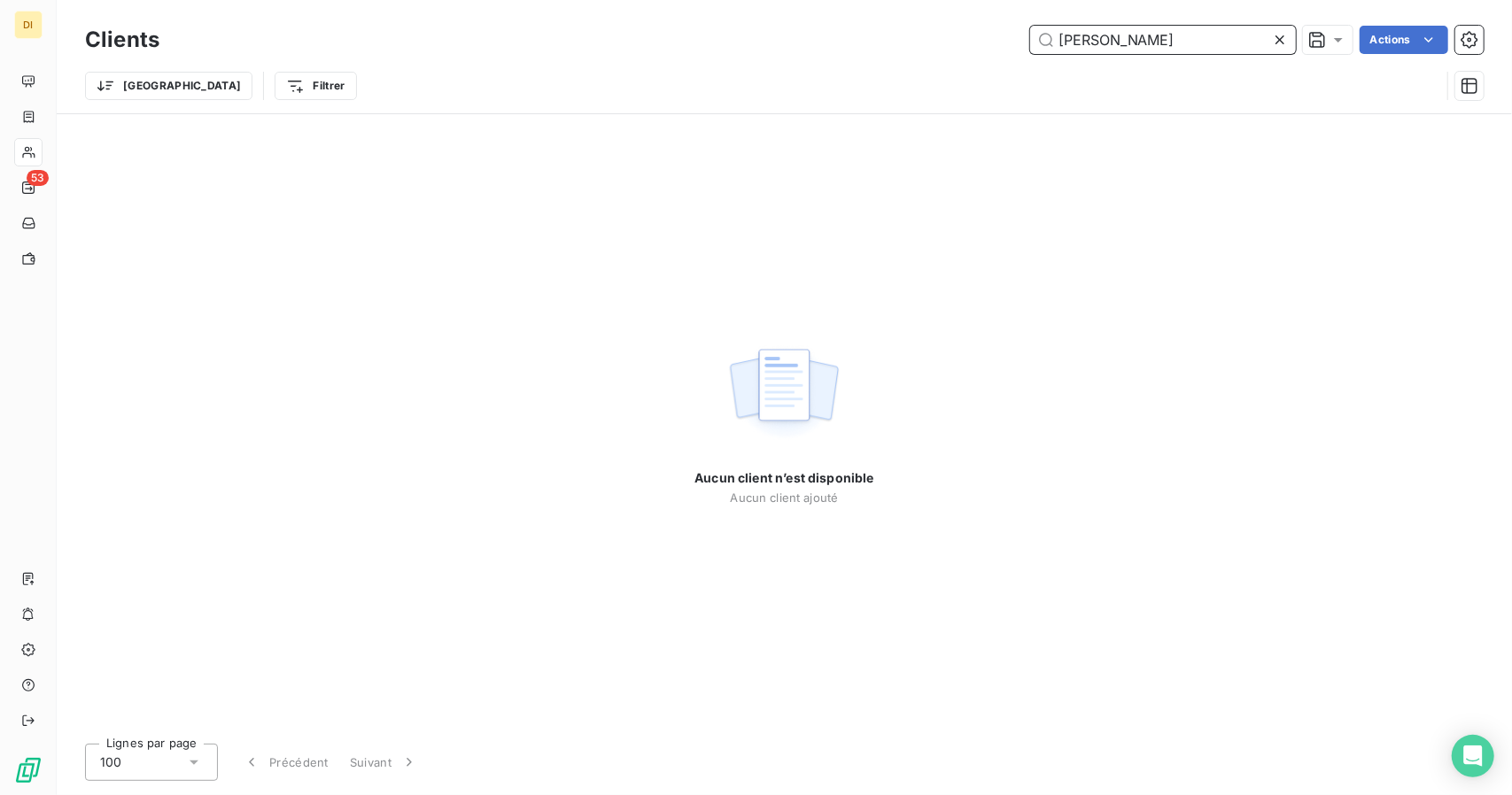
click at [1068, 52] on input "[PERSON_NAME]" at bounding box center [1163, 40] width 266 height 29
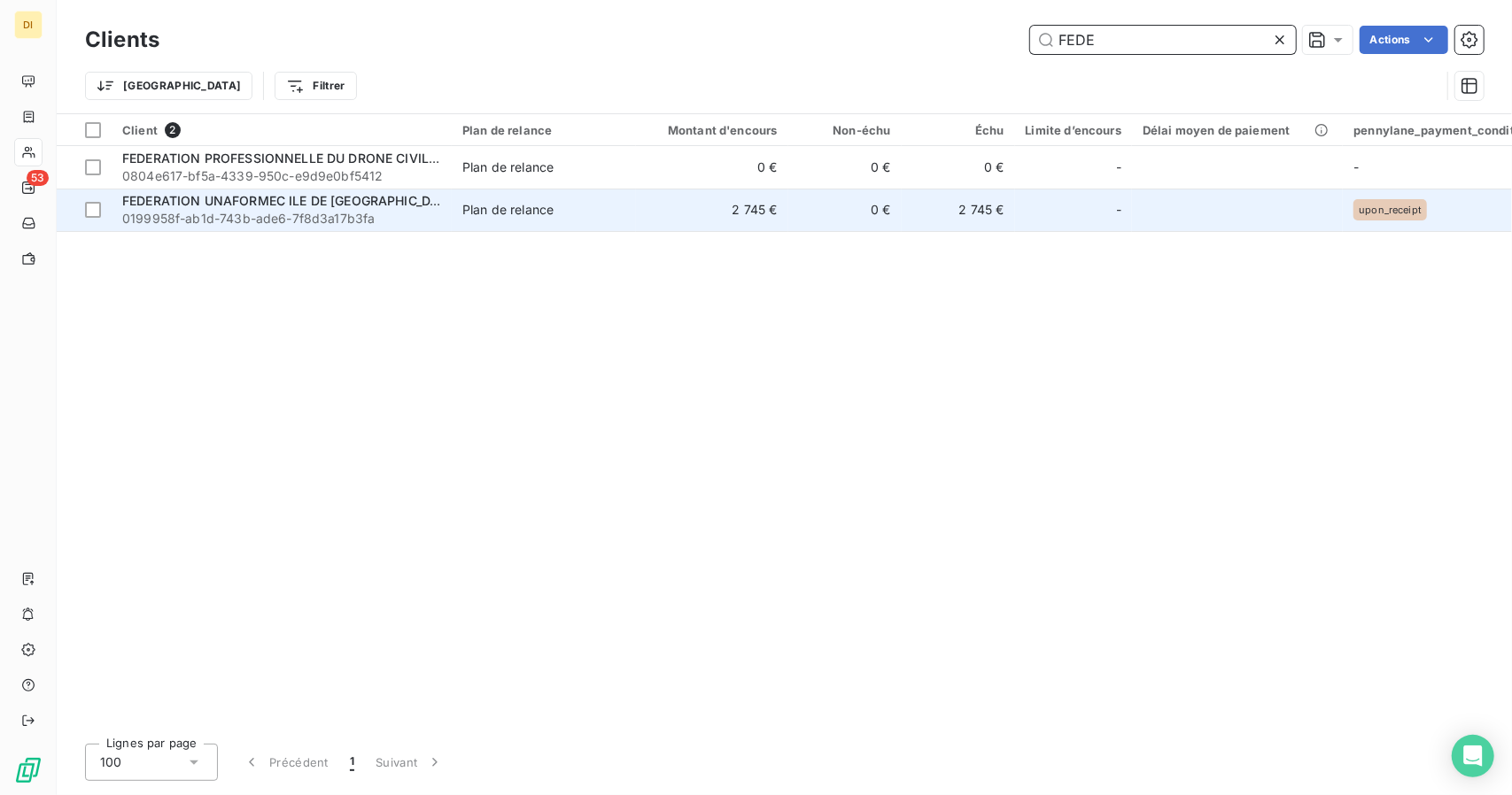
type input "FEDE"
click at [383, 208] on div "FEDERATION UNAFORMEC ILE DE [GEOGRAPHIC_DATA]" at bounding box center [281, 201] width 319 height 17
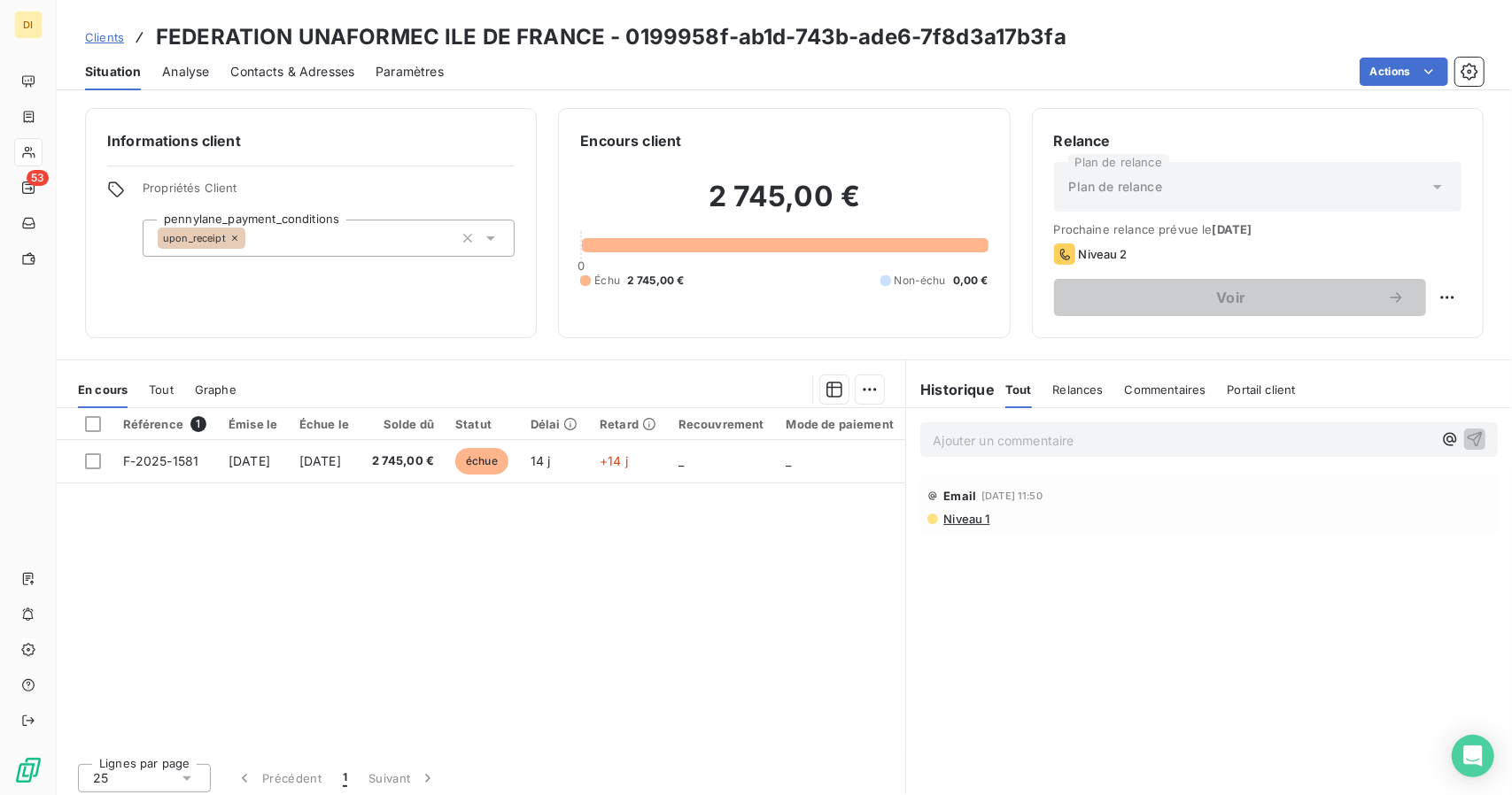
click at [103, 33] on span "Clients" at bounding box center [105, 36] width 39 height 14
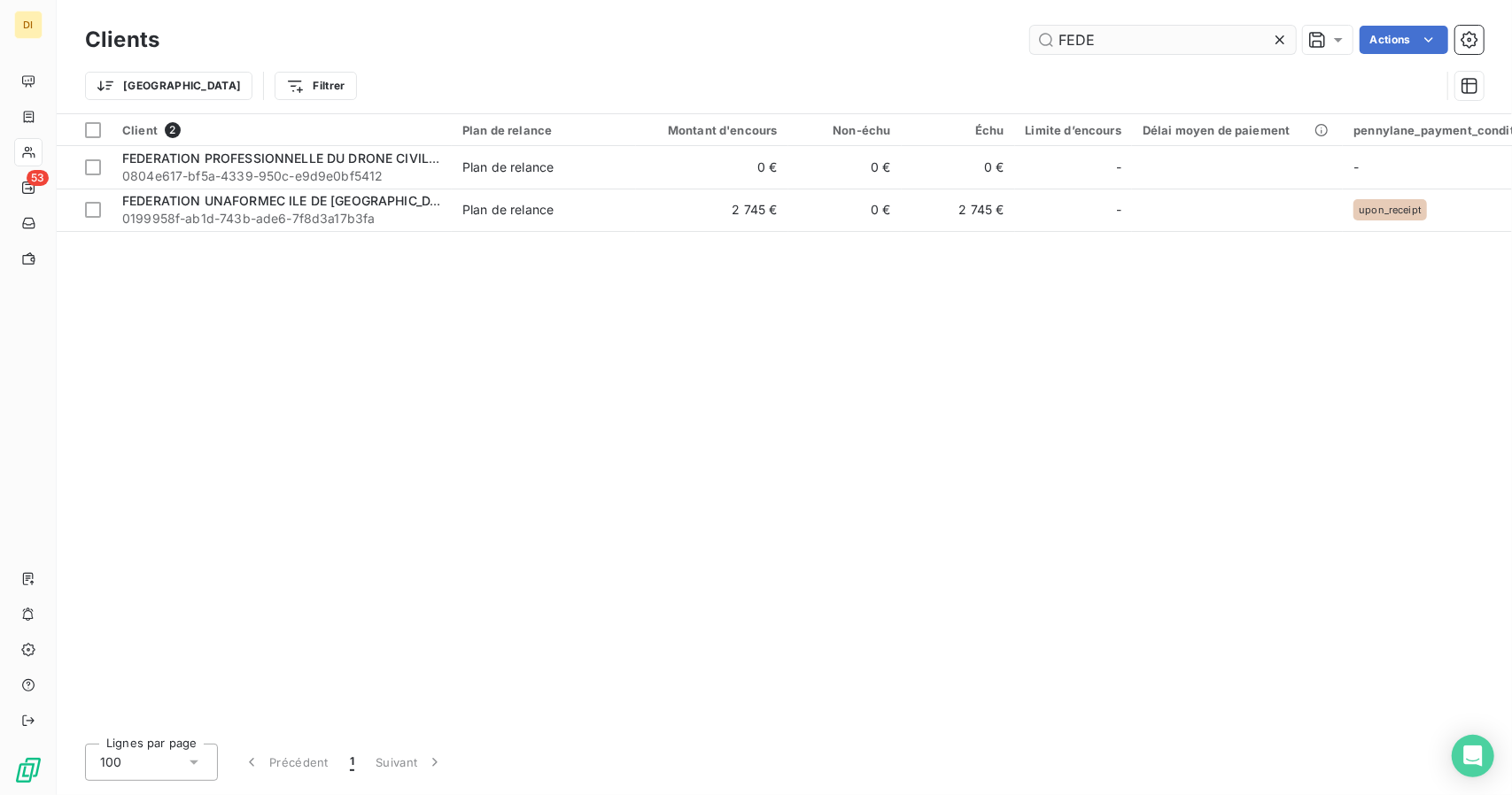
click at [1079, 34] on input "FEDE" at bounding box center [1163, 40] width 266 height 29
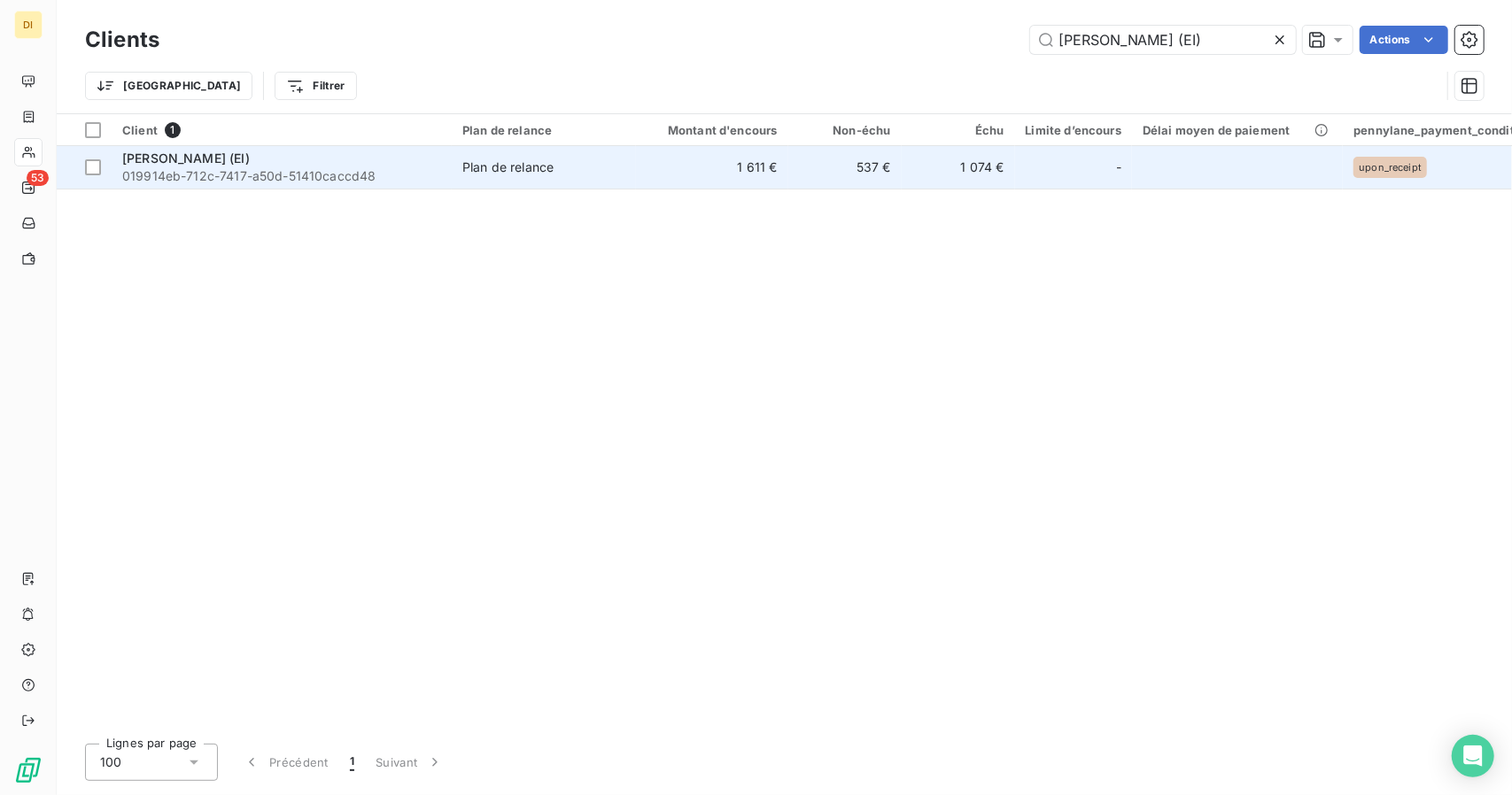
type input "[PERSON_NAME] (EI)"
click at [491, 181] on td "Plan de relance" at bounding box center [543, 167] width 184 height 42
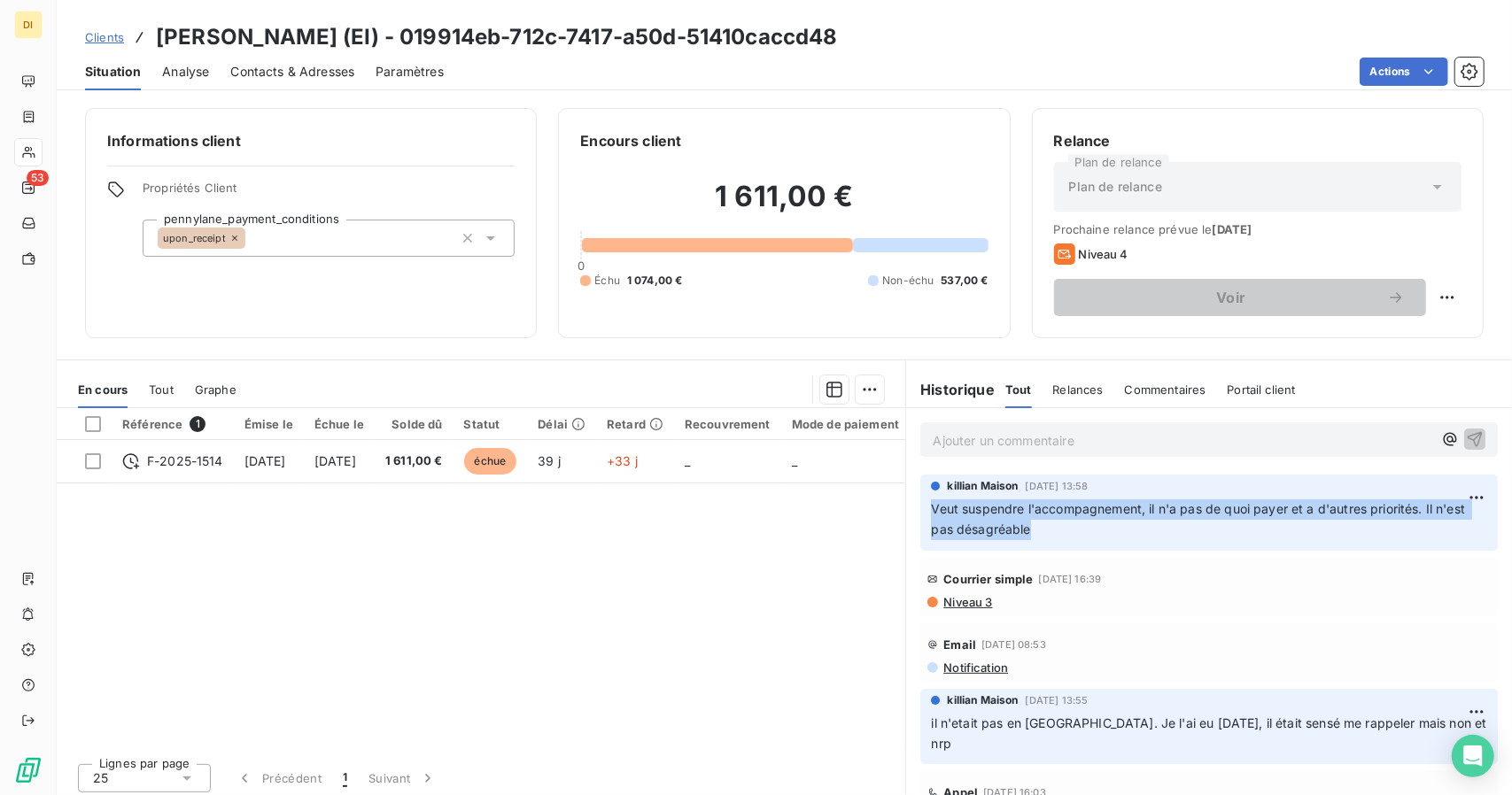
drag, startPoint x: 1031, startPoint y: 535, endPoint x: 923, endPoint y: 510, distance: 110.9
click at [931, 510] on p "Veut suspendre l'accompagnement, il n'a pas de quoi payer et a d'autres priorit…" at bounding box center [1209, 519] width 556 height 40
copy span "Veut suspendre l'accompagnement, il n'a pas de quoi payer et a d'autres priorit…"
click at [94, 37] on span "Clients" at bounding box center [105, 36] width 39 height 14
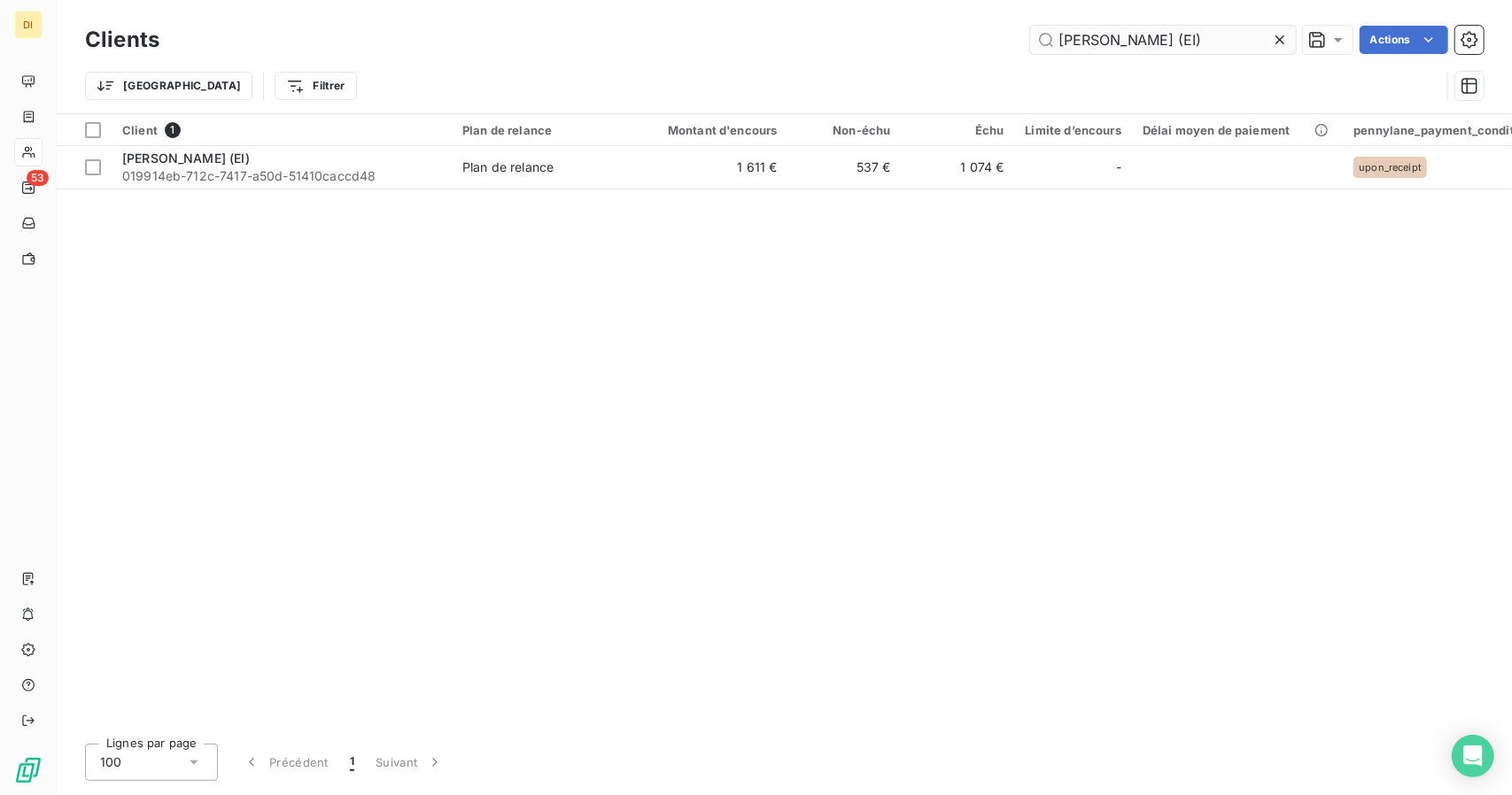
click at [1092, 49] on input "[PERSON_NAME] (EI)" at bounding box center [1163, 40] width 266 height 29
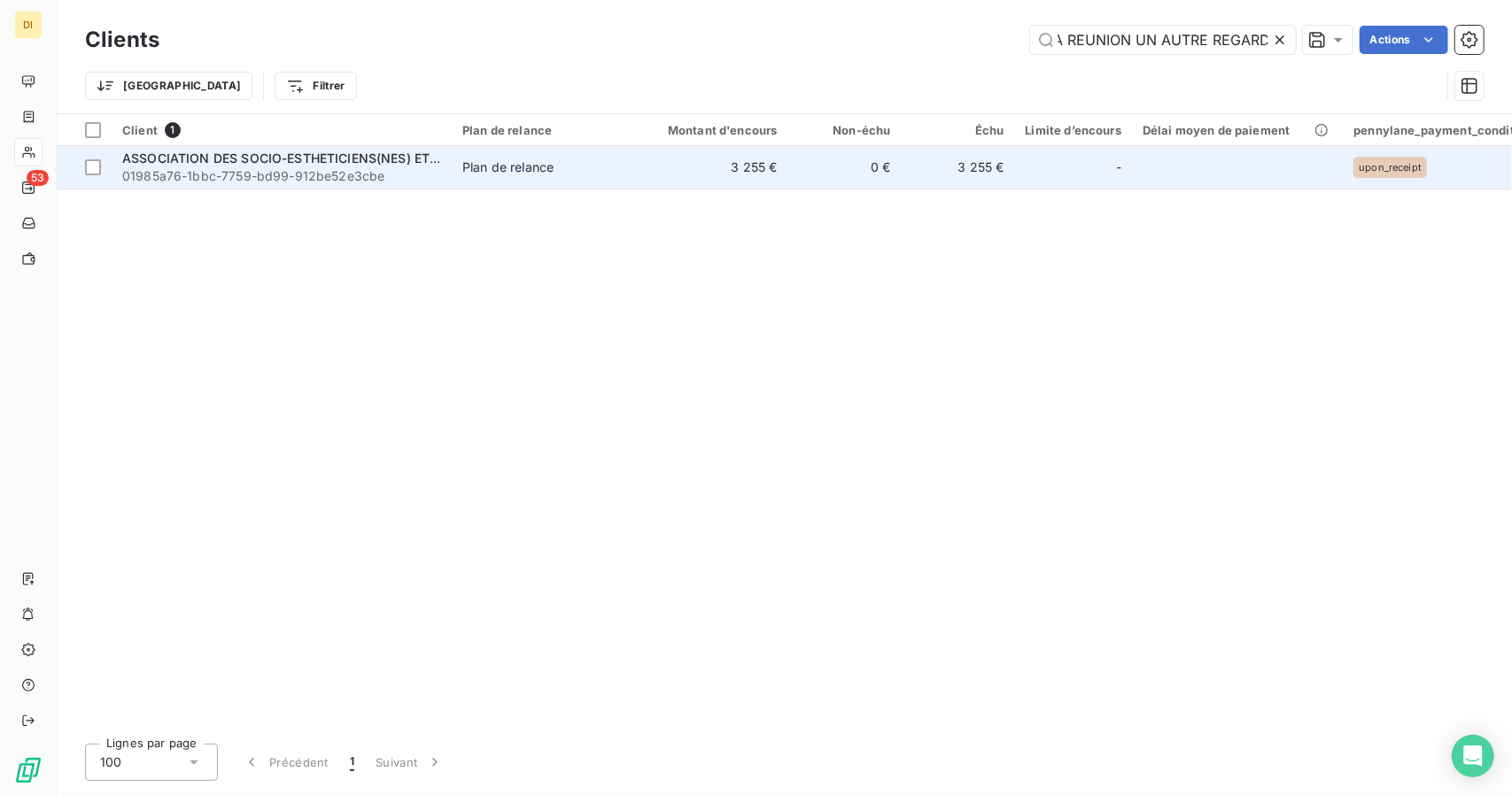
type input "ASSOCIATION DES SOCIO-ESTHETICIENS(NES) ET SOCIO-COIFFEURS(SES) DE LA REUNION U…"
click at [732, 175] on td "3 255 €" at bounding box center [711, 167] width 153 height 42
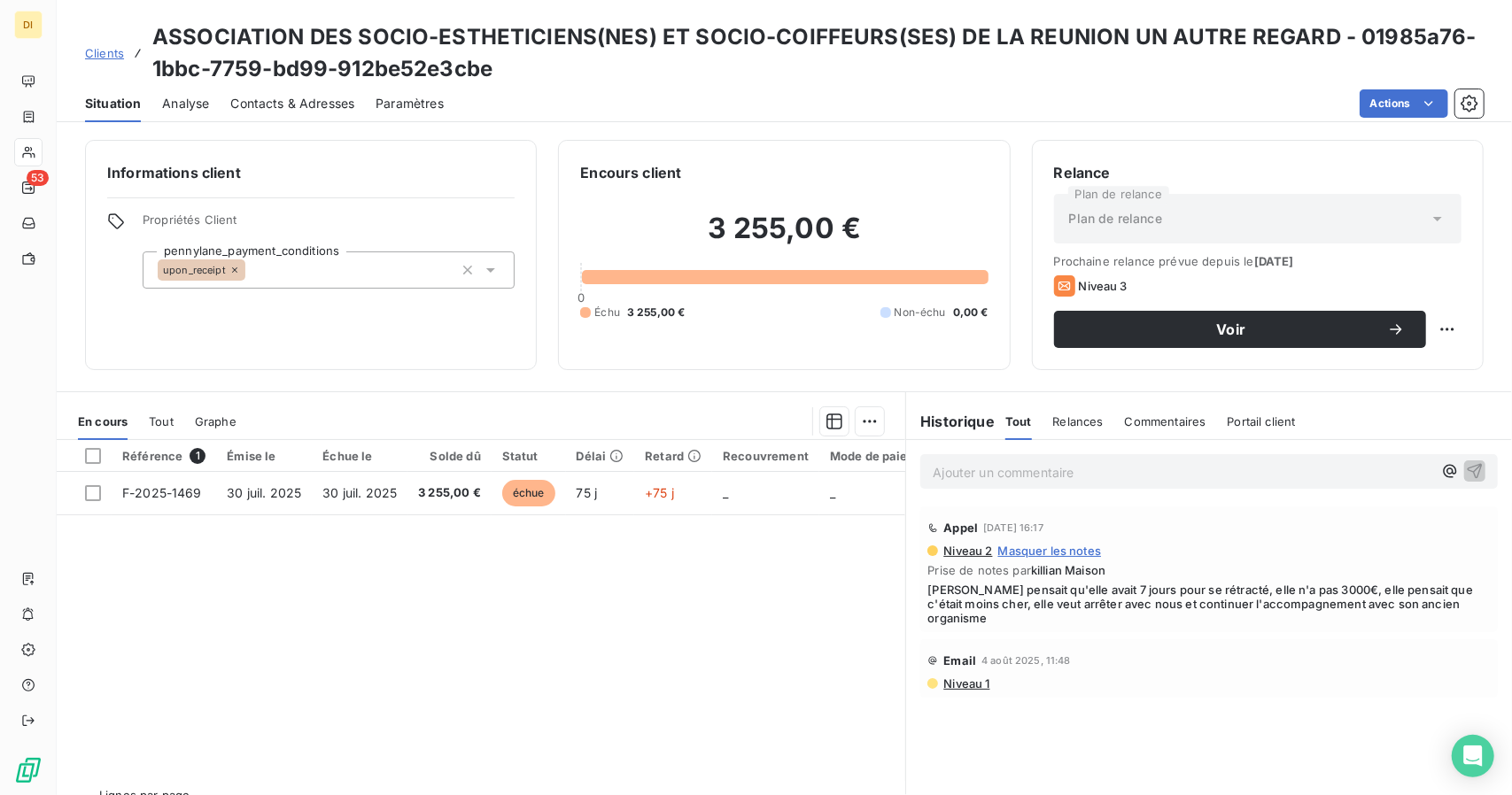
click at [1252, 610] on span "[PERSON_NAME] pensait qu'elle avait 7 jours pour se rétracté, elle n'a pas 3000…" at bounding box center [1209, 604] width 564 height 42
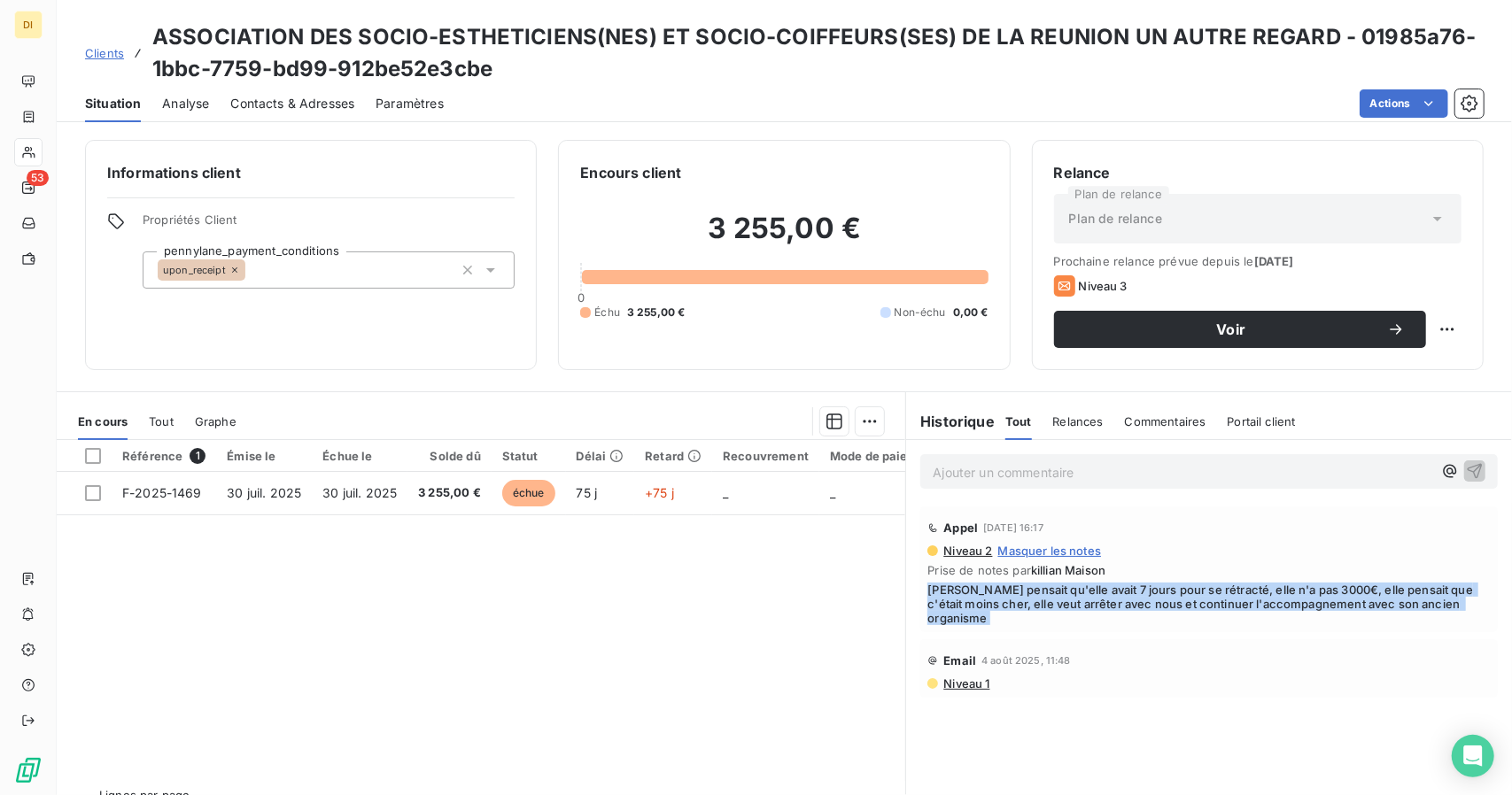
click at [1252, 610] on span "[PERSON_NAME] pensait qu'elle avait 7 jours pour se rétracté, elle n'a pas 3000…" at bounding box center [1209, 604] width 564 height 42
copy div "[PERSON_NAME] pensait qu'elle avait 7 jours pour se rétracté, elle n'a pas 3000…"
click at [106, 50] on span "Clients" at bounding box center [105, 53] width 39 height 14
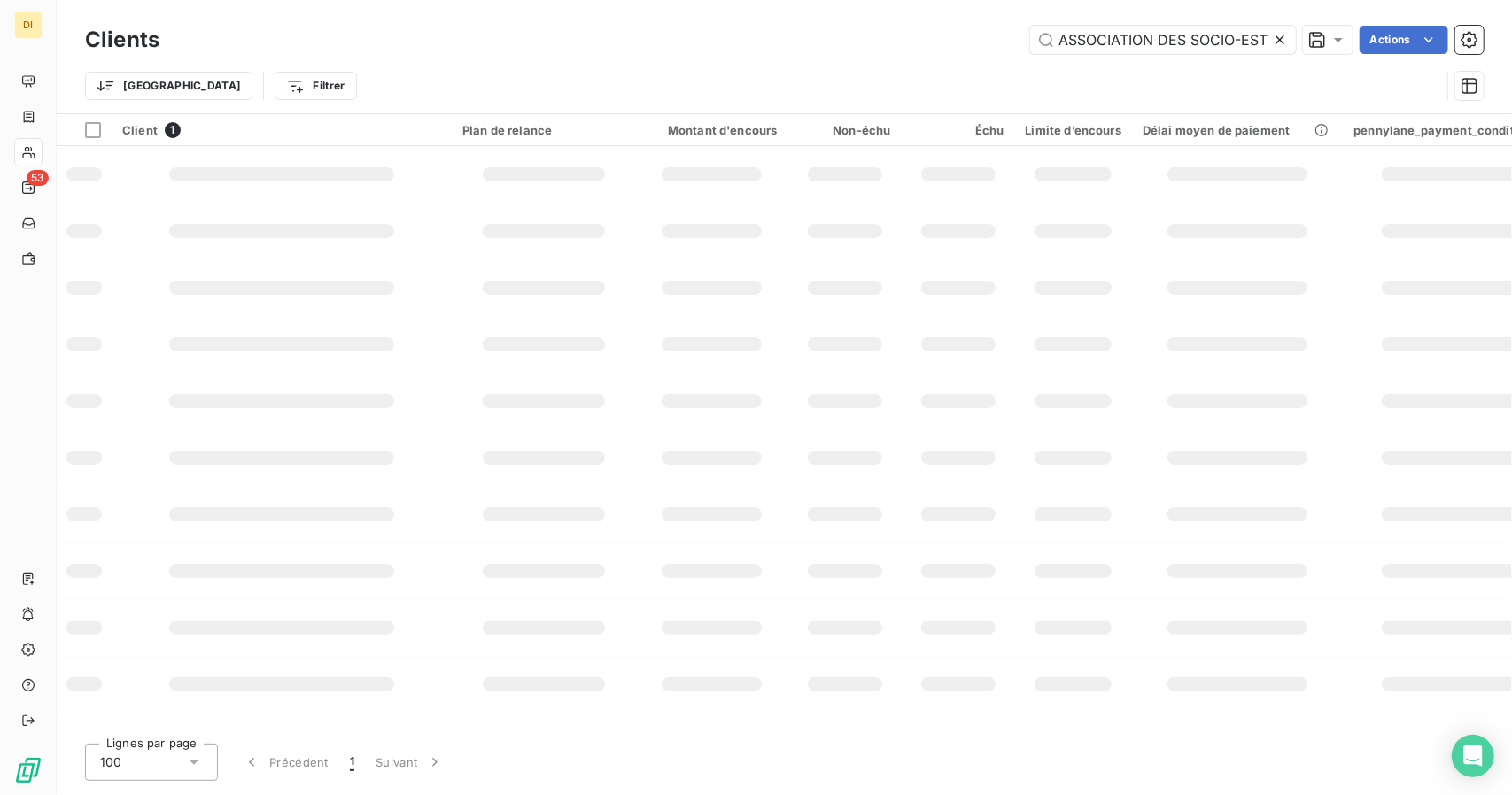
scroll to position [0, 556]
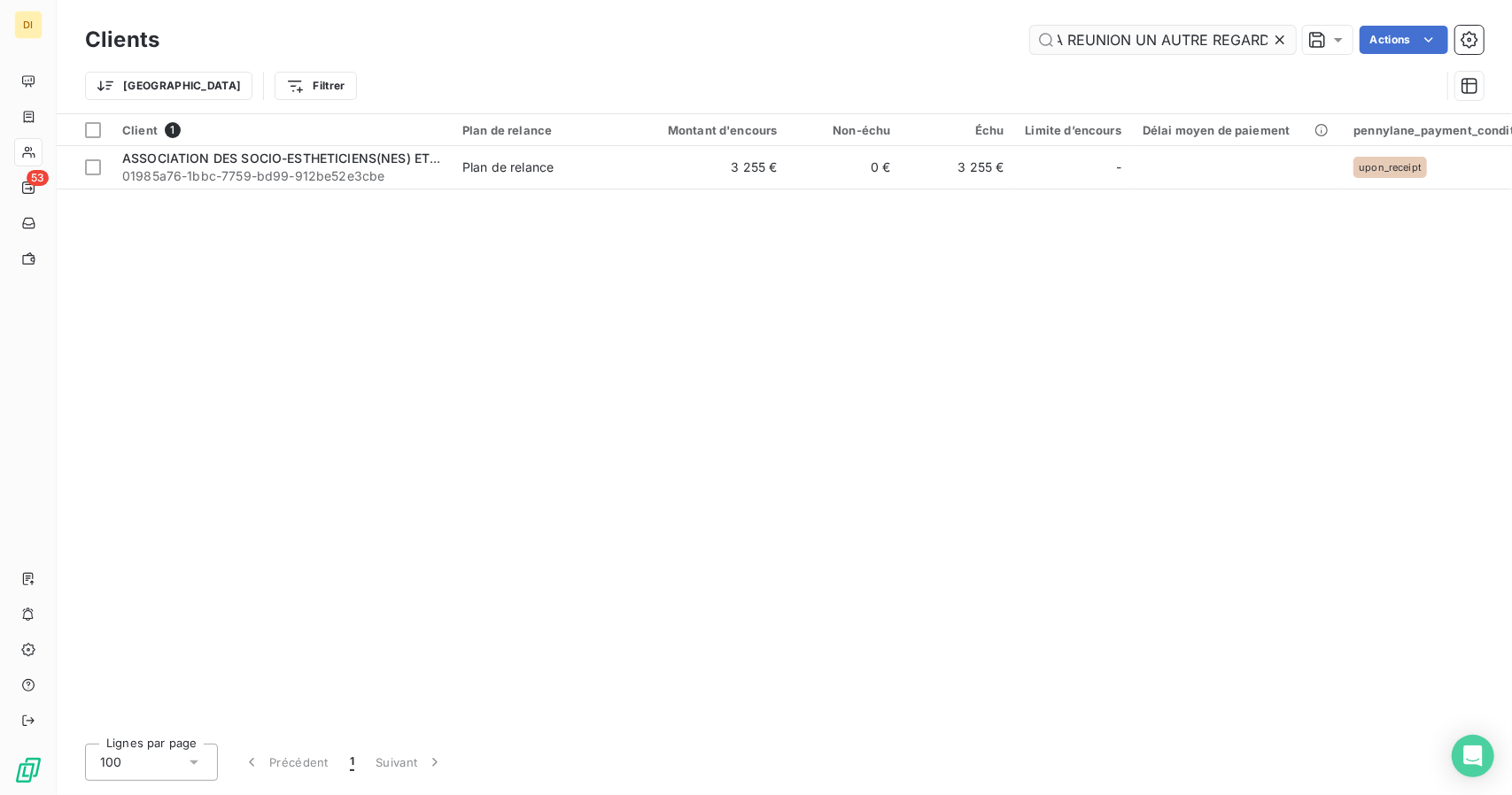
click at [1111, 45] on input "ASSOCIATION DES SOCIO-ESTHETICIENS(NES) ET SOCIO-COIFFEURS(SES) DE LA REUNION U…" at bounding box center [1163, 40] width 266 height 29
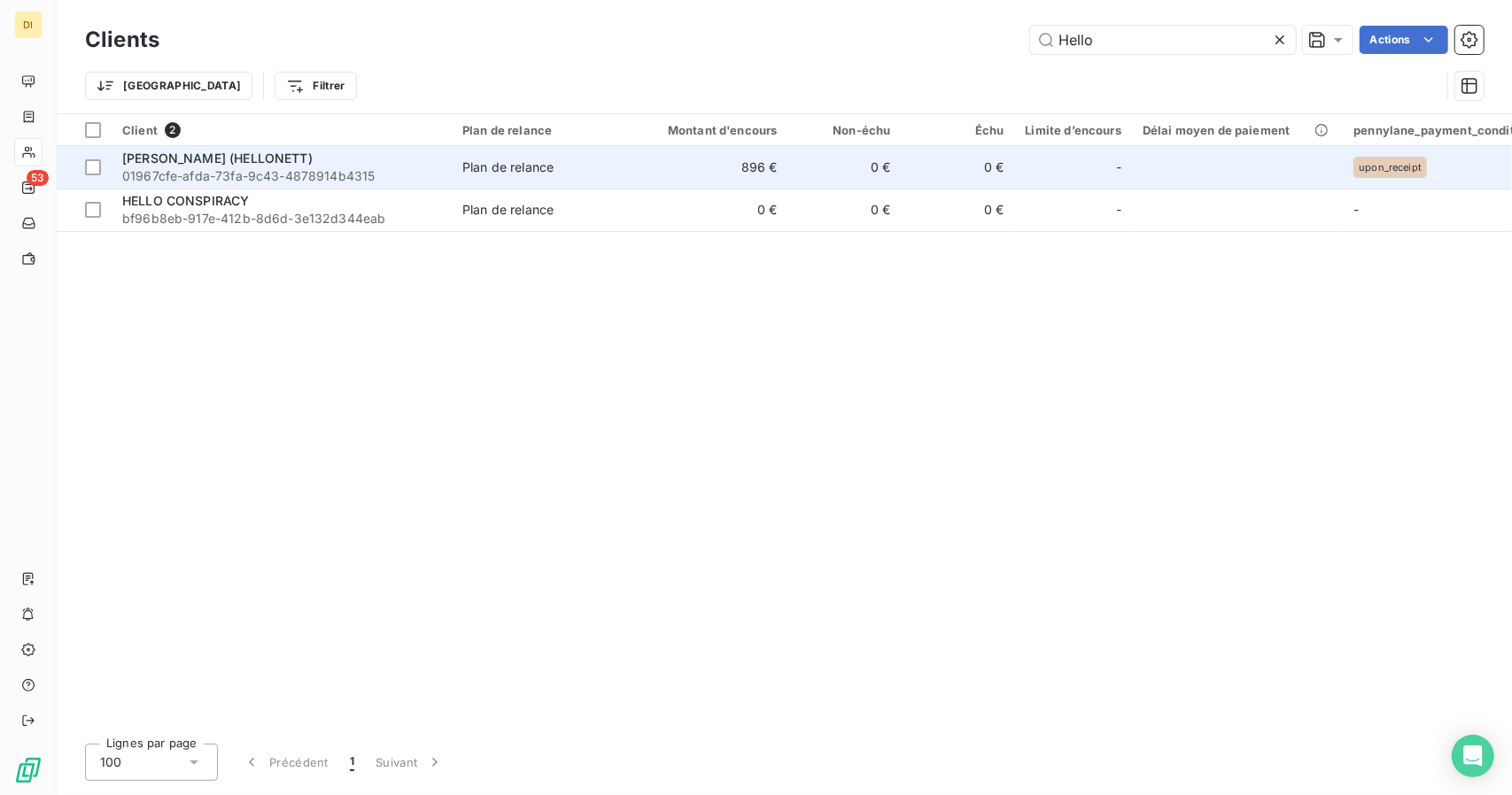
type input "Hello"
click at [595, 166] on span "Plan de relance" at bounding box center [544, 167] width 163 height 17
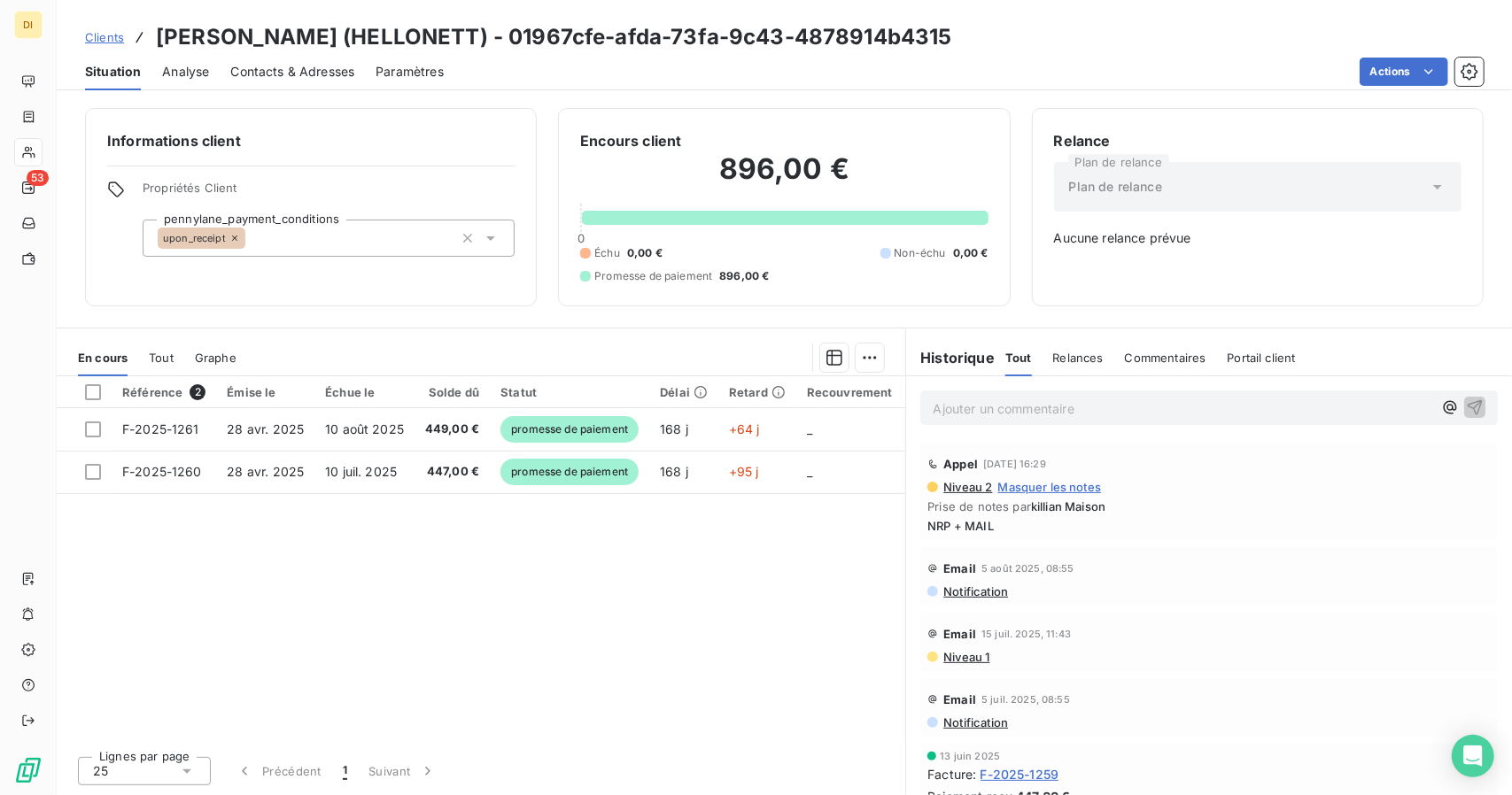
click at [117, 45] on link "Clients" at bounding box center [105, 37] width 39 height 17
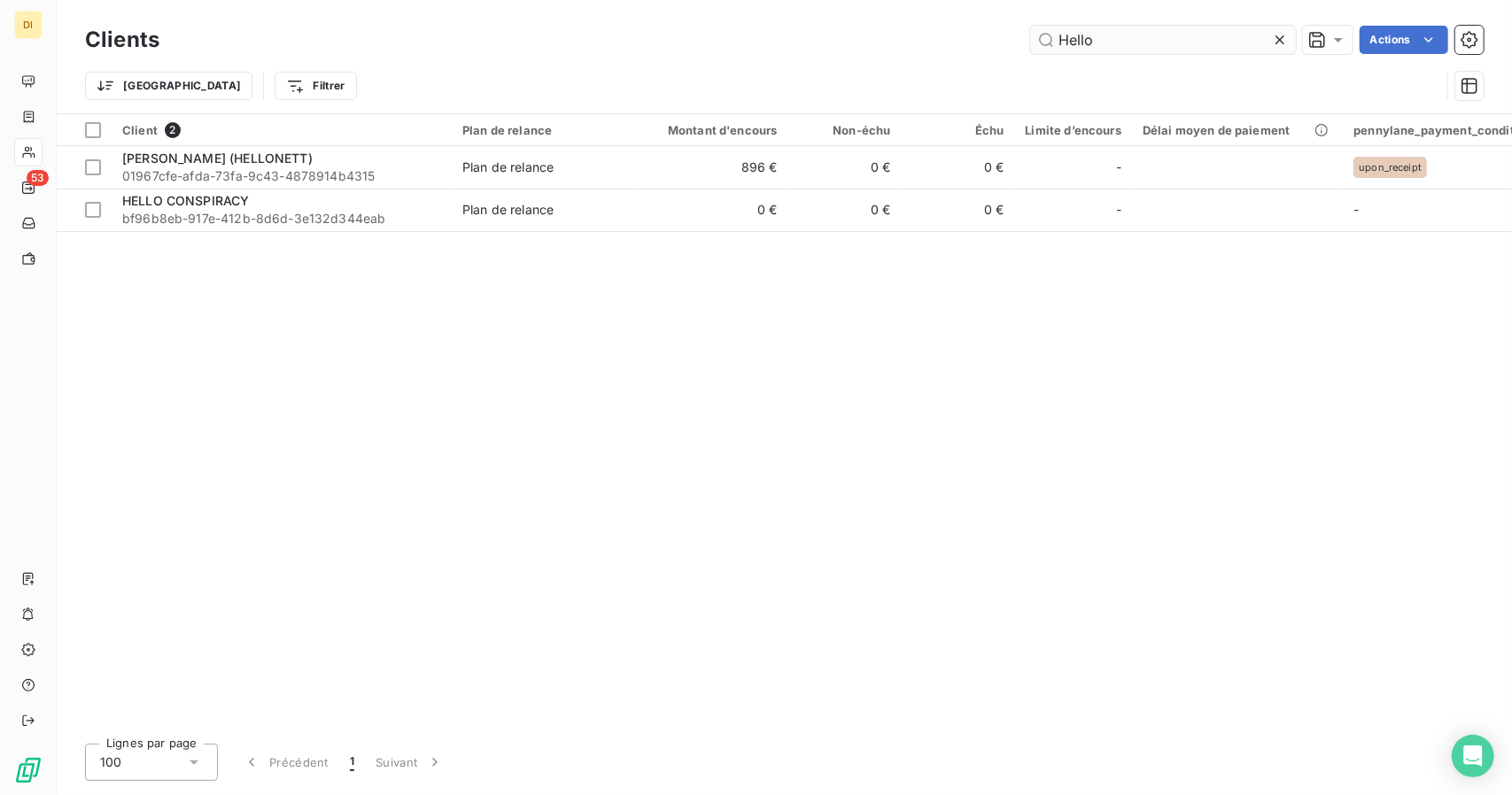
click at [1079, 40] on input "Hello" at bounding box center [1163, 40] width 266 height 29
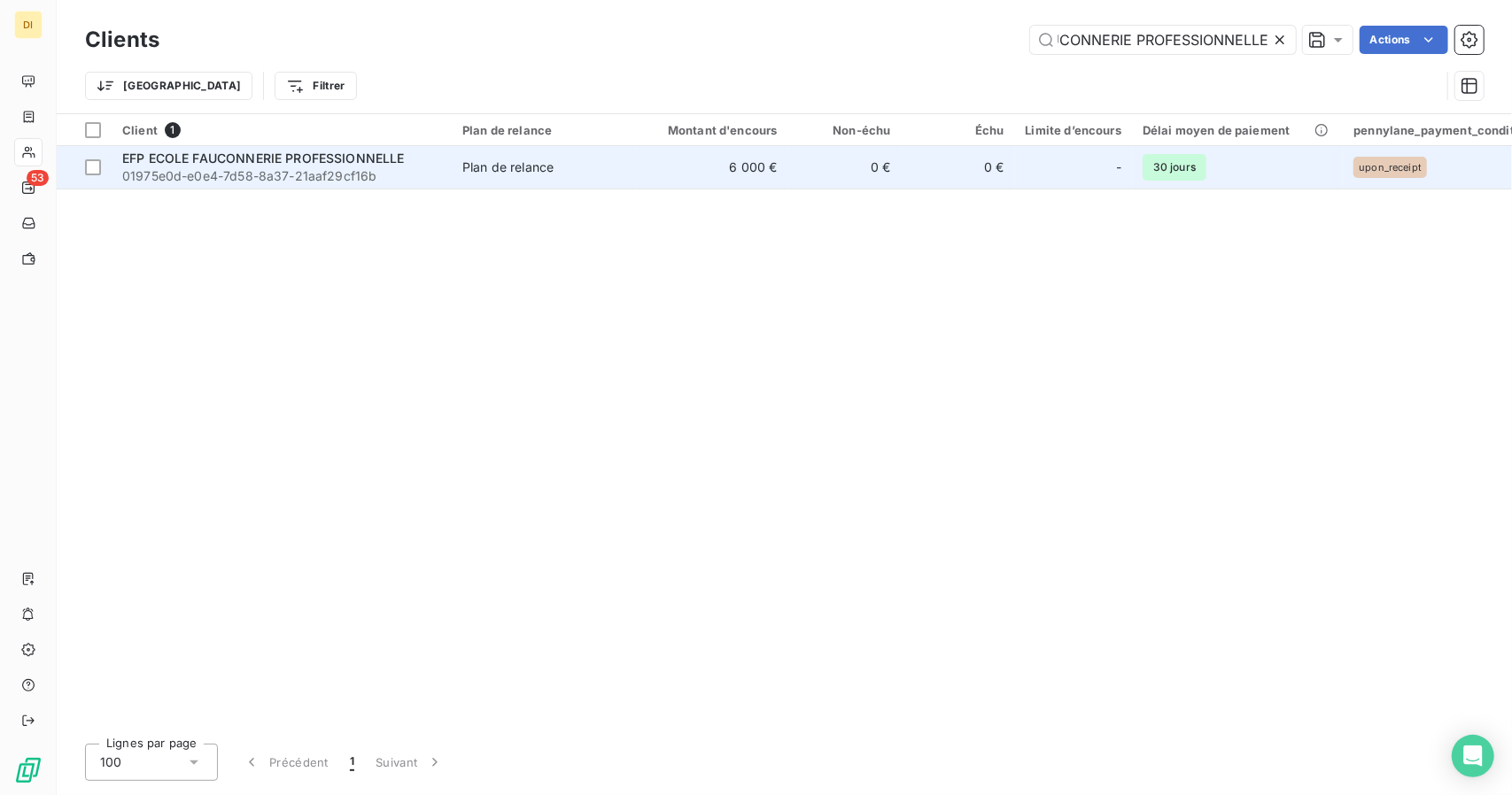
type input "EFP ECOLE FAUCONNERIE PROFESSIONNELLE"
click at [635, 175] on td "Plan de relance" at bounding box center [543, 167] width 184 height 42
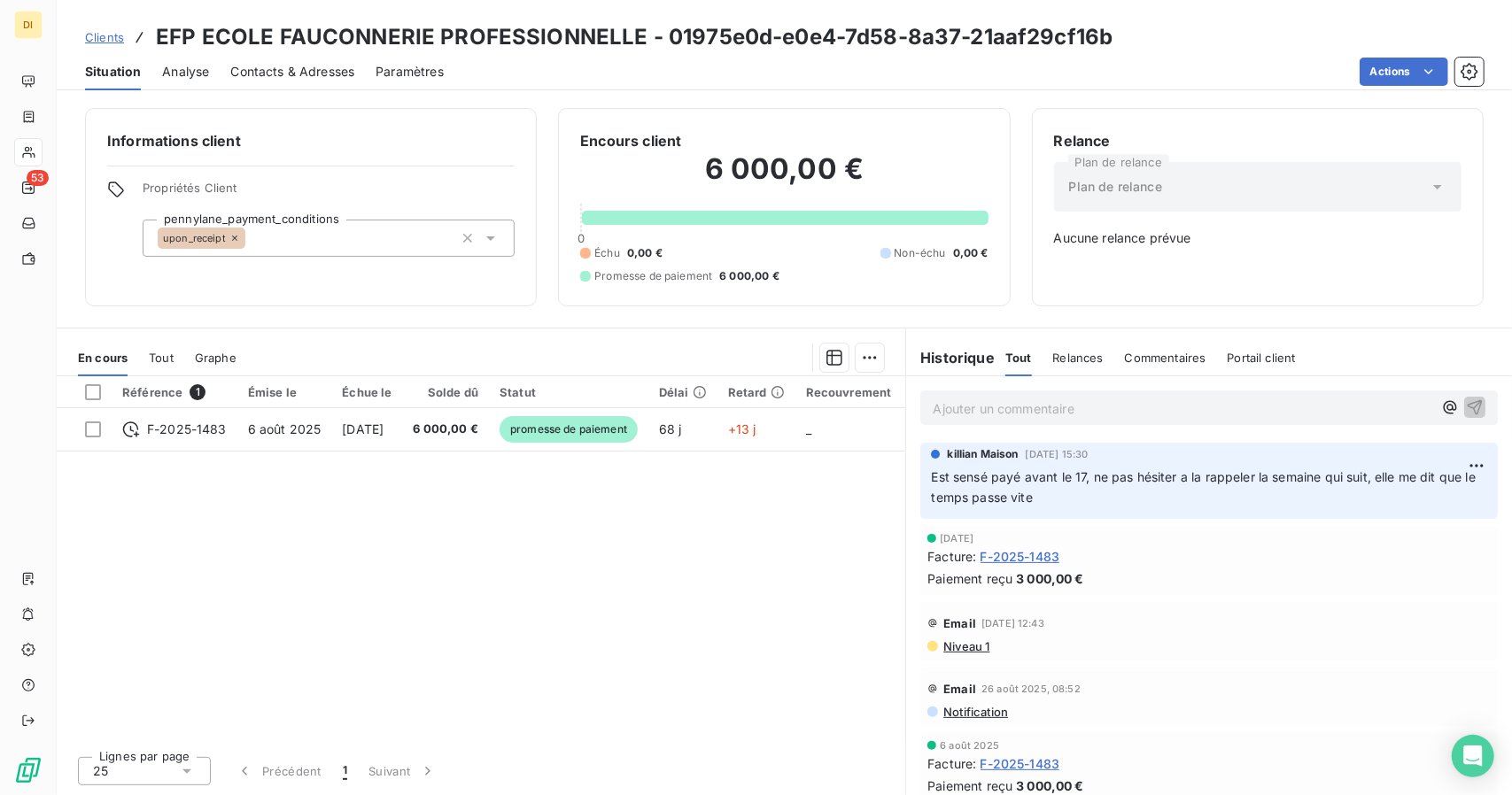
click at [98, 37] on span "Clients" at bounding box center [105, 36] width 39 height 14
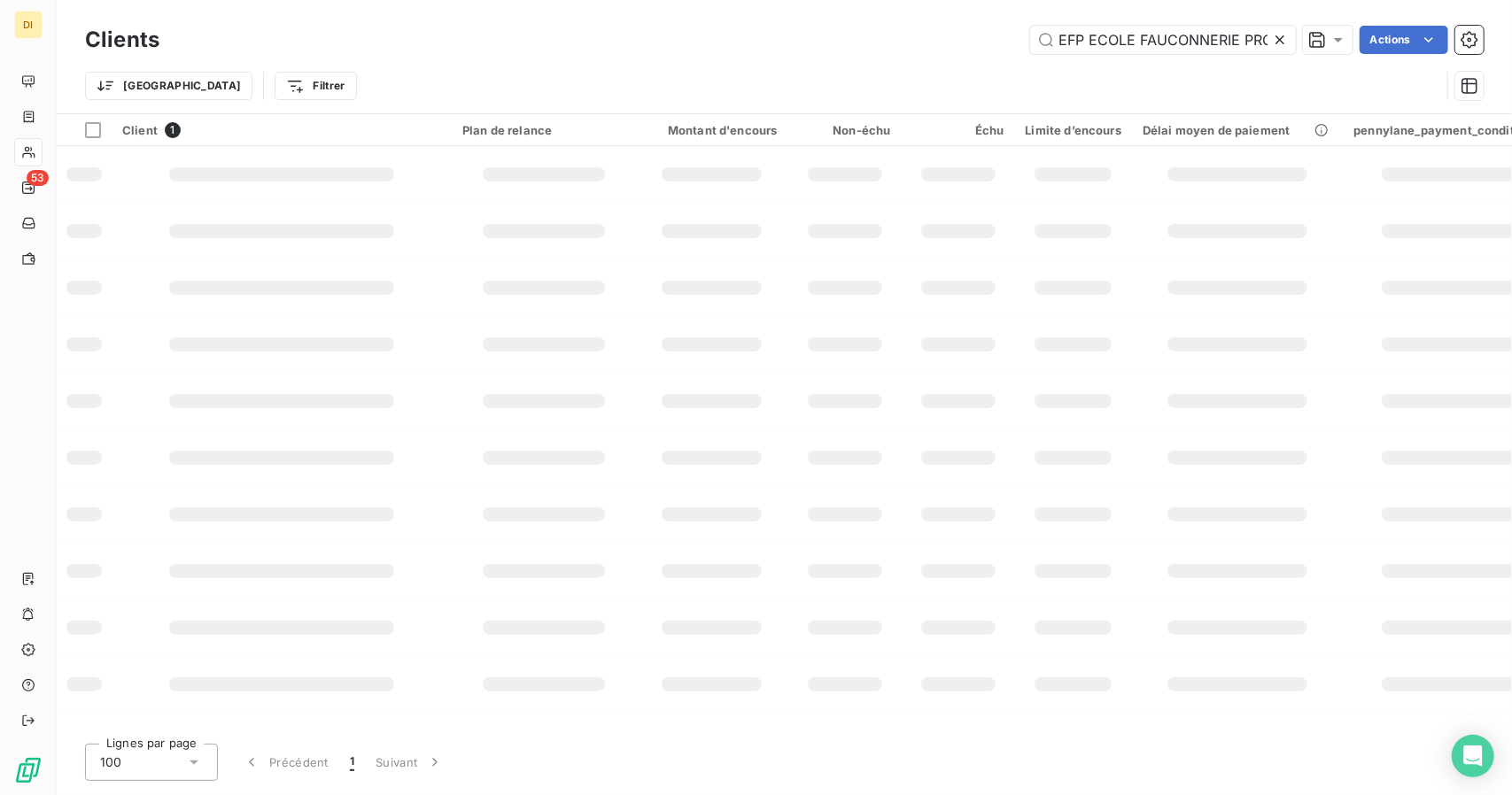
scroll to position [0, 108]
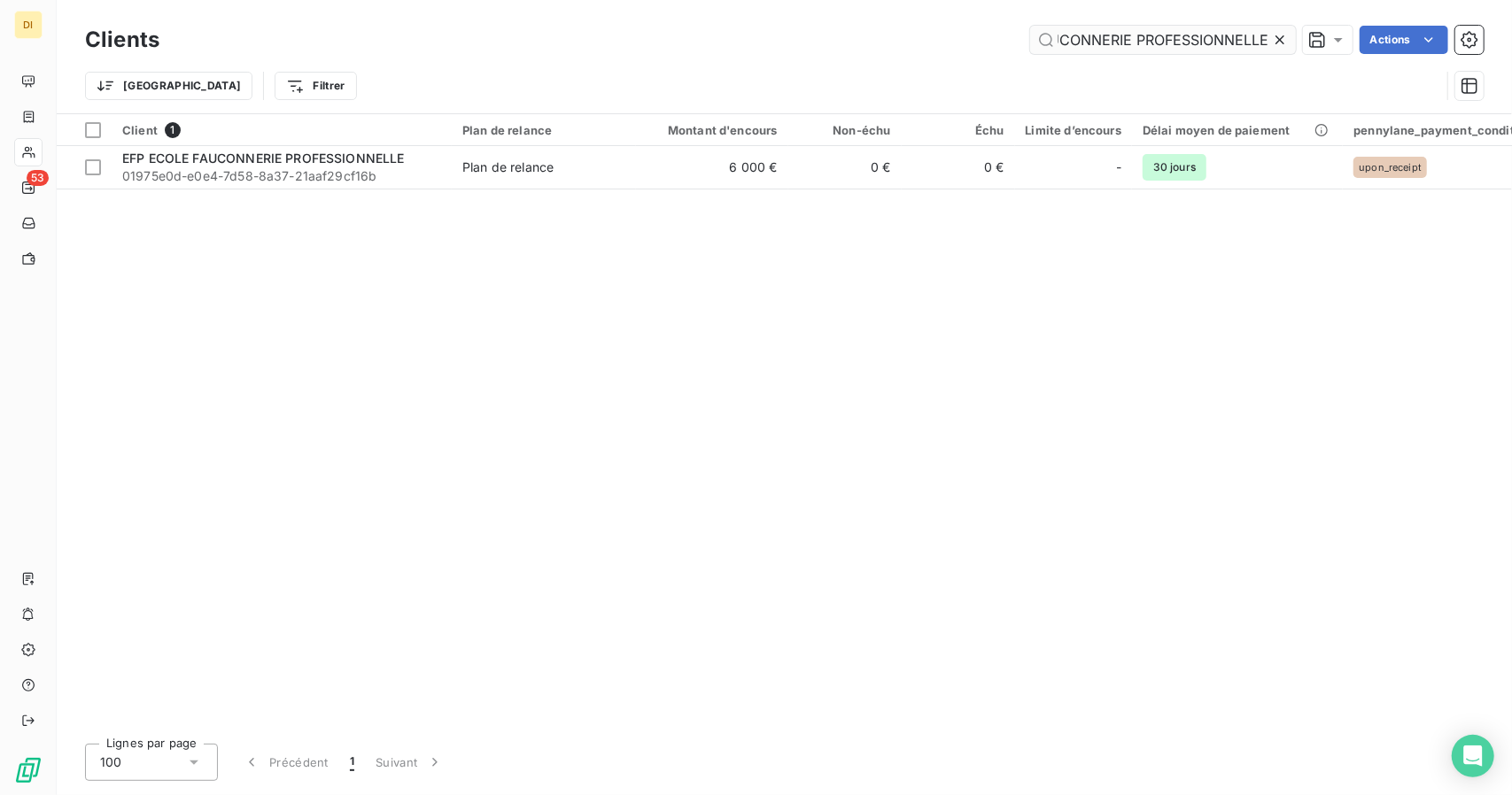
click at [1153, 42] on input "EFP ECOLE FAUCONNERIE PROFESSIONNELLE" at bounding box center [1163, 40] width 266 height 29
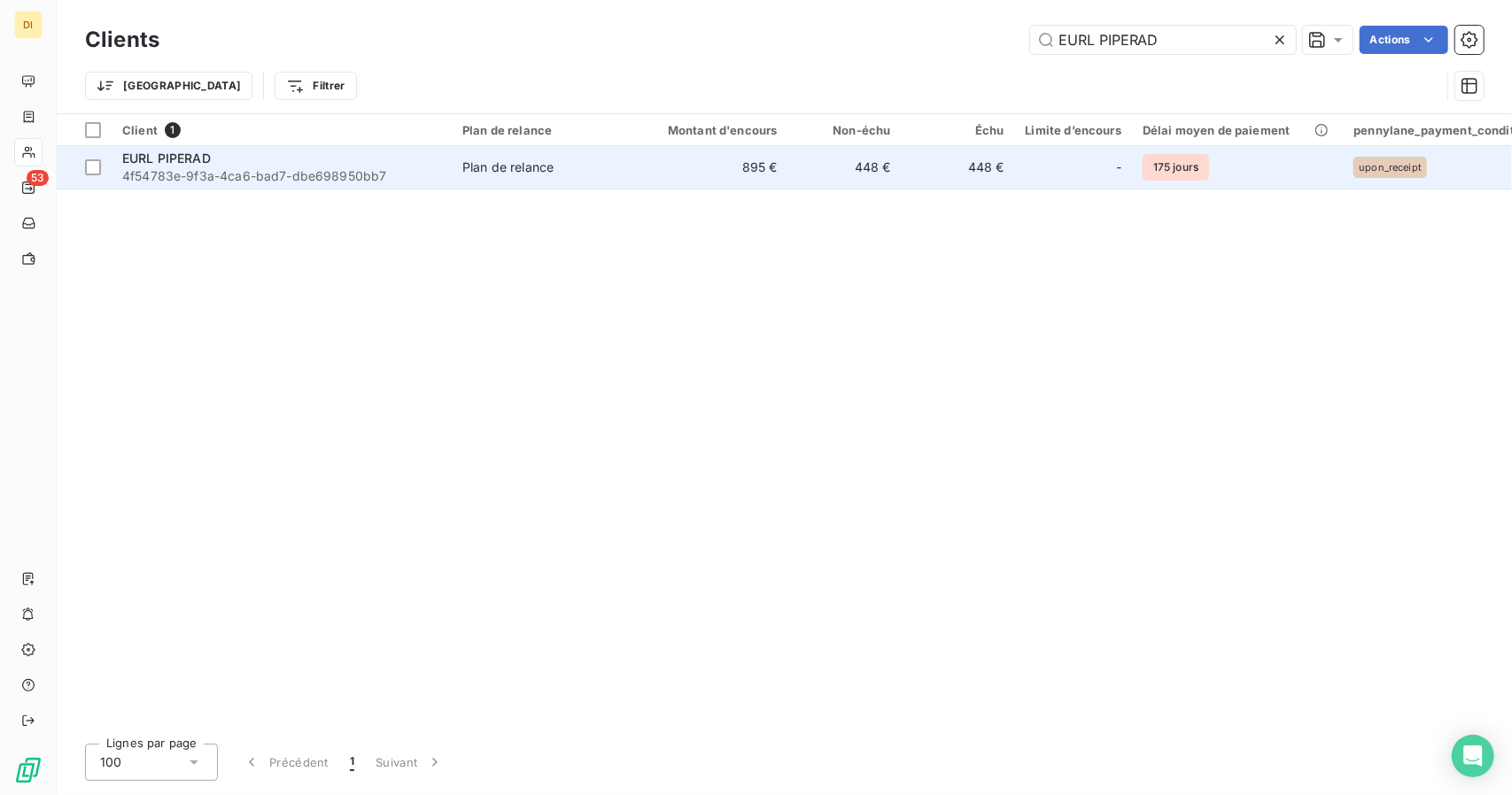
type input "EURL PIPERAD"
click at [859, 171] on td "448 €" at bounding box center [845, 167] width 113 height 42
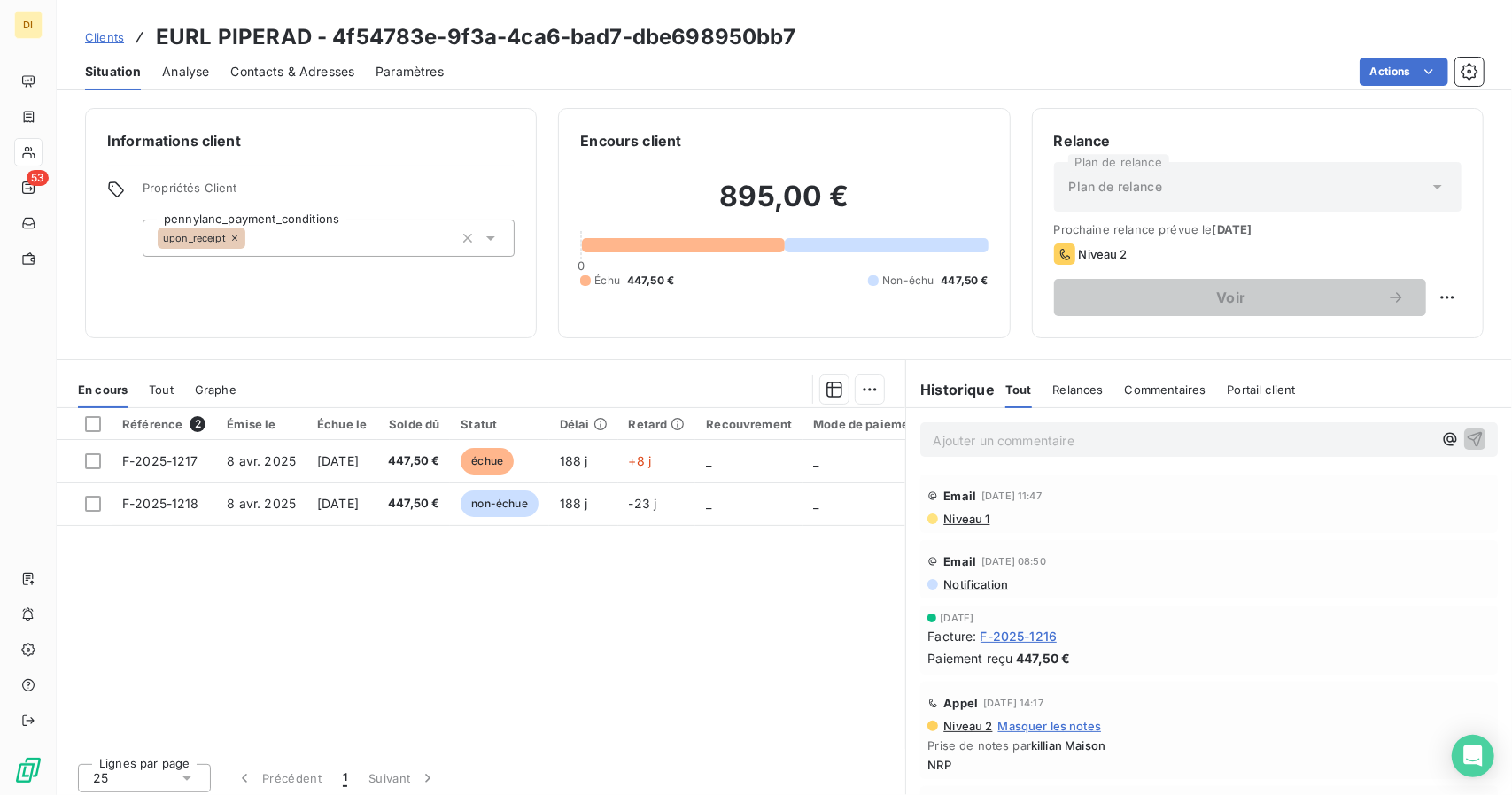
click at [115, 37] on span "Clients" at bounding box center [105, 36] width 39 height 14
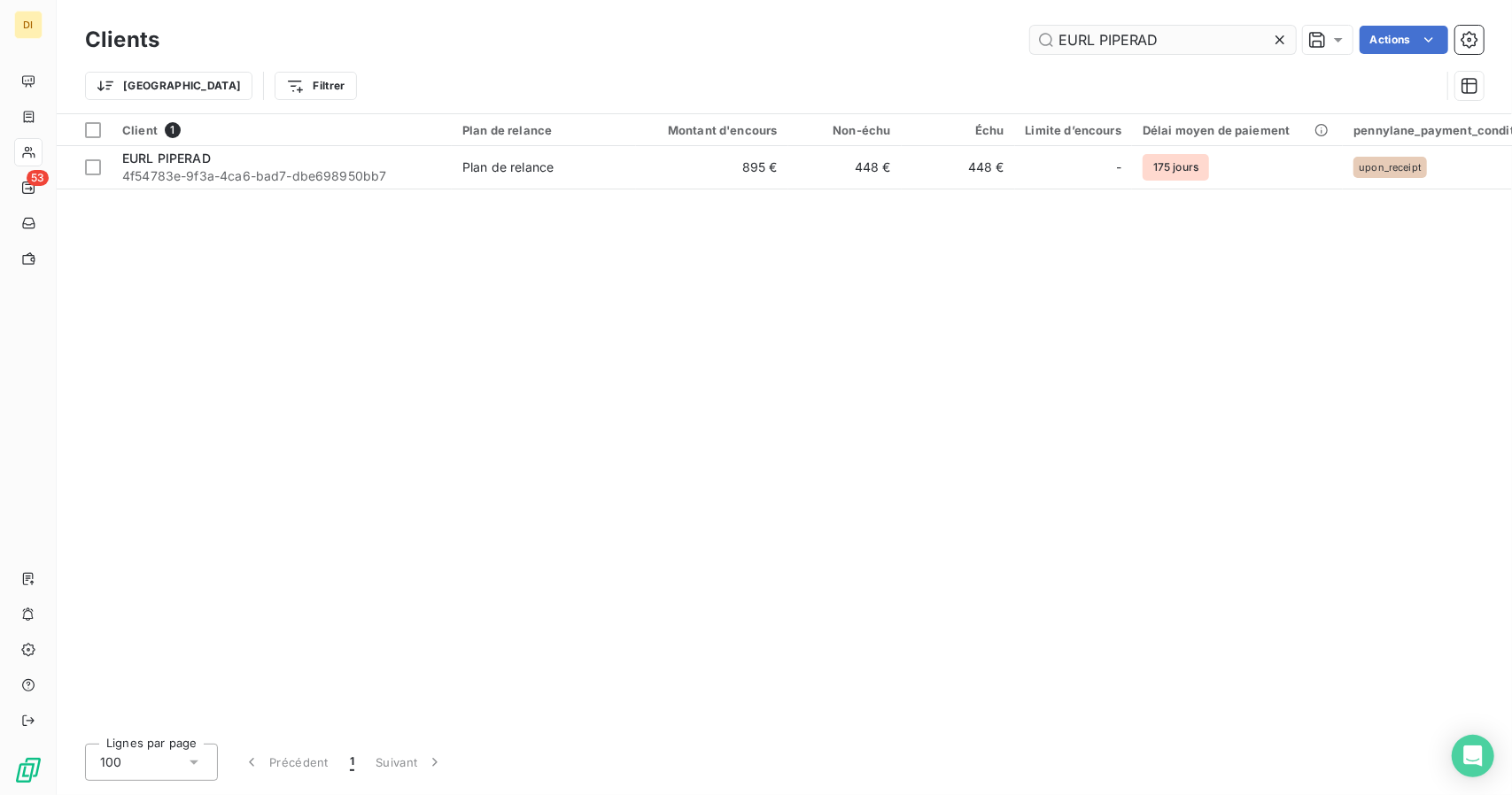
click at [1123, 35] on input "EURL PIPERAD" at bounding box center [1163, 40] width 266 height 29
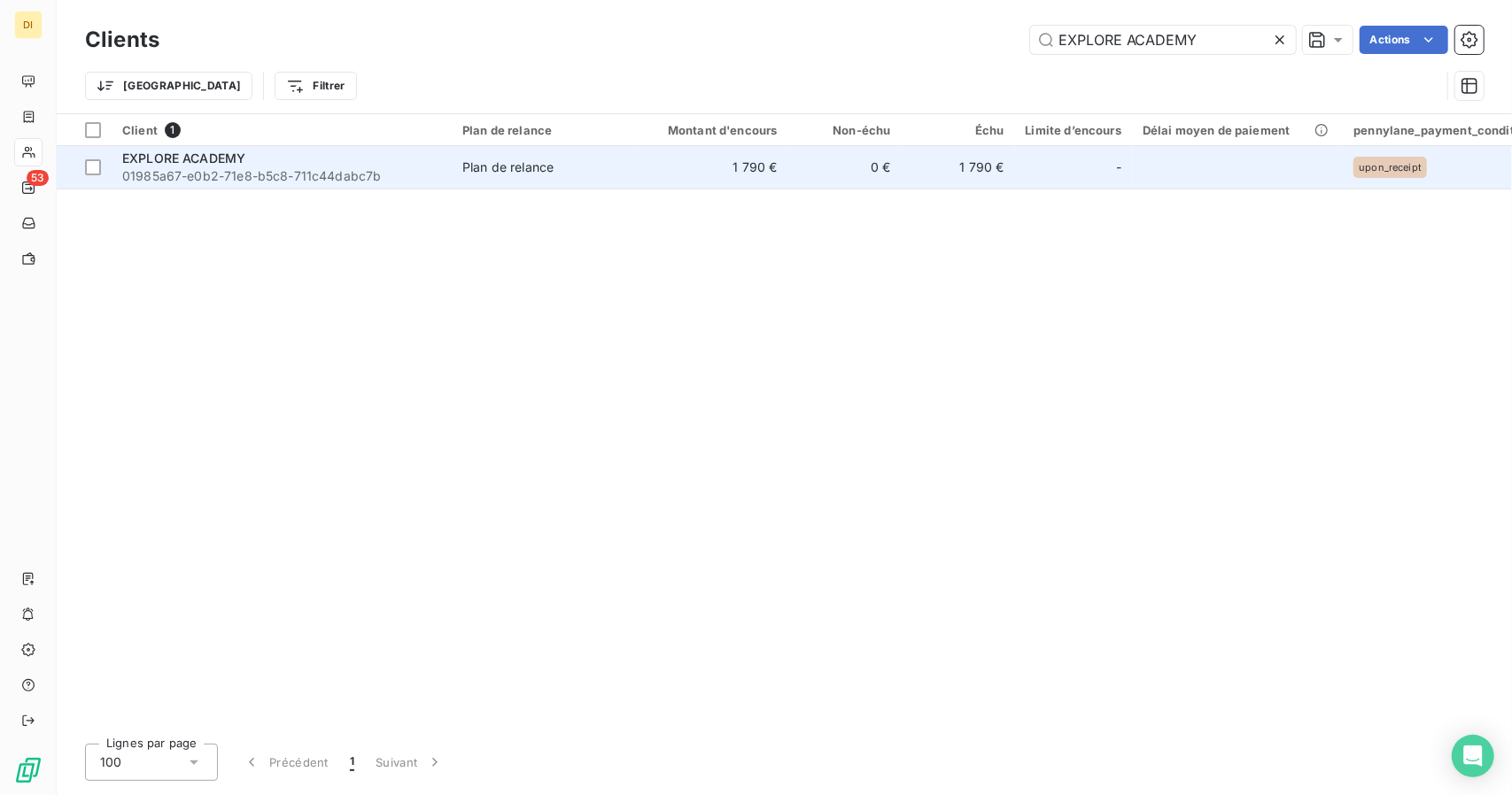
type input "EXPLORE ACADEMY"
click at [889, 162] on td "0 €" at bounding box center [845, 167] width 113 height 42
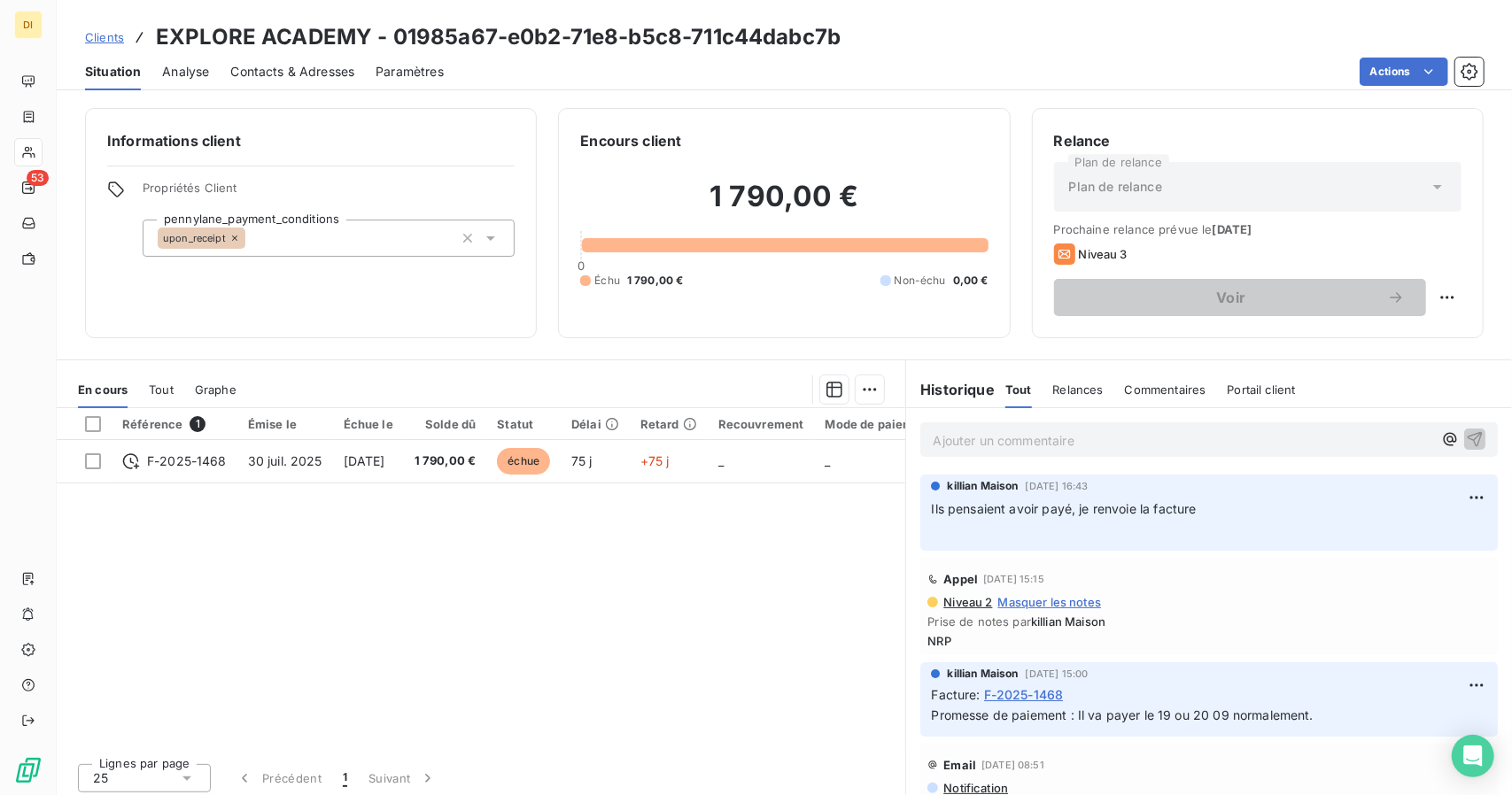
click at [92, 40] on span "Clients" at bounding box center [105, 36] width 39 height 14
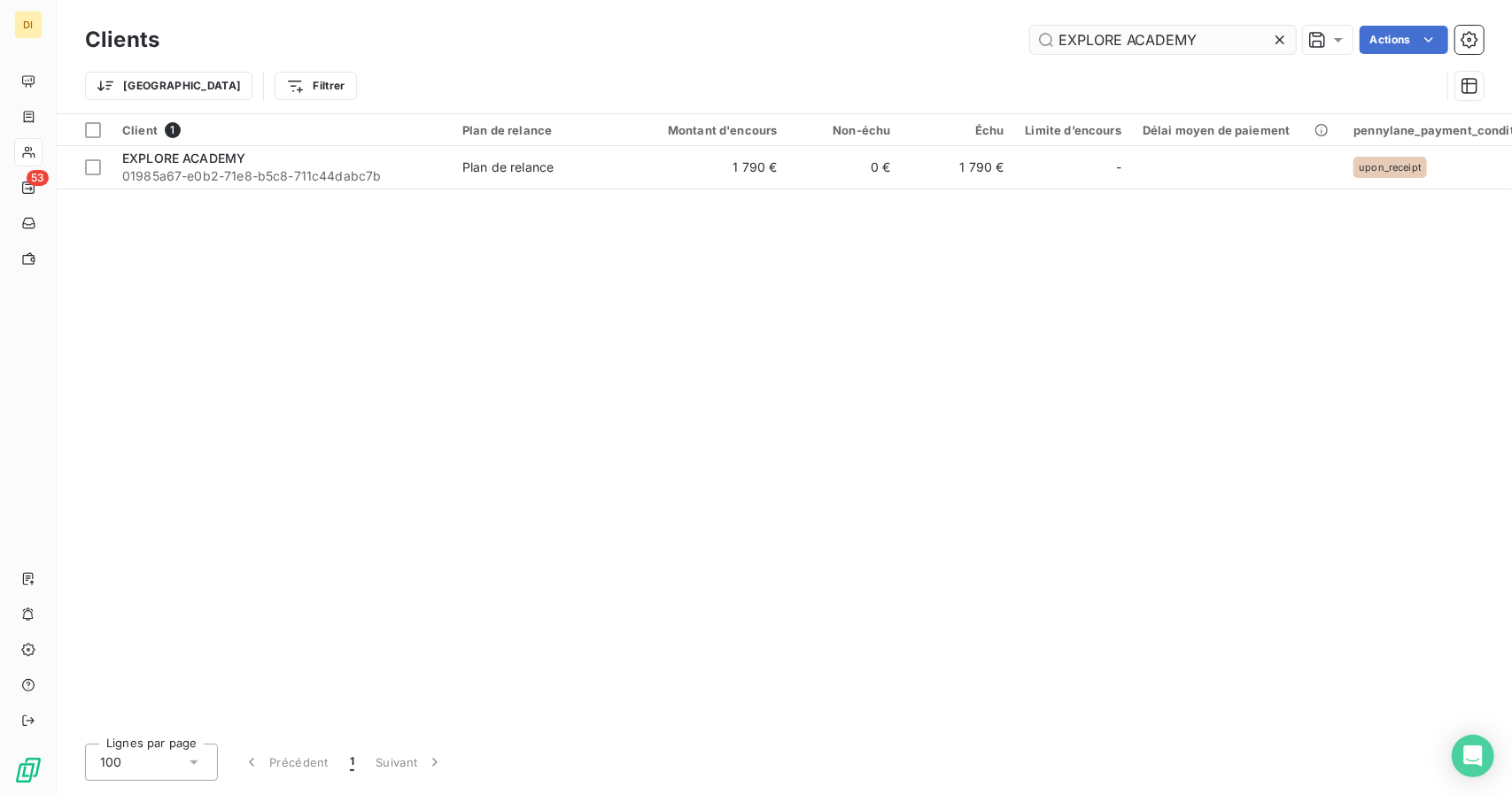
click at [1119, 40] on input "EXPLORE ACADEMY" at bounding box center [1163, 40] width 266 height 29
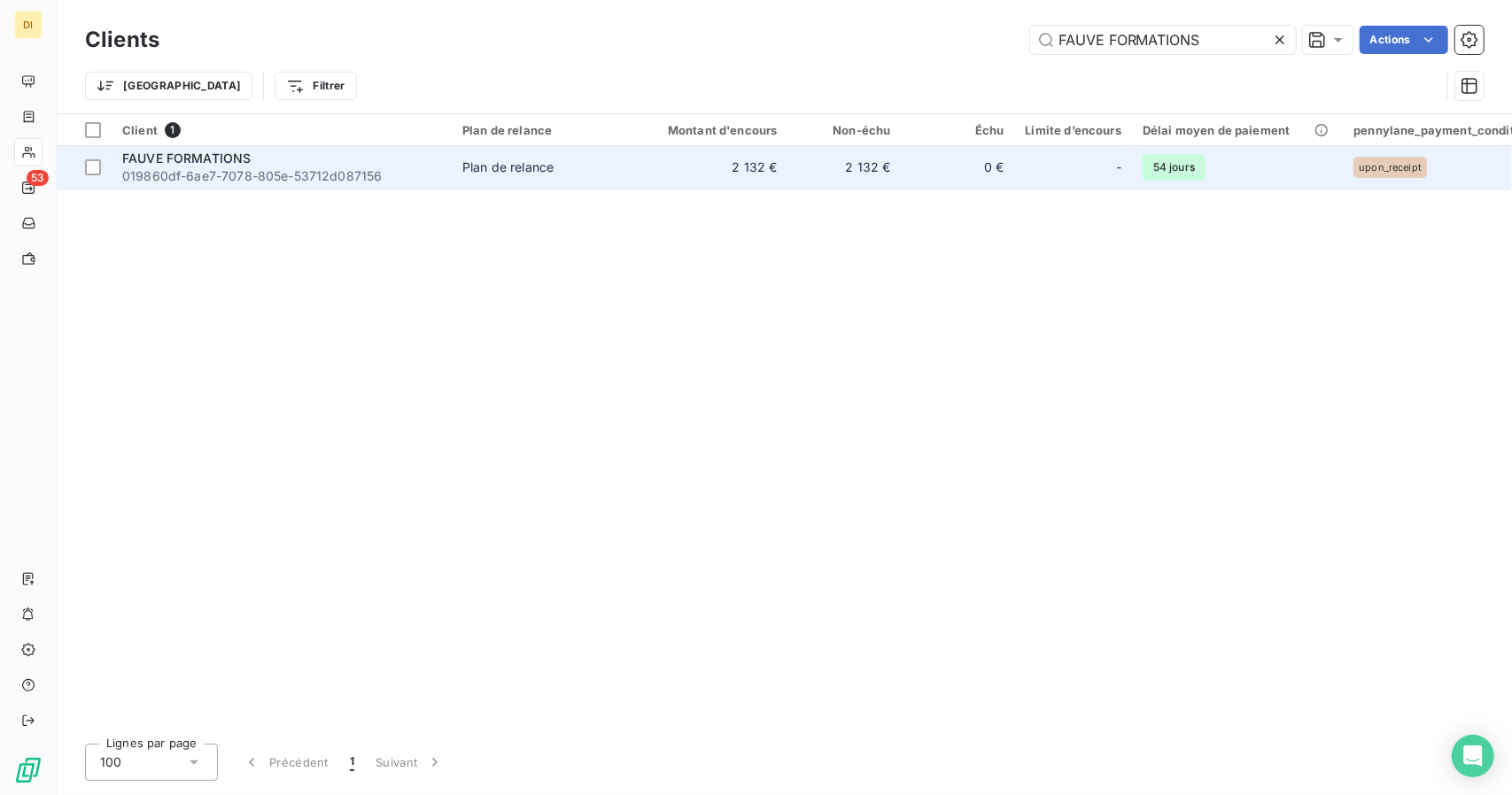
type input "FAUVE FORMATIONS"
click at [640, 171] on td "2 132 €" at bounding box center [711, 167] width 153 height 42
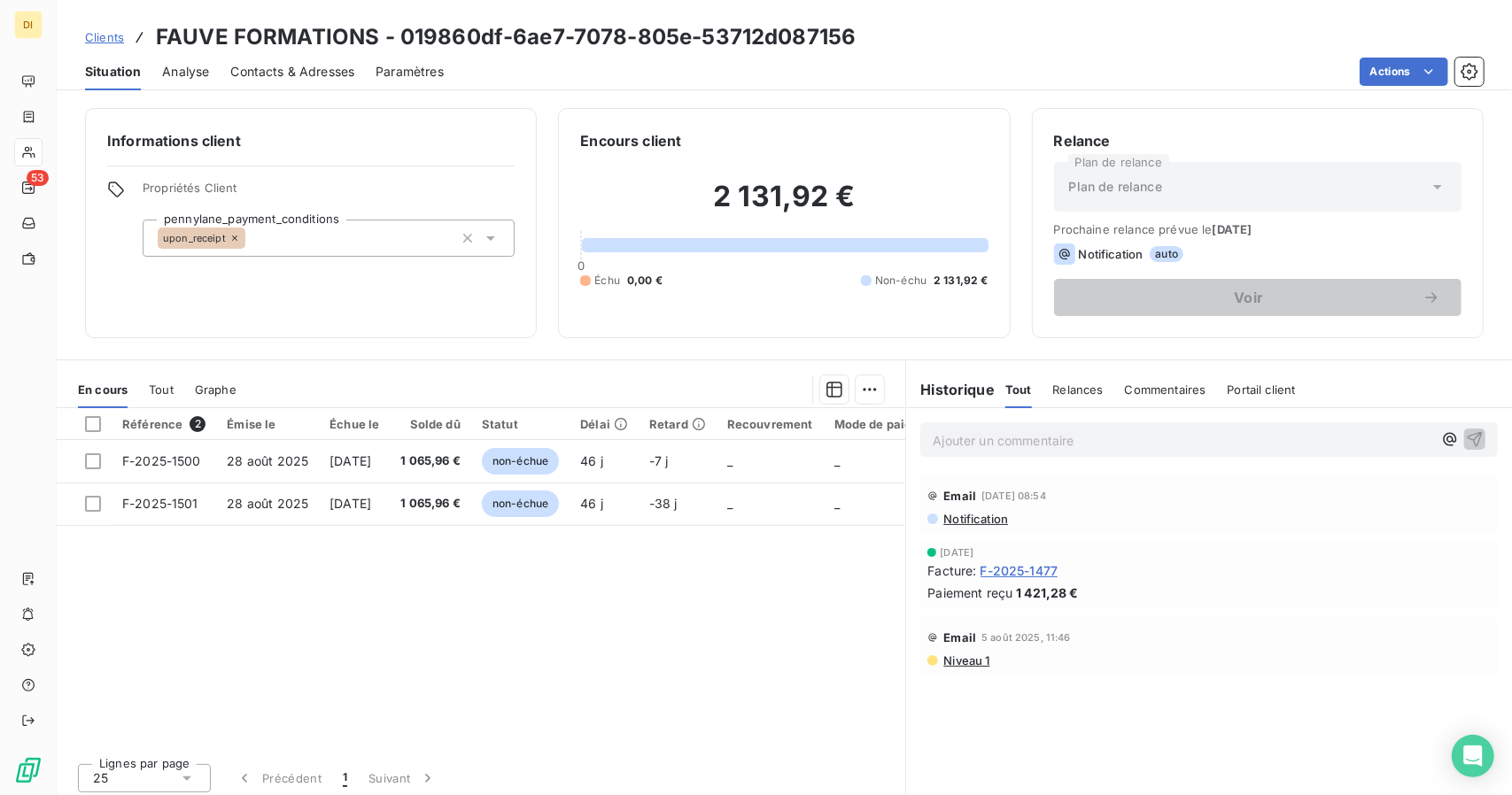
click at [97, 33] on span "Clients" at bounding box center [105, 36] width 39 height 14
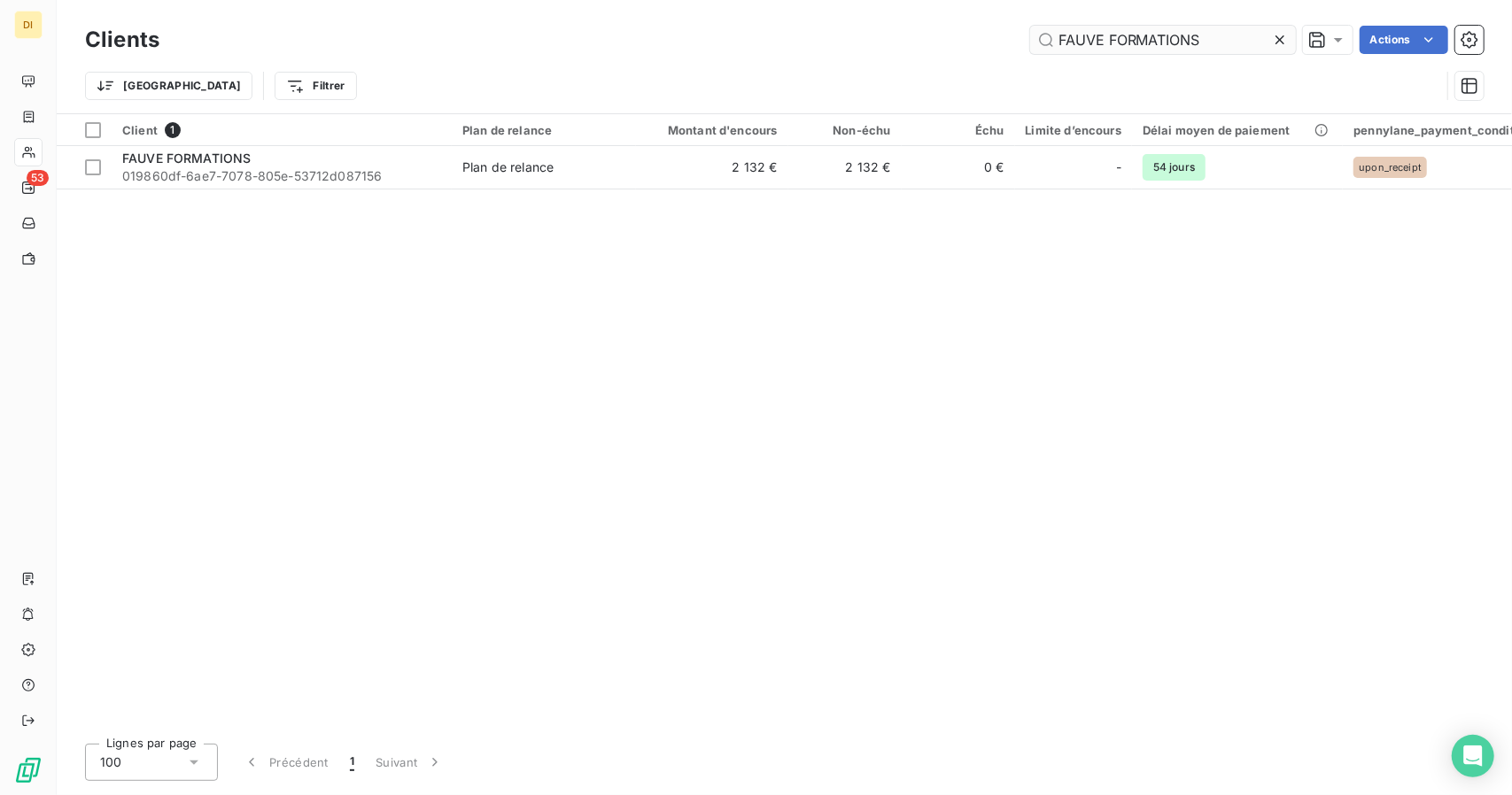
click at [1111, 35] on input "FAUVE FORMATIONS" at bounding box center [1163, 40] width 266 height 29
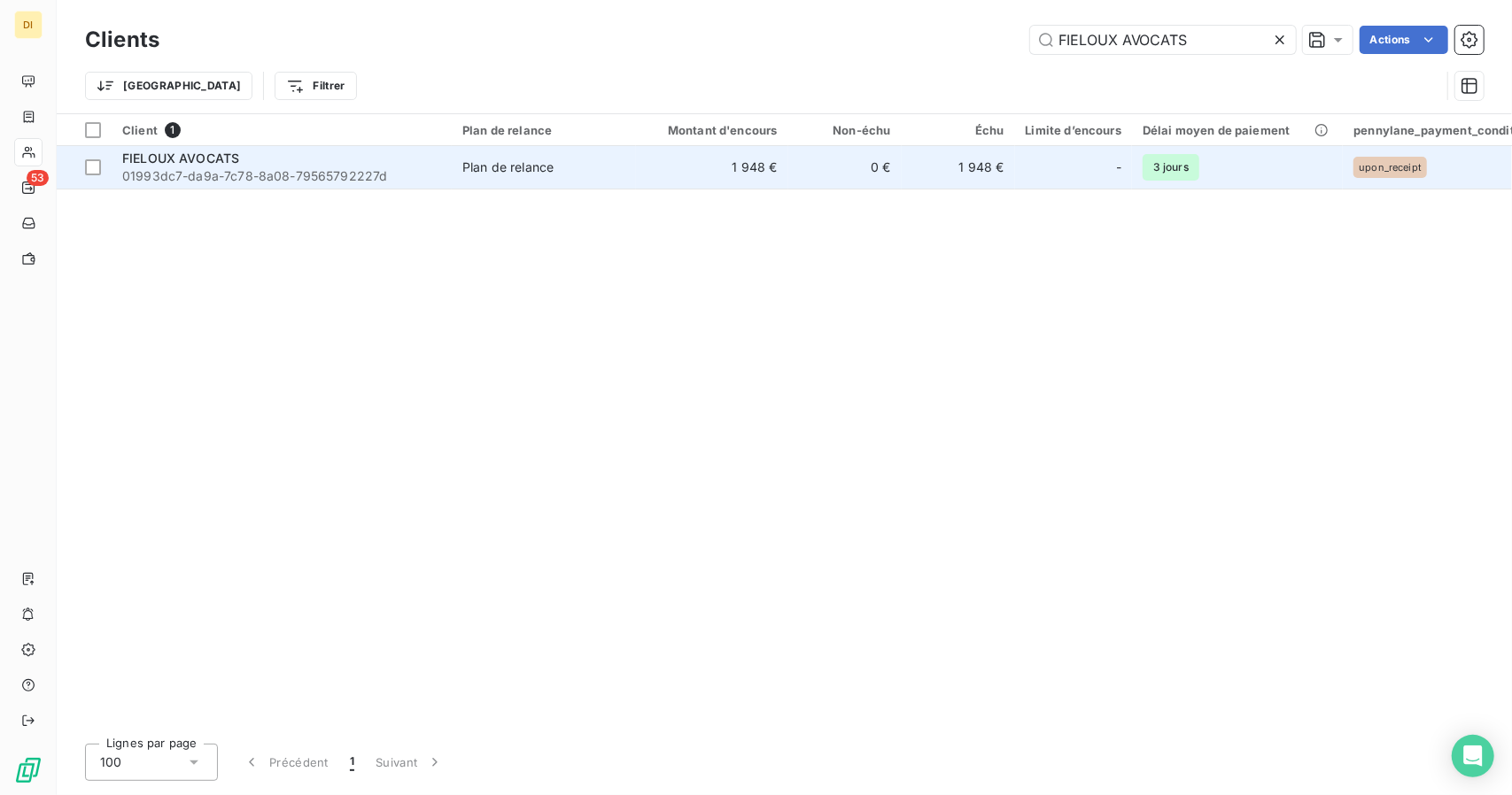
type input "FIELOUX AVOCATS"
click at [782, 162] on td "1 948 €" at bounding box center [711, 167] width 153 height 42
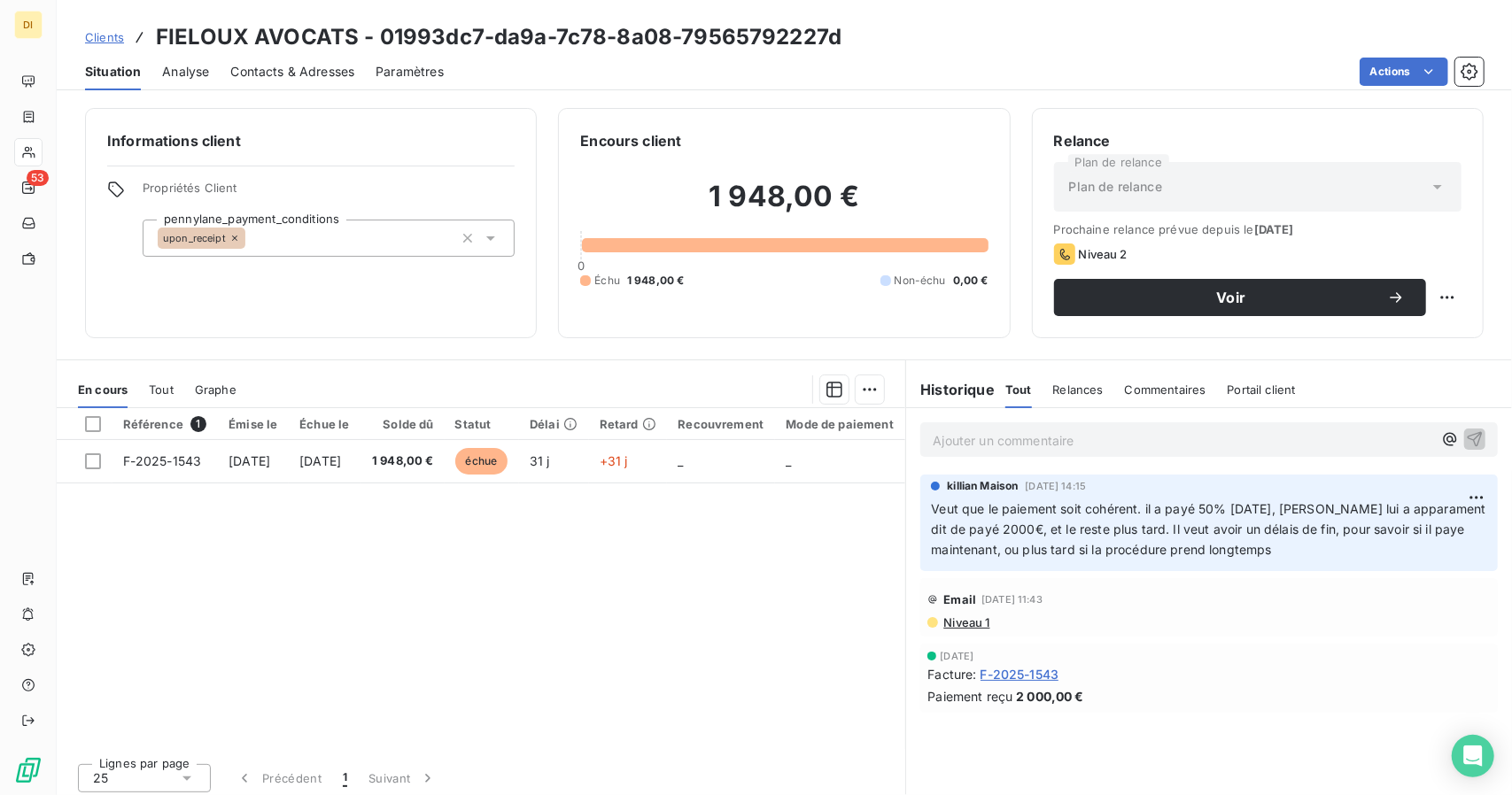
click at [102, 33] on span "Clients" at bounding box center [105, 36] width 39 height 14
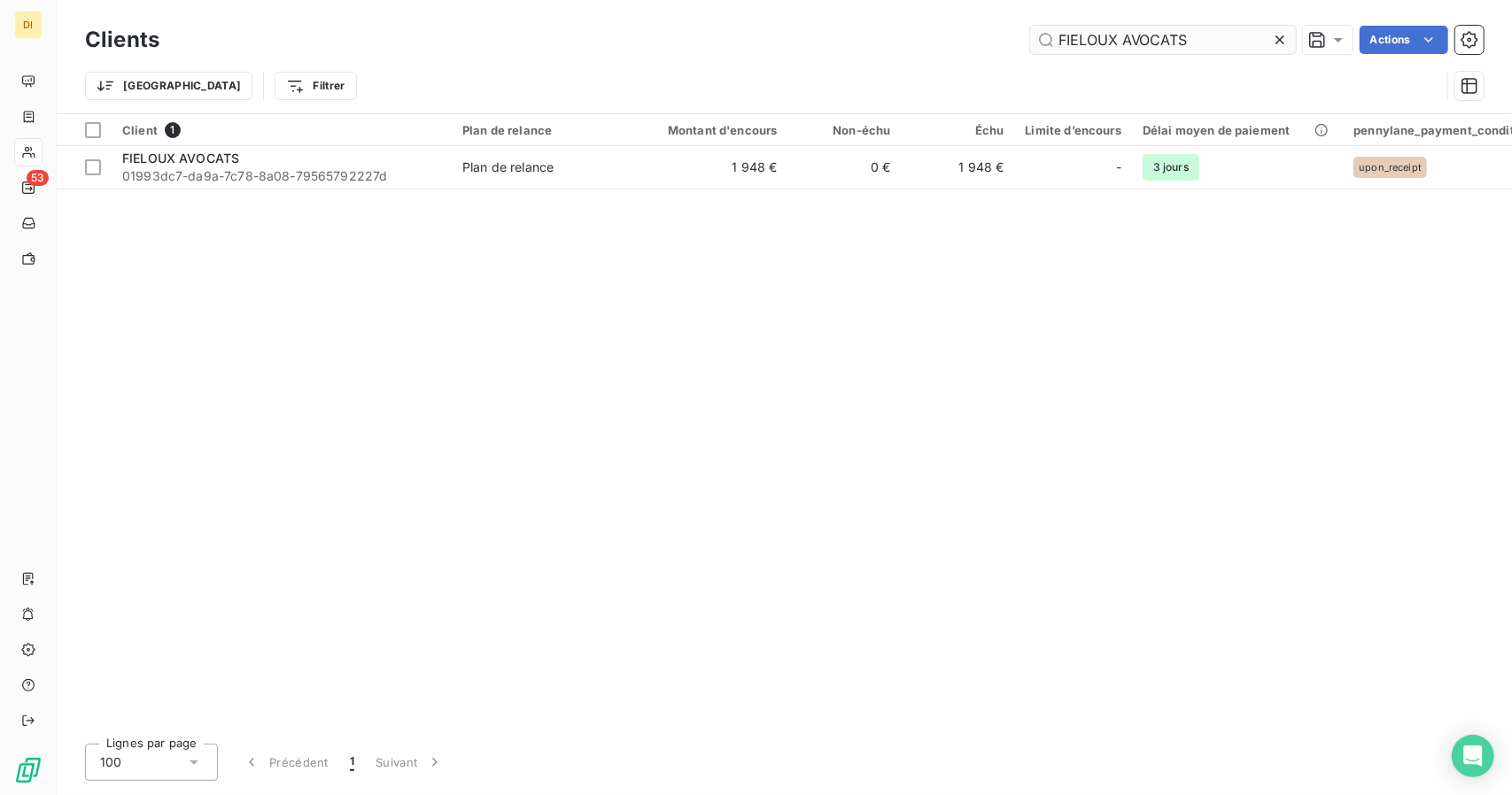
click at [1086, 36] on input "FIELOUX AVOCATS" at bounding box center [1163, 40] width 266 height 29
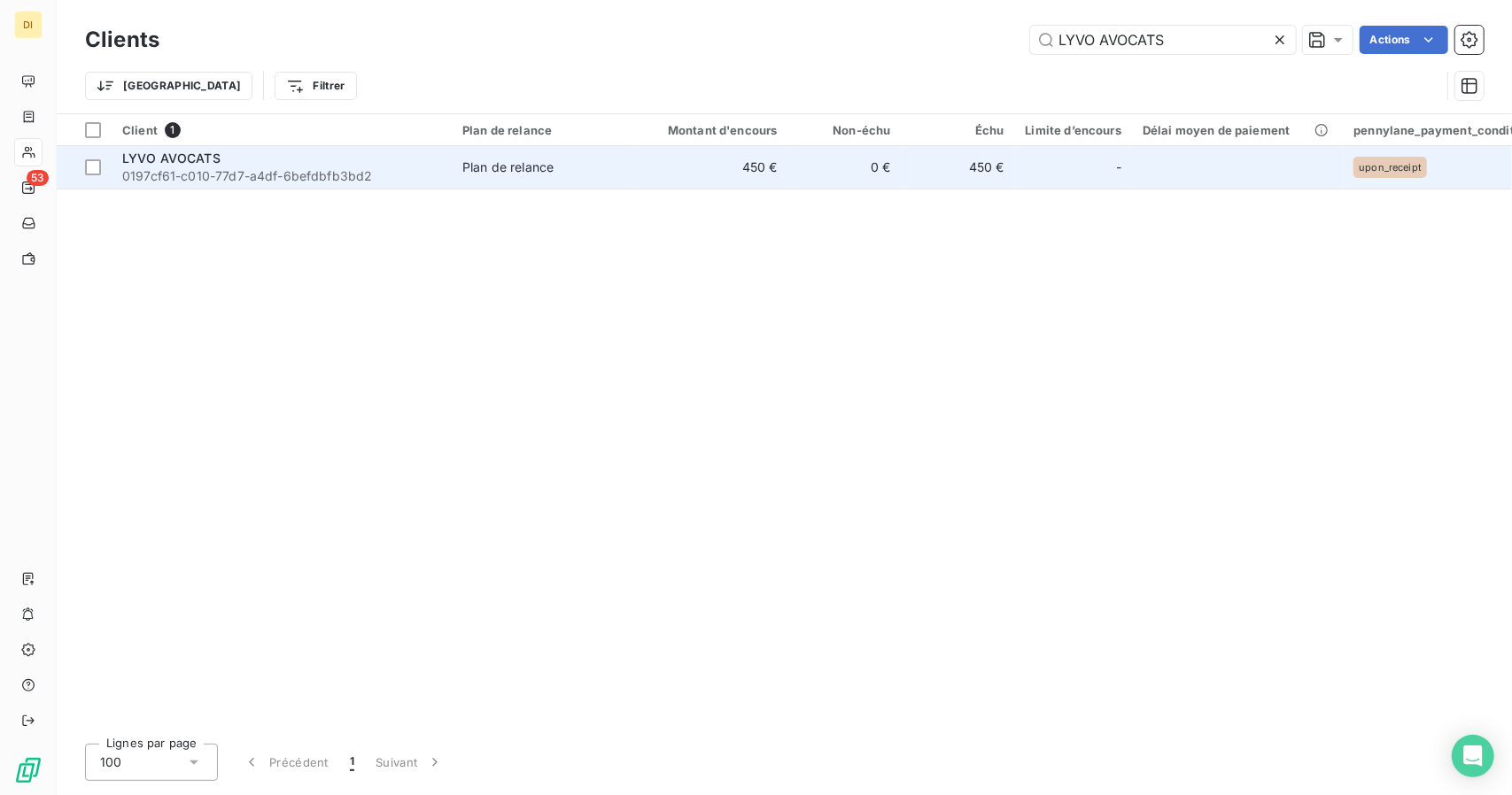
type input "LYVO AVOCATS"
click at [652, 167] on td "450 €" at bounding box center [711, 167] width 153 height 42
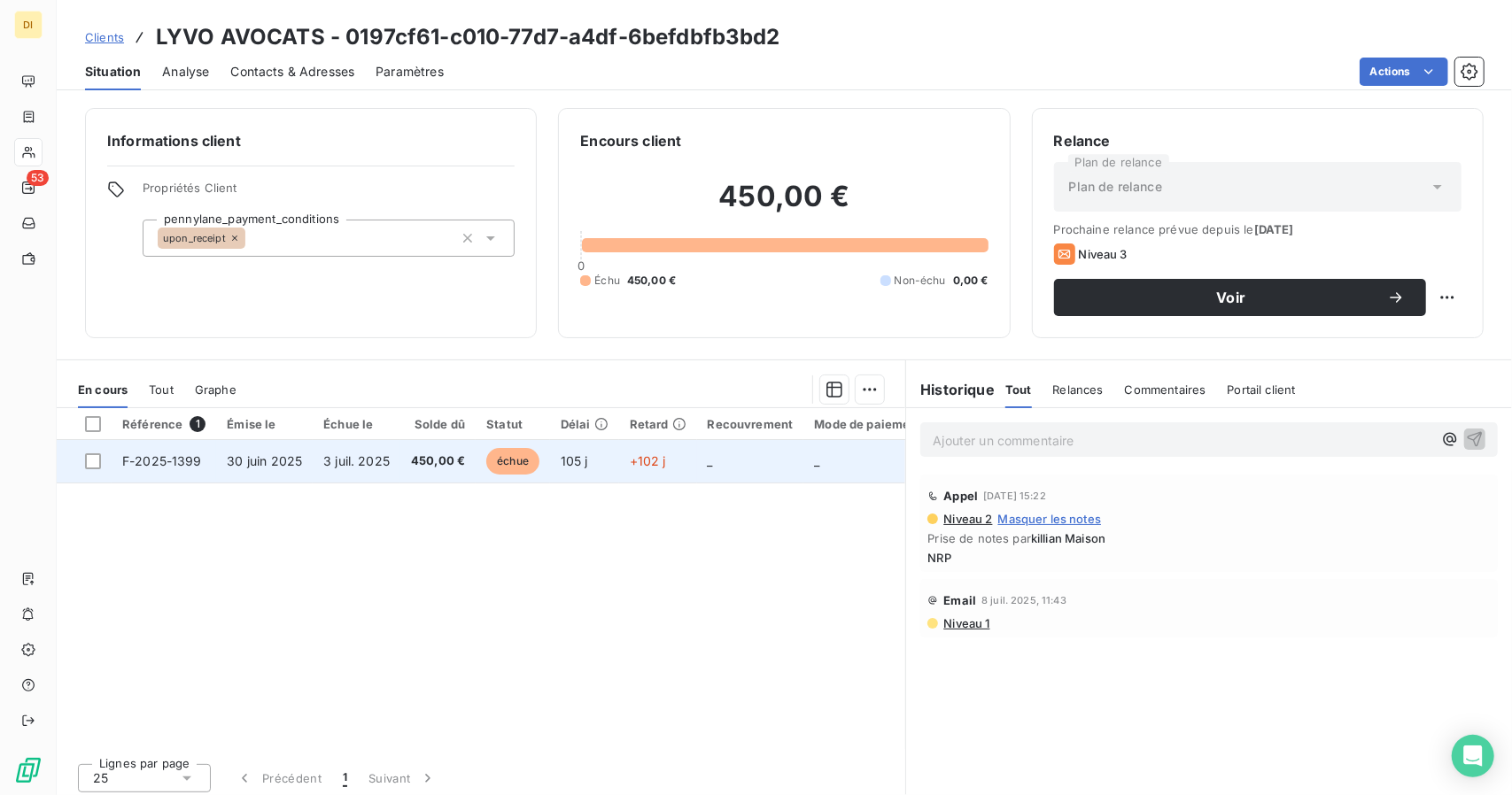
click at [717, 473] on td "_" at bounding box center [751, 461] width 108 height 42
